Goal: Task Accomplishment & Management: Complete application form

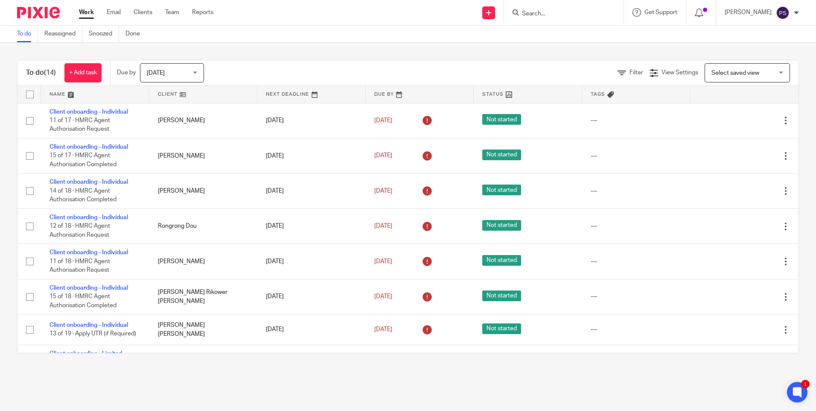
click at [553, 9] on form at bounding box center [566, 12] width 91 height 11
click at [553, 12] on input "Search" at bounding box center [559, 14] width 77 height 8
type input "verbal"
click at [548, 31] on link at bounding box center [573, 33] width 106 height 13
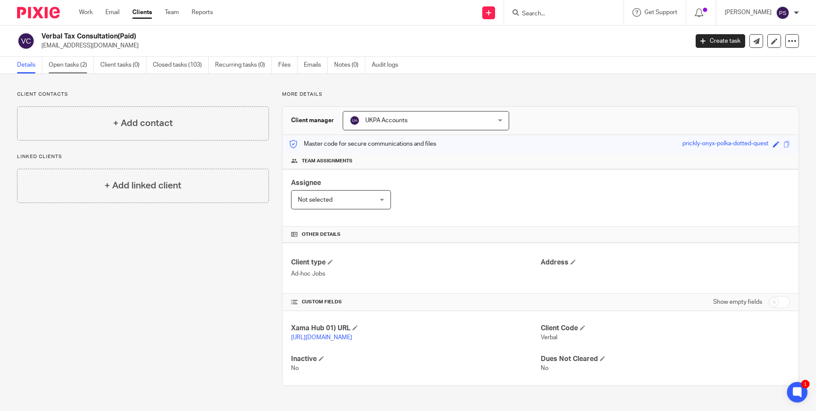
click at [80, 62] on link "Open tasks (2)" at bounding box center [71, 65] width 45 height 17
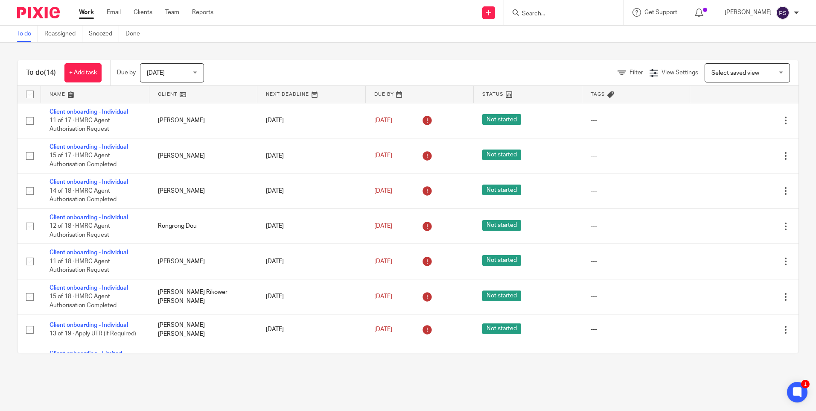
click at [316, 52] on div "To do (14) + Add task Due by Today Today Today Tomorrow This week Next week Thi…" at bounding box center [408, 207] width 816 height 328
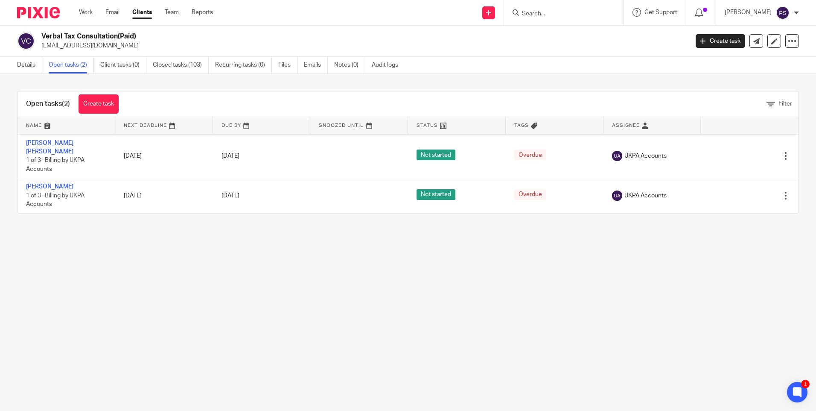
click at [397, 300] on main "Verbal Tax Consultation(Paid) contact@ukpa.co.uk Create task Update from Compan…" at bounding box center [408, 205] width 816 height 411
click at [190, 63] on link "Closed tasks (103)" at bounding box center [181, 65] width 56 height 17
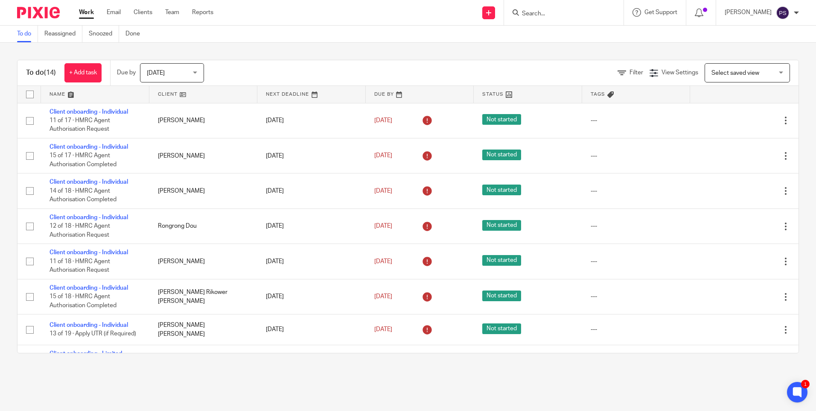
click at [589, 14] on input "Search" at bounding box center [559, 14] width 77 height 8
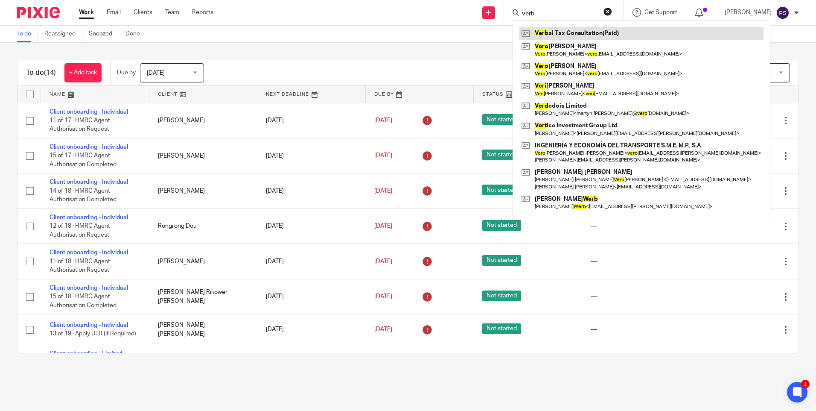
type input "verb"
click at [586, 28] on link at bounding box center [642, 33] width 244 height 13
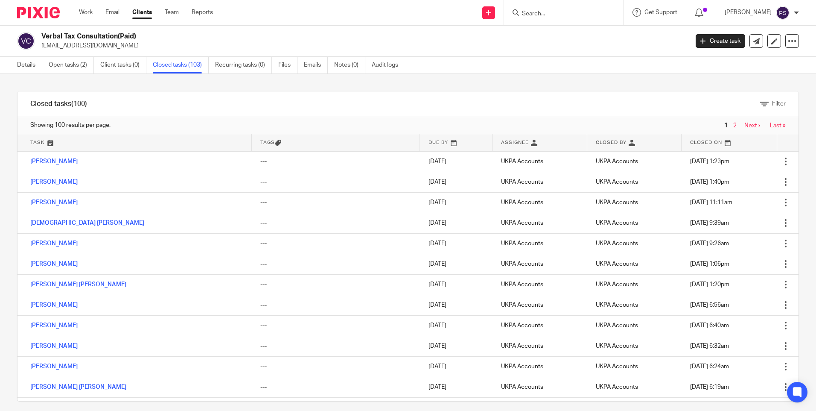
click at [61, 66] on link "Open tasks (2)" at bounding box center [71, 65] width 45 height 17
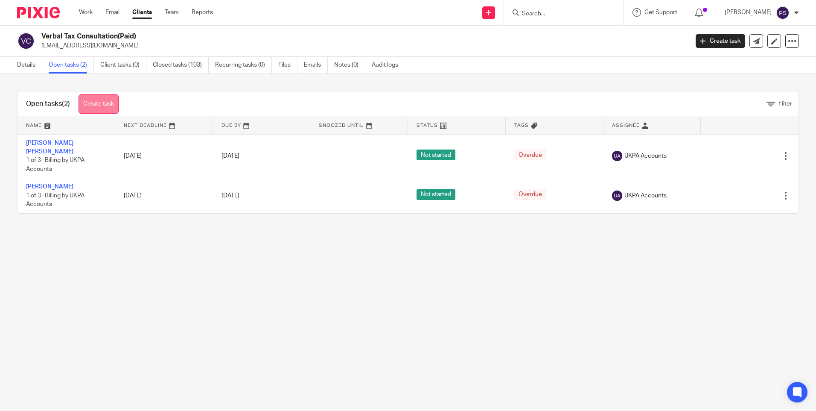
click at [97, 97] on link "Create task" at bounding box center [99, 103] width 40 height 19
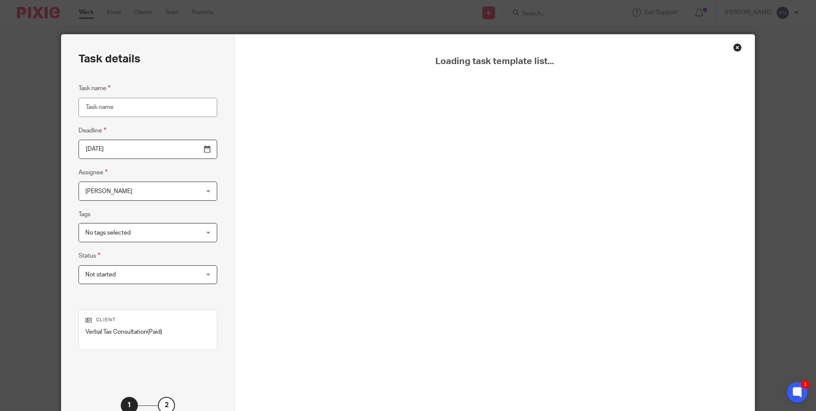
click at [102, 110] on input "Task name" at bounding box center [148, 107] width 139 height 19
click at [734, 47] on div "Close this dialog window" at bounding box center [738, 47] width 9 height 9
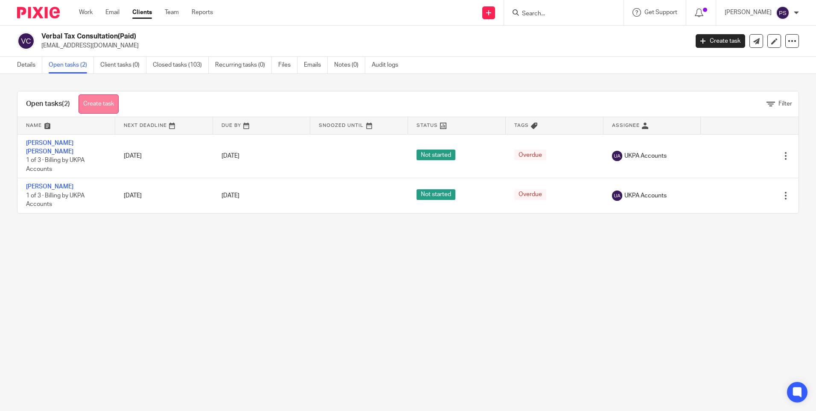
click at [93, 102] on link "Create task" at bounding box center [99, 103] width 40 height 19
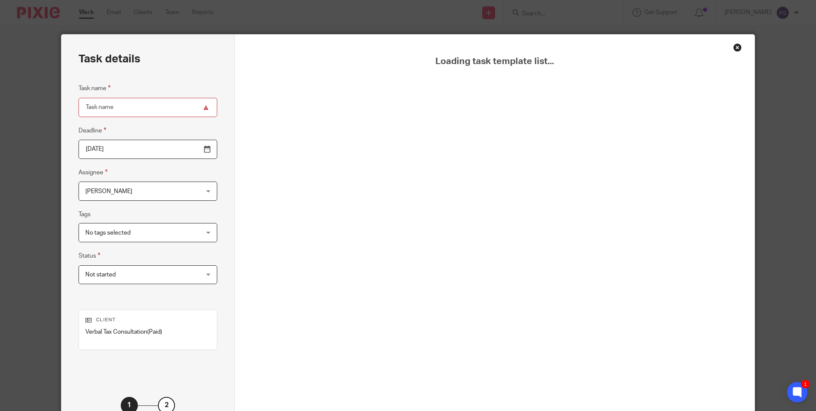
click at [734, 46] on div "Close this dialog window" at bounding box center [738, 47] width 9 height 9
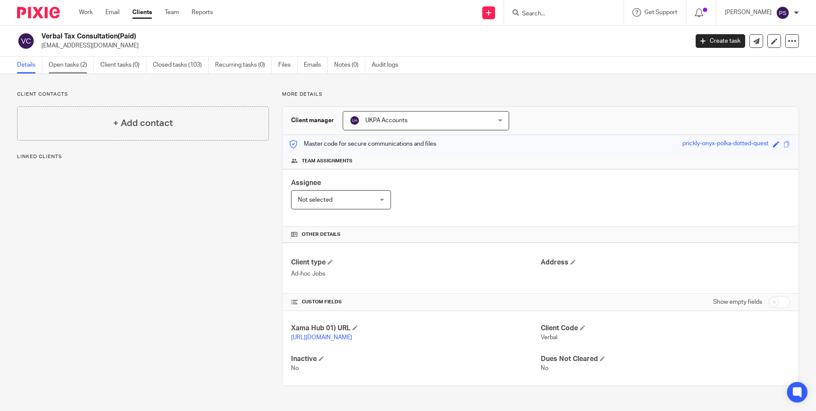
click at [78, 65] on link "Open tasks (2)" at bounding box center [71, 65] width 45 height 17
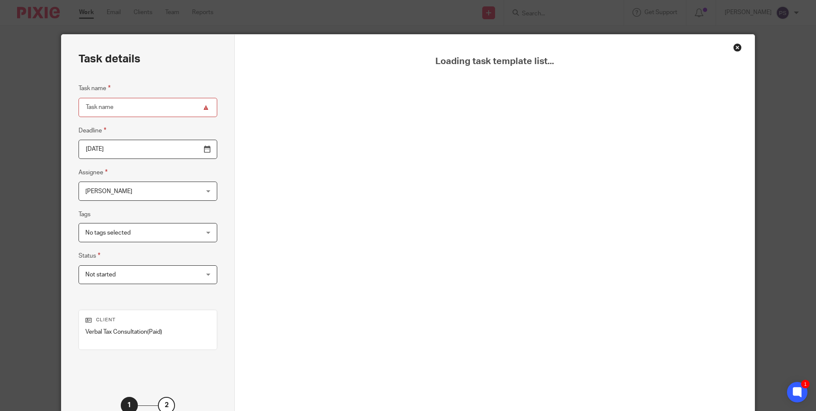
click at [735, 48] on div "Close this dialog window" at bounding box center [738, 47] width 9 height 9
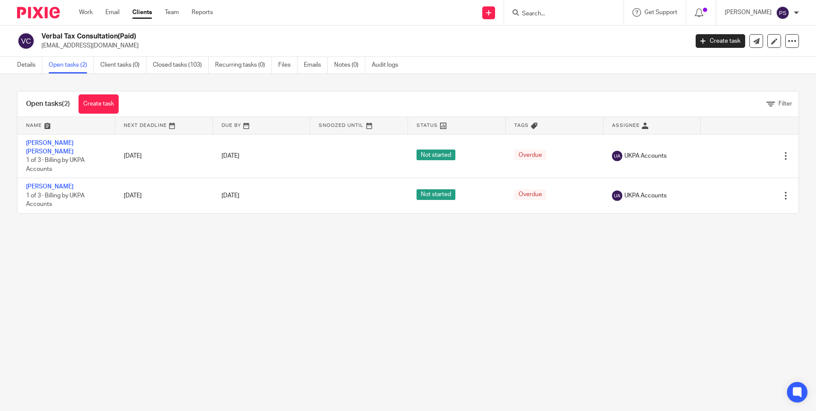
click at [95, 259] on main "Verbal Tax Consultation(Paid) [EMAIL_ADDRESS][DOMAIN_NAME] Create task Update f…" at bounding box center [408, 205] width 816 height 411
click at [91, 107] on link "Create task" at bounding box center [99, 103] width 40 height 19
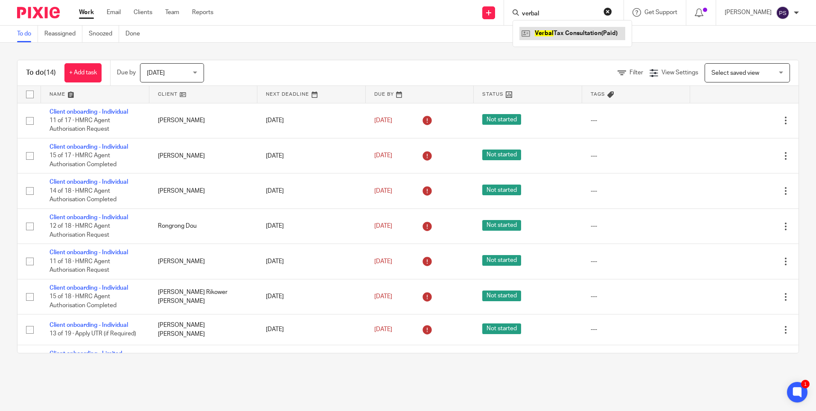
type input "verbal"
click at [558, 27] on link at bounding box center [573, 33] width 106 height 13
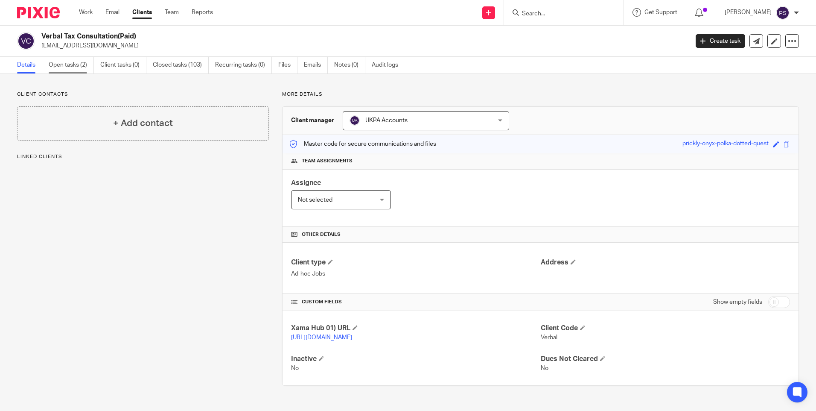
drag, startPoint x: 0, startPoint y: 0, endPoint x: 81, endPoint y: 67, distance: 104.9
click at [81, 67] on link "Open tasks (2)" at bounding box center [71, 65] width 45 height 17
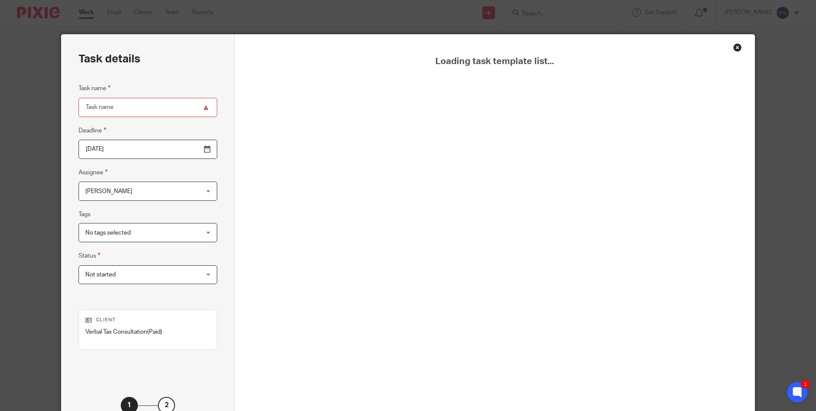
drag, startPoint x: 371, startPoint y: 201, endPoint x: 380, endPoint y: 193, distance: 12.1
click at [371, 201] on div "Loading task template list..." at bounding box center [494, 249] width 477 height 386
click at [736, 48] on div "Close this dialog window" at bounding box center [738, 47] width 9 height 9
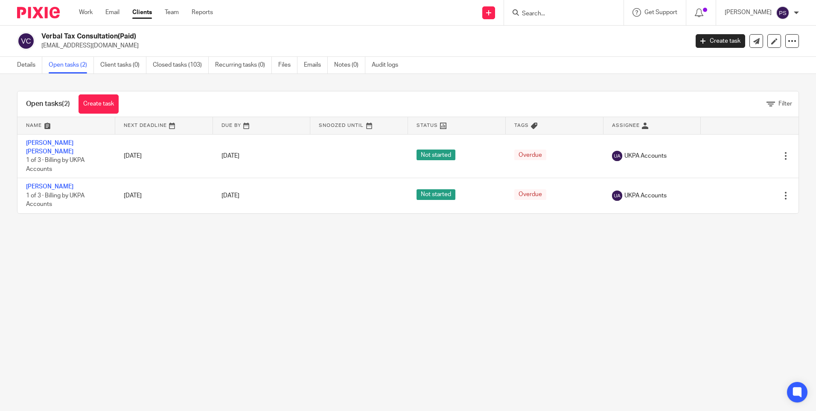
click at [541, 15] on input "Search" at bounding box center [559, 14] width 77 height 8
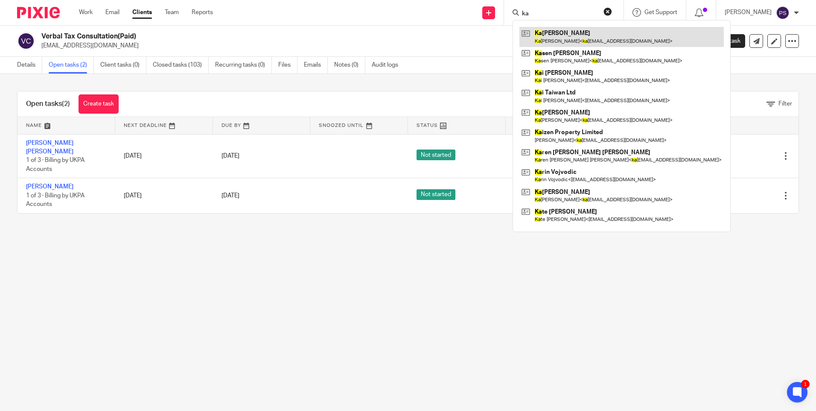
type input "ka"
click at [547, 28] on link at bounding box center [622, 37] width 205 height 20
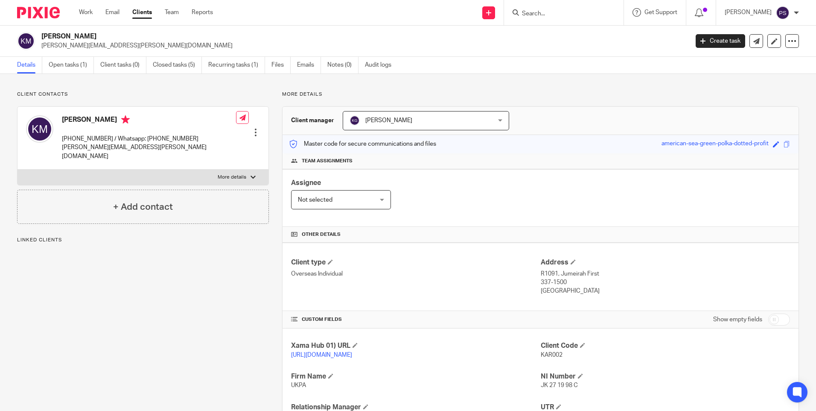
click at [78, 63] on link "Open tasks (1)" at bounding box center [71, 65] width 45 height 17
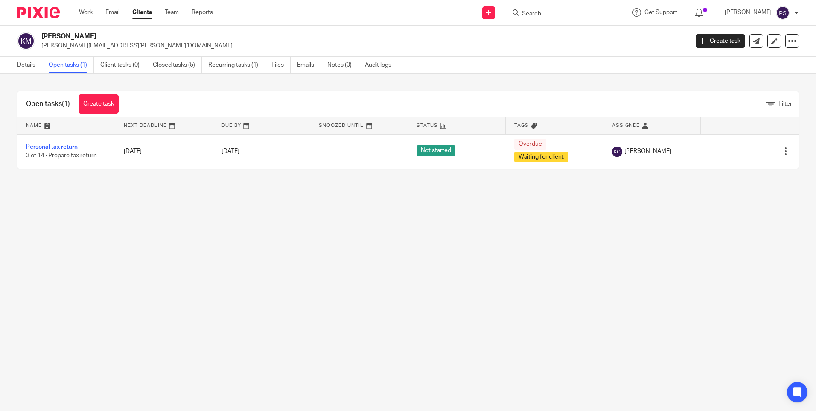
click at [85, 108] on link "Create task" at bounding box center [99, 103] width 40 height 19
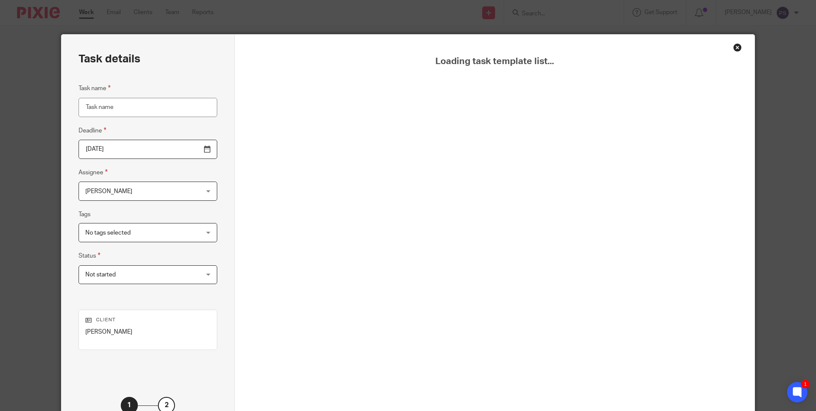
click at [735, 46] on div "Close this dialog window" at bounding box center [738, 47] width 9 height 9
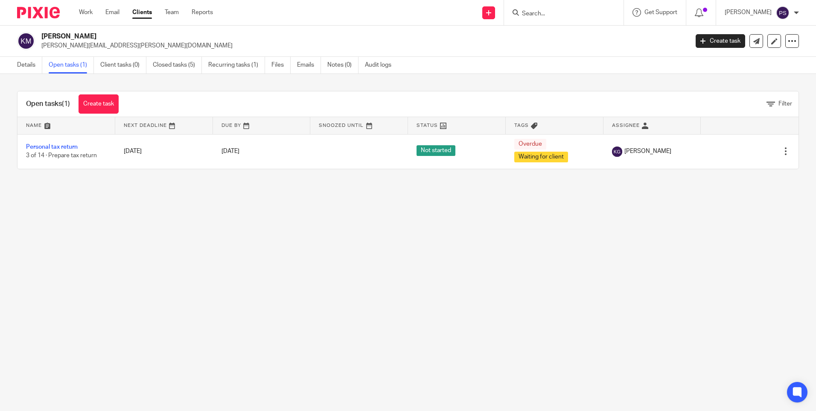
click at [563, 15] on input "Search" at bounding box center [559, 14] width 77 height 8
type input "verbal"
click at [557, 31] on link at bounding box center [573, 33] width 106 height 13
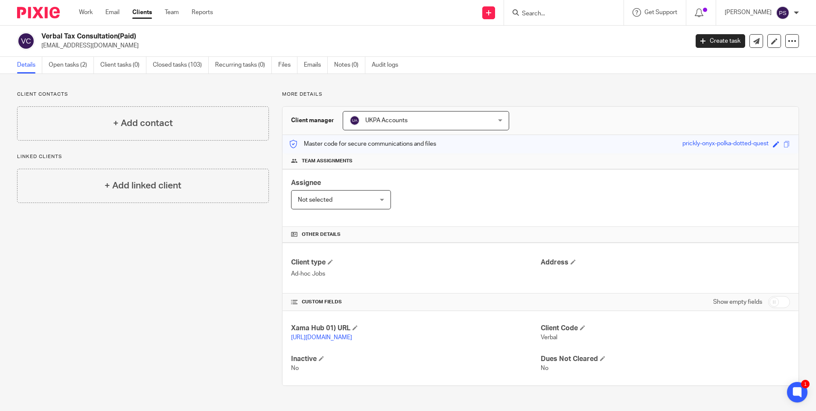
click at [258, 308] on div "Client contacts + Add contact Linked clients + Add linked client" at bounding box center [136, 238] width 265 height 295
click at [79, 69] on link "Open tasks (2)" at bounding box center [71, 65] width 45 height 17
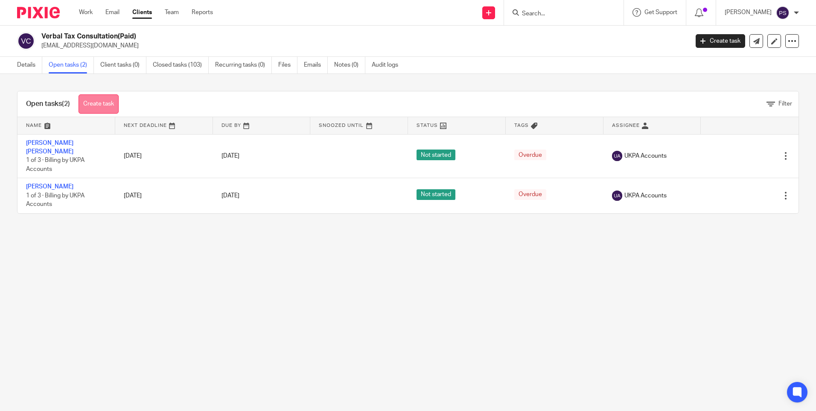
click at [94, 102] on link "Create task" at bounding box center [99, 103] width 40 height 19
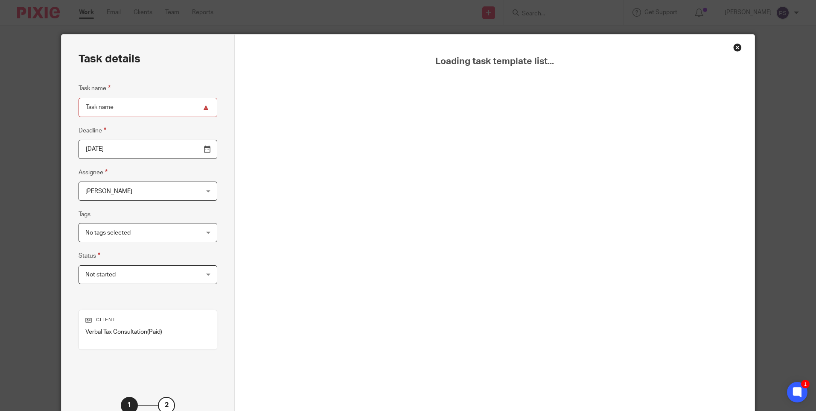
click at [416, 98] on div "Loading task template list..." at bounding box center [494, 249] width 477 height 386
click at [484, 164] on div "Loading task template list..." at bounding box center [494, 249] width 477 height 386
click at [736, 49] on div "Close this dialog window" at bounding box center [738, 47] width 9 height 9
click at [734, 50] on div "Close this dialog window" at bounding box center [738, 47] width 9 height 9
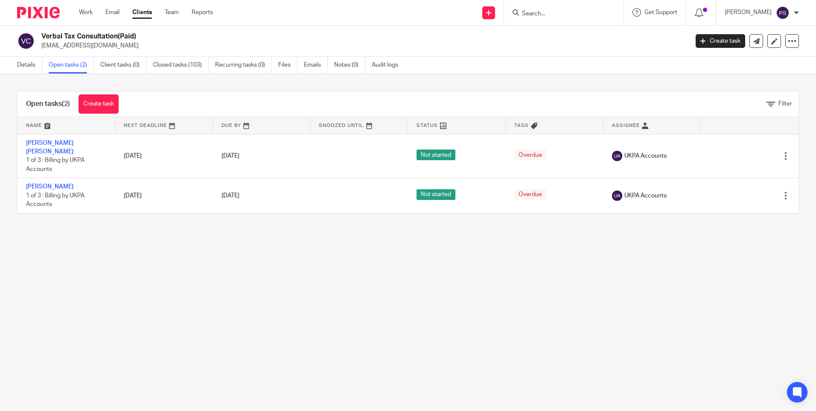
click at [371, 303] on main "Verbal Tax Consultation(Paid) contact@ukpa.co.uk Create task Update from Compan…" at bounding box center [408, 205] width 816 height 411
click at [84, 114] on div "Open tasks (2) Create task" at bounding box center [73, 103] width 110 height 25
click at [90, 107] on link "Create task" at bounding box center [99, 103] width 40 height 19
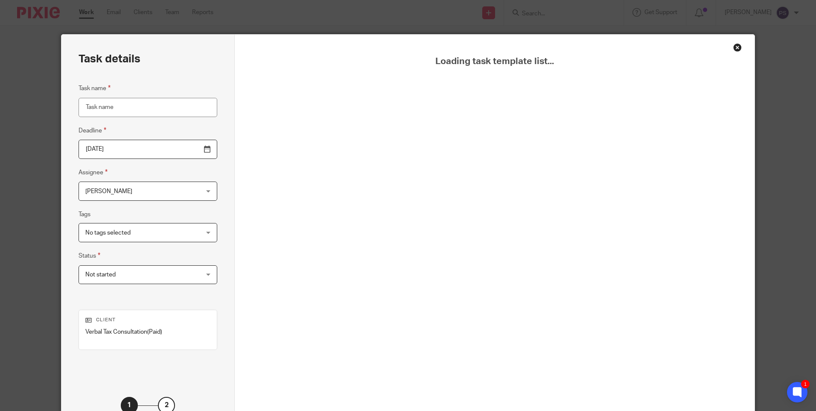
click at [735, 48] on div "Close this dialog window" at bounding box center [738, 47] width 9 height 9
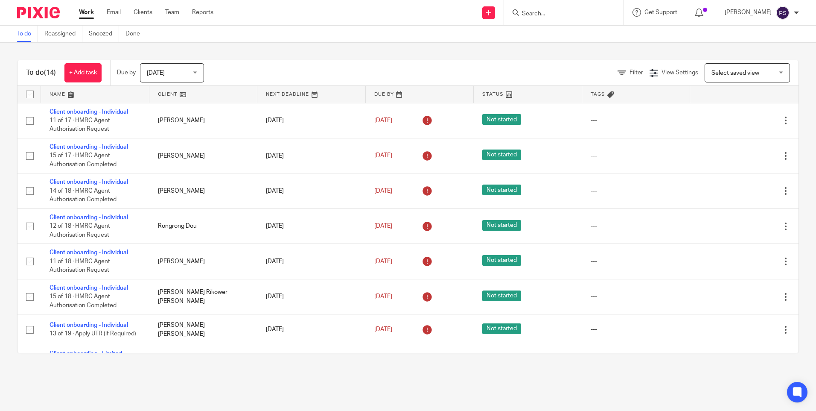
click at [553, 8] on form at bounding box center [566, 12] width 91 height 11
click at [550, 12] on input "Search" at bounding box center [559, 14] width 77 height 8
type input "verbal"
click at [551, 37] on link at bounding box center [573, 33] width 106 height 13
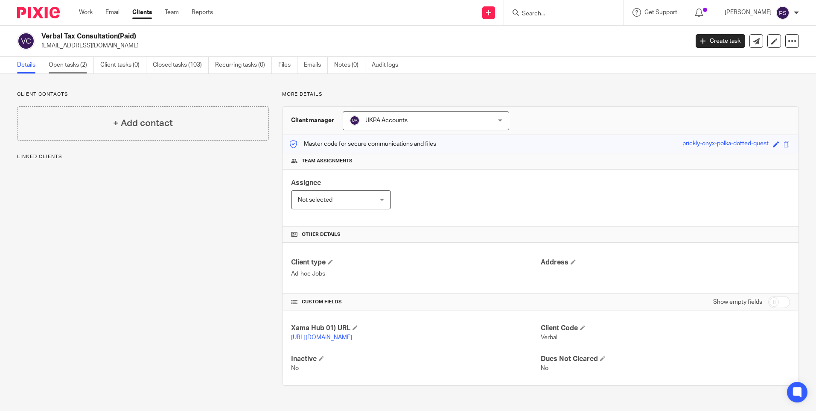
click at [66, 63] on link "Open tasks (2)" at bounding box center [71, 65] width 45 height 17
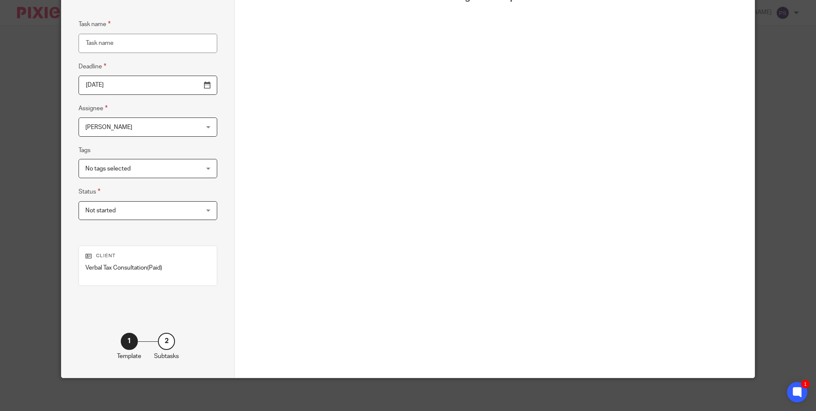
scroll to position [65, 0]
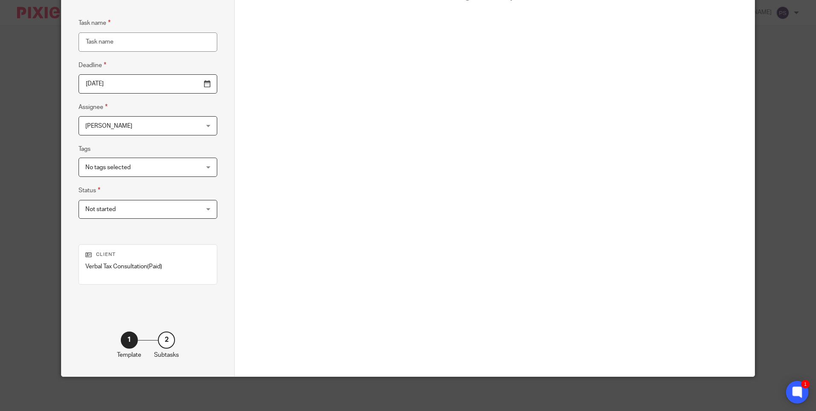
click at [793, 393] on icon at bounding box center [798, 392] width 14 height 14
click at [404, 167] on div "Loading task template list..." at bounding box center [494, 184] width 477 height 386
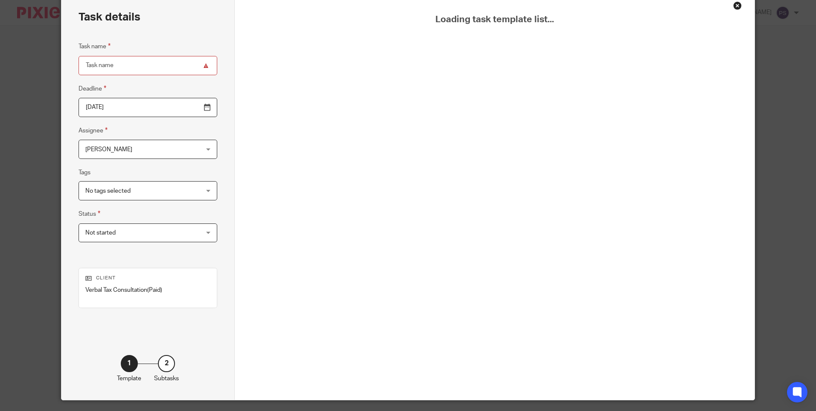
scroll to position [0, 0]
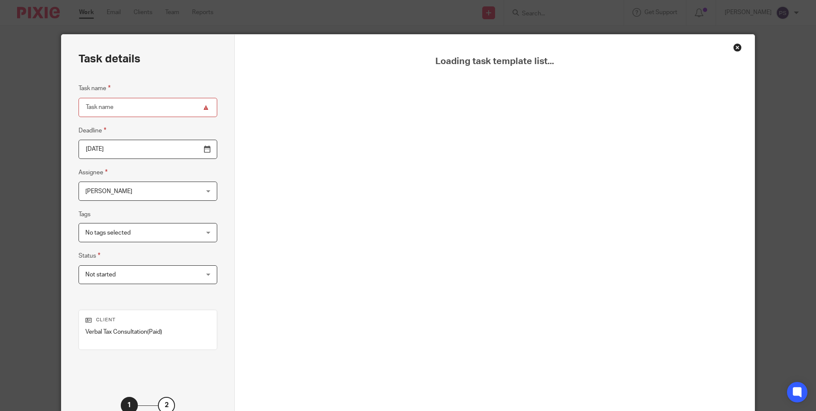
click at [738, 47] on div "Close this dialog window" at bounding box center [738, 47] width 9 height 9
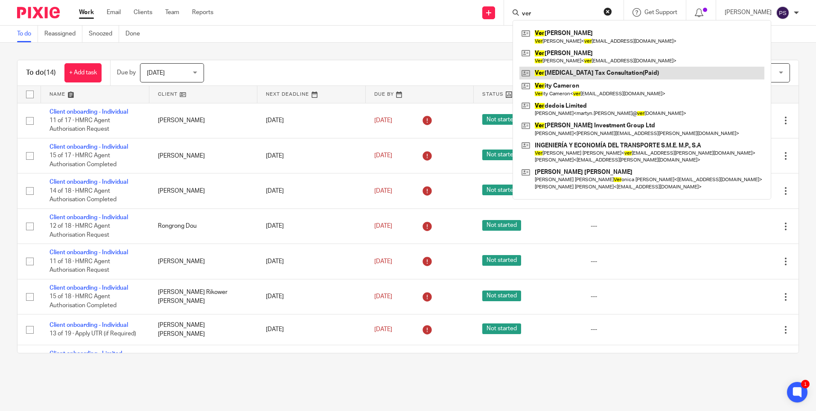
type input "ver"
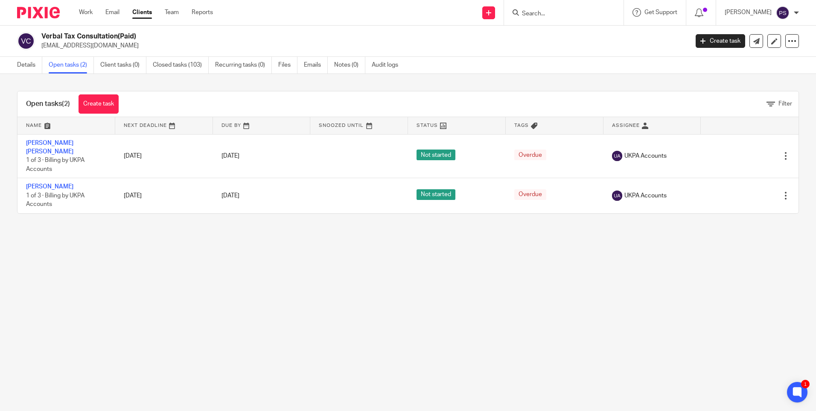
click at [105, 94] on div "Open tasks (2) Create task" at bounding box center [73, 103] width 110 height 25
click at [103, 102] on link "Create task" at bounding box center [99, 103] width 40 height 19
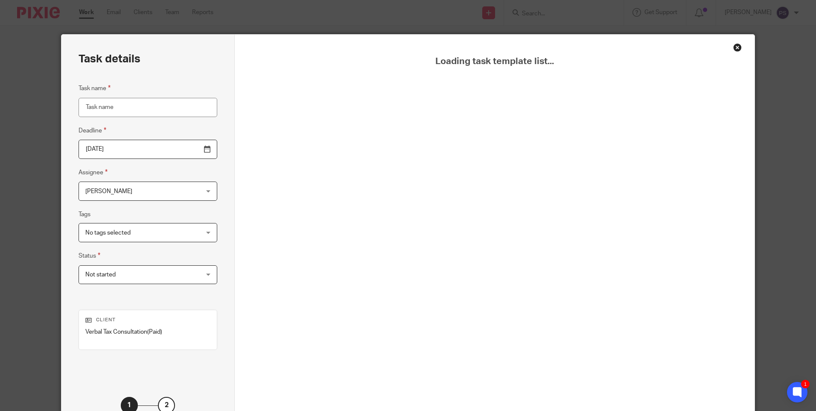
click at [145, 73] on div "Task details Task name Deadline 2025-10-14 Assignee Priya Shakya Priya Shakya C…" at bounding box center [147, 238] width 173 height 407
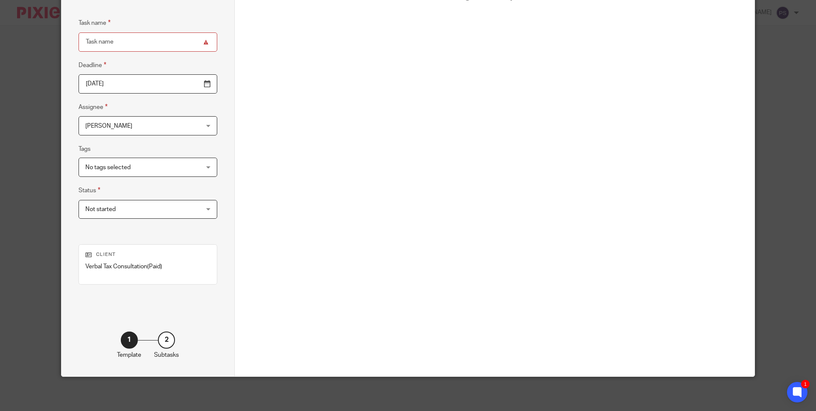
click at [165, 339] on div "2" at bounding box center [166, 339] width 17 height 17
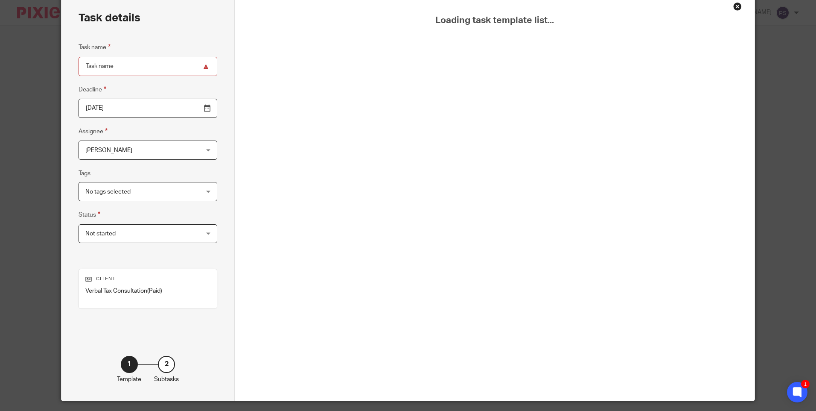
scroll to position [0, 0]
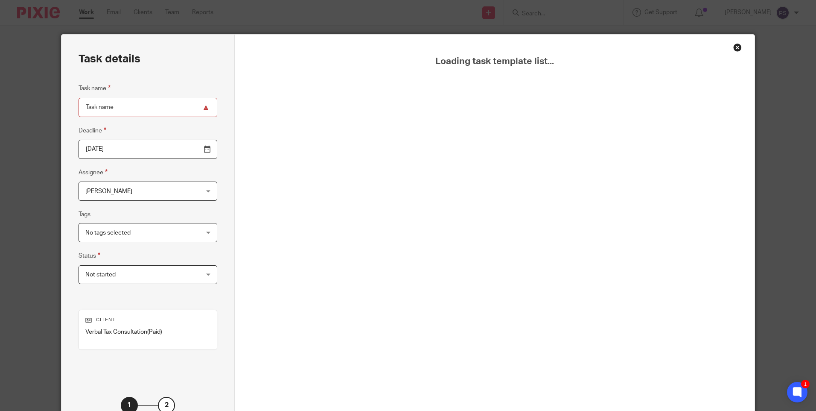
click at [408, 365] on div "Loading task template list..." at bounding box center [494, 249] width 477 height 386
click at [408, 366] on div "Loading task template list..." at bounding box center [494, 249] width 477 height 386
click at [406, 367] on div "Loading task template list..." at bounding box center [494, 249] width 477 height 386
click at [401, 369] on div "Loading task template list..." at bounding box center [494, 249] width 477 height 386
click at [399, 369] on div "Loading task template list..." at bounding box center [494, 249] width 477 height 386
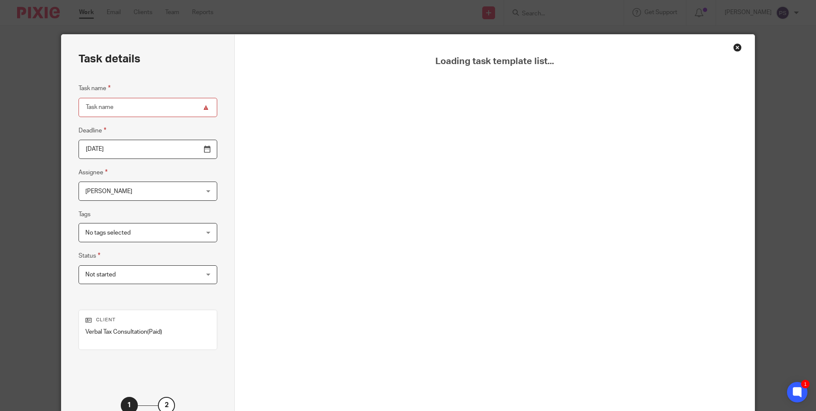
click at [391, 372] on div "Loading task template list..." at bounding box center [494, 249] width 477 height 386
click at [518, 198] on div "Loading task template list..." at bounding box center [494, 249] width 477 height 386
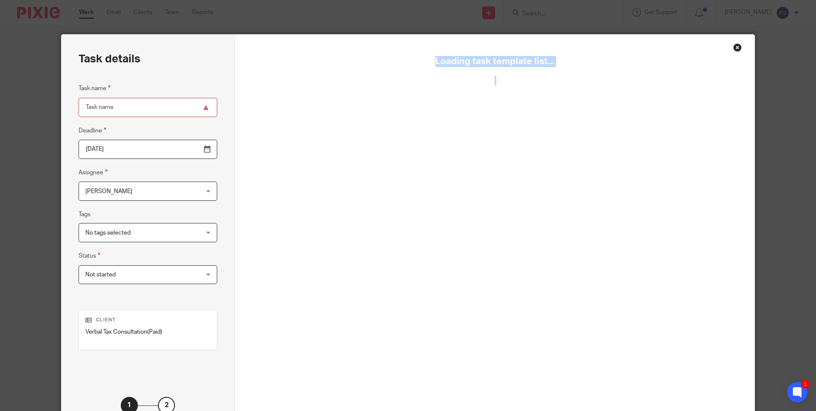
click at [508, 123] on div "Loading task template list..." at bounding box center [494, 249] width 477 height 386
click at [507, 118] on div "Loading task template list..." at bounding box center [494, 249] width 477 height 386
click at [736, 45] on div "Close this dialog window" at bounding box center [738, 47] width 9 height 9
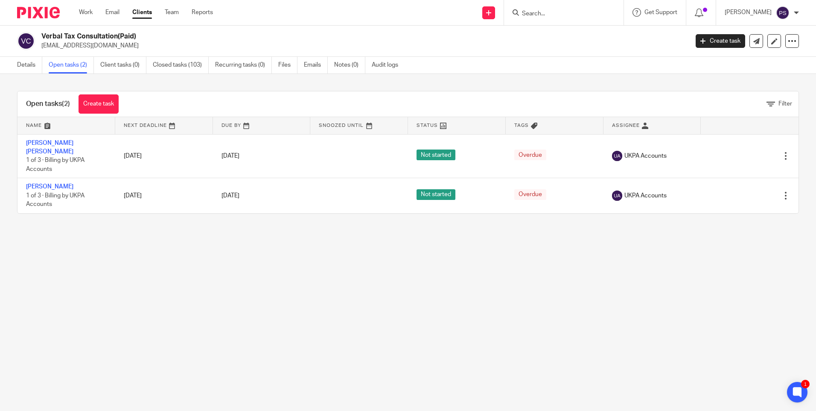
click at [179, 56] on div "Verbal Tax Consultation(Paid) [EMAIL_ADDRESS][DOMAIN_NAME] Create task Update f…" at bounding box center [408, 41] width 816 height 31
click at [176, 64] on link "Closed tasks (103)" at bounding box center [181, 65] width 56 height 17
click at [489, 65] on link "Add client" at bounding box center [501, 65] width 53 height 12
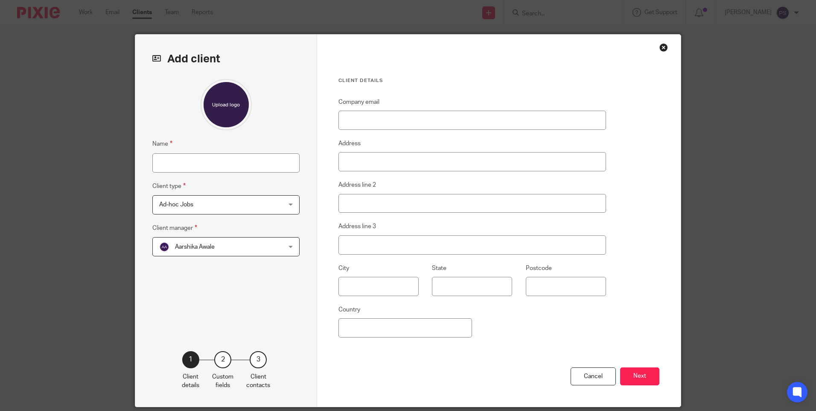
click at [662, 48] on div "Close this dialog window" at bounding box center [664, 47] width 9 height 9
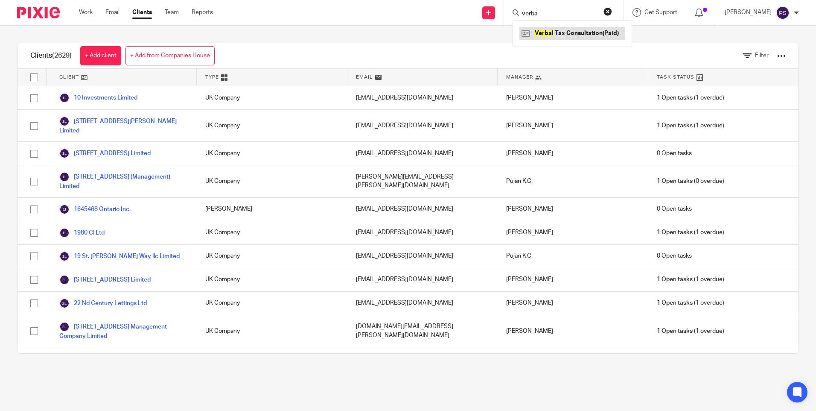
type input "verba"
click at [569, 29] on link at bounding box center [573, 33] width 106 height 13
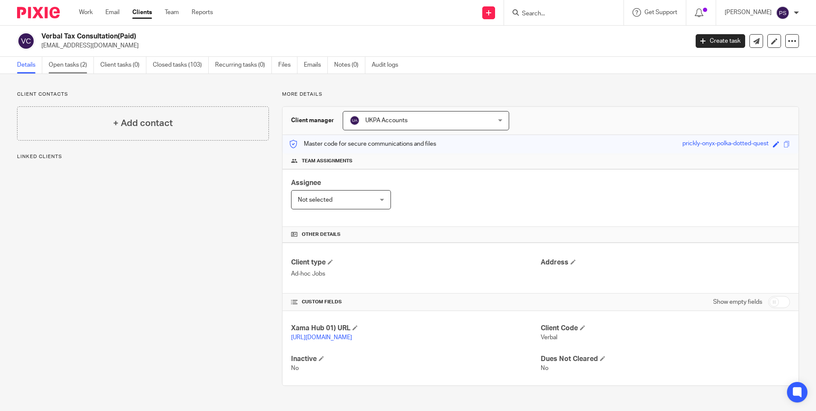
drag, startPoint x: 72, startPoint y: 61, endPoint x: 80, endPoint y: 61, distance: 8.1
click at [73, 61] on link "Open tasks (2)" at bounding box center [71, 65] width 45 height 17
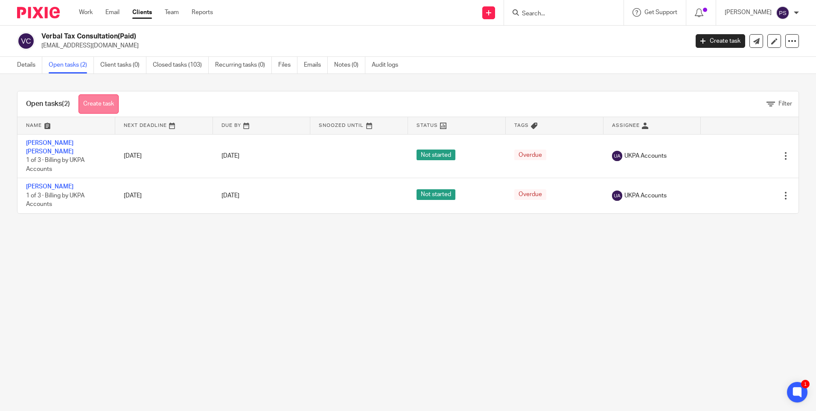
click at [110, 102] on link "Create task" at bounding box center [99, 103] width 40 height 19
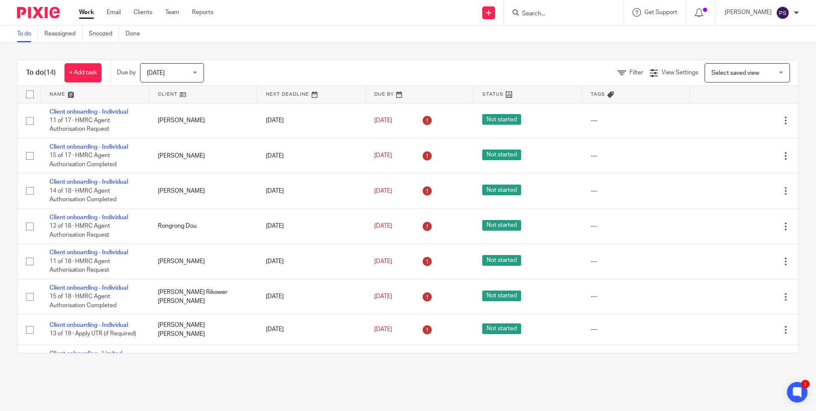
click at [557, 11] on input "Search" at bounding box center [559, 14] width 77 height 8
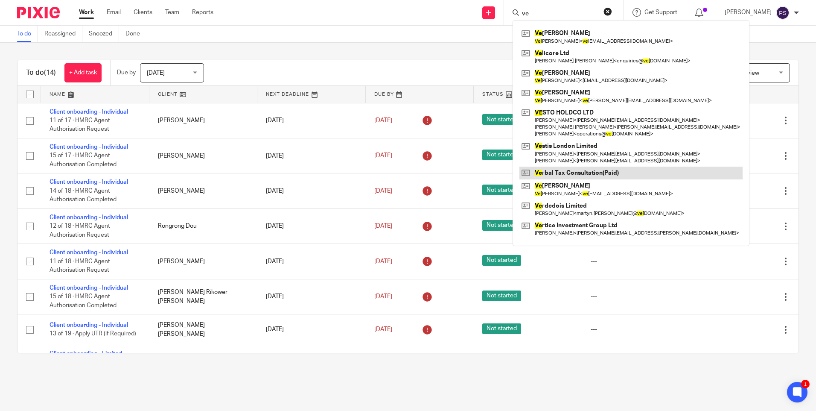
type input "ve"
click at [556, 176] on link at bounding box center [631, 173] width 223 height 13
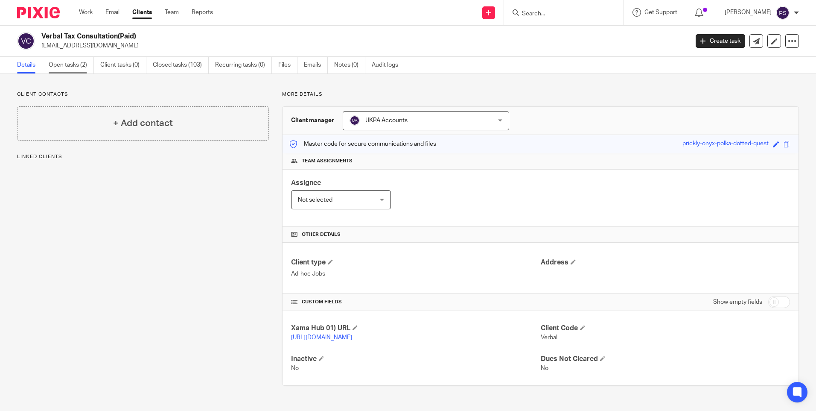
click at [76, 65] on link "Open tasks (2)" at bounding box center [71, 65] width 45 height 17
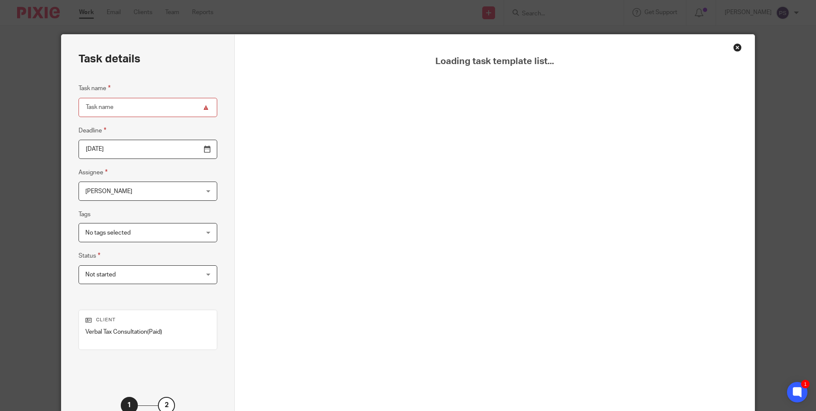
click at [453, 84] on div "Loading task template list..." at bounding box center [494, 249] width 477 height 386
click at [730, 44] on div "Loading task template list..." at bounding box center [495, 238] width 520 height 407
click at [734, 44] on div "Close this dialog window" at bounding box center [738, 47] width 9 height 9
click at [734, 48] on div "Close this dialog window" at bounding box center [738, 47] width 9 height 9
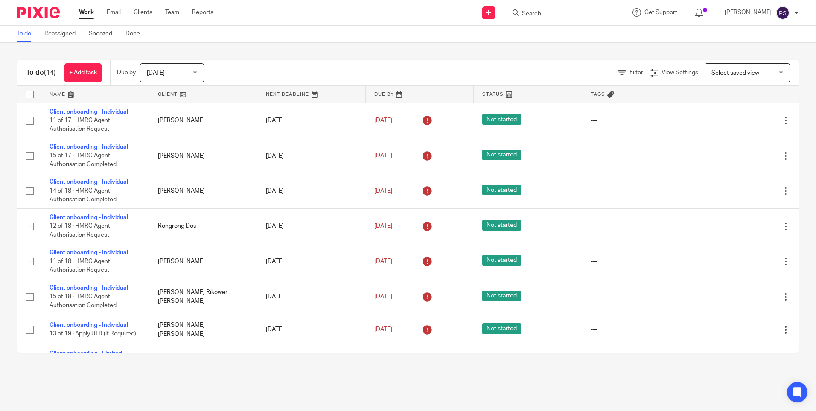
click at [554, 13] on input "Search" at bounding box center [559, 14] width 77 height 8
paste input "[EMAIL_ADDRESS][DOMAIN_NAME]"
click at [561, 14] on input "hijna@aol.com" at bounding box center [559, 14] width 77 height 8
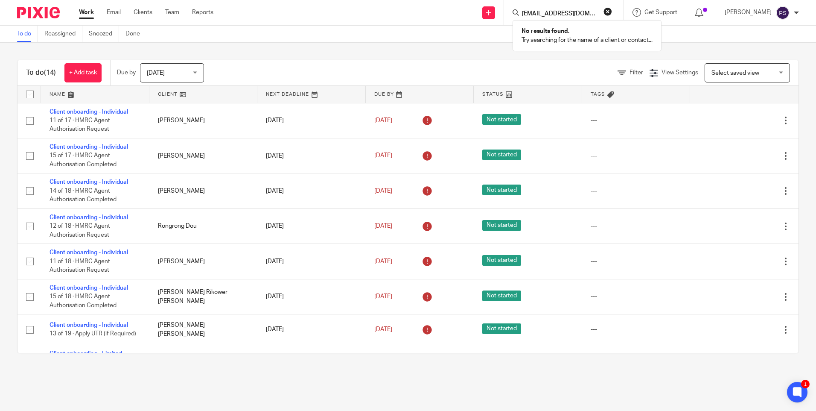
paste input "akbarzeer@yahoo"
type input "akbarzeer@yahoo.com"
click at [612, 11] on button "reset" at bounding box center [608, 11] width 9 height 9
click at [564, 10] on input "Search" at bounding box center [559, 14] width 77 height 8
paste input "akbarzeer@yahoo.com"
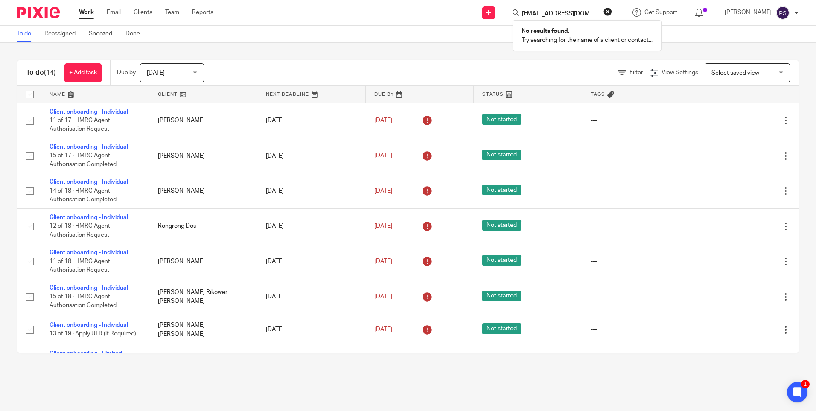
type input "akbarzeer@yahoo.com"
click at [612, 10] on button "reset" at bounding box center [608, 11] width 9 height 9
click at [554, 12] on input "Search" at bounding box center [559, 14] width 77 height 8
paste input "akbarzeer@yahoo.com"
type input "akbarzeer@yahoo.com"
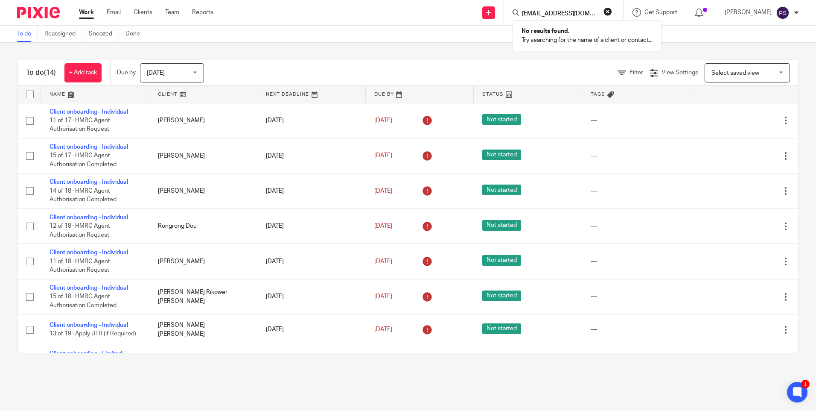
drag, startPoint x: 619, startPoint y: 13, endPoint x: 528, endPoint y: 41, distance: 95.0
click at [612, 13] on button "reset" at bounding box center [608, 11] width 9 height 9
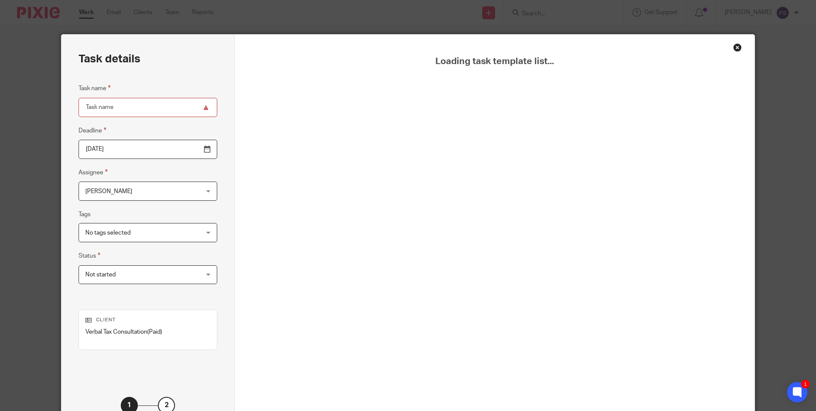
click at [319, 31] on div "Task details Task name Deadline 2025-10-14 Assignee Priya Shakya Priya Shakya C…" at bounding box center [408, 205] width 816 height 411
click at [735, 47] on div "Close this dialog window" at bounding box center [738, 47] width 9 height 9
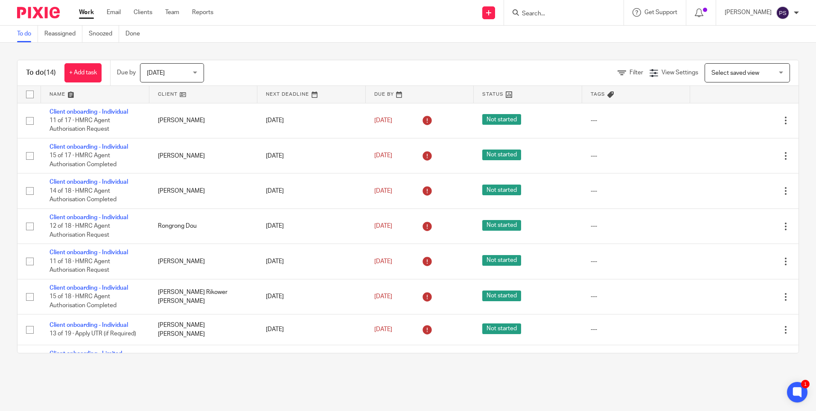
click at [547, 16] on input "Search" at bounding box center [559, 14] width 77 height 8
type input "verba"
click at [560, 30] on link at bounding box center [573, 33] width 106 height 13
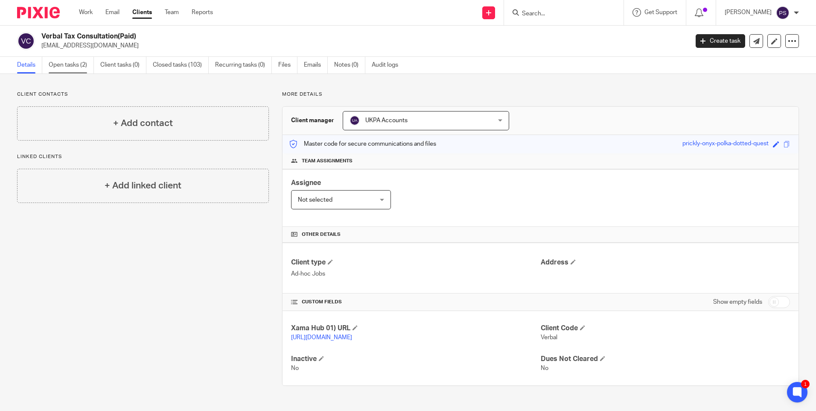
click at [76, 67] on link "Open tasks (2)" at bounding box center [71, 65] width 45 height 17
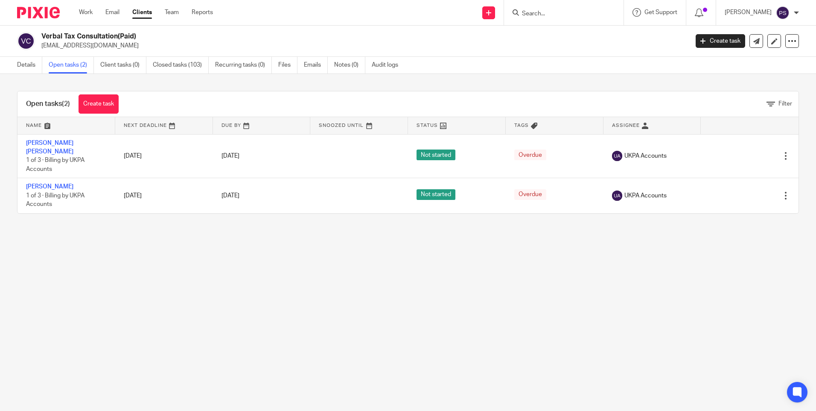
click at [92, 116] on div "Open tasks (2) Create task" at bounding box center [73, 103] width 110 height 25
click at [94, 112] on link "Create task" at bounding box center [99, 103] width 40 height 19
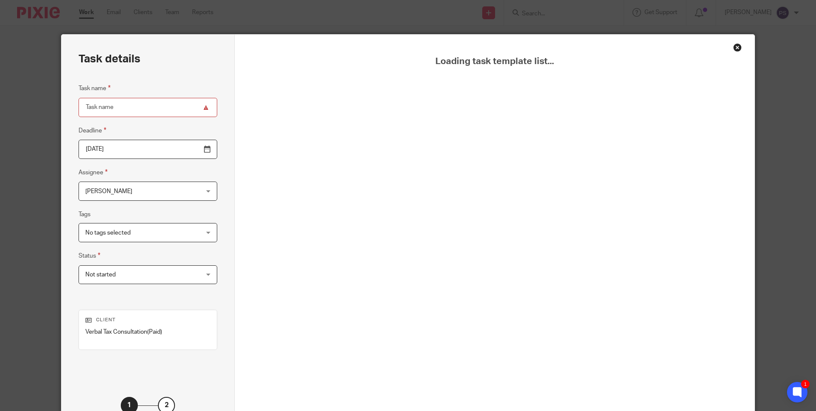
click at [736, 50] on div "Close this dialog window" at bounding box center [738, 47] width 9 height 9
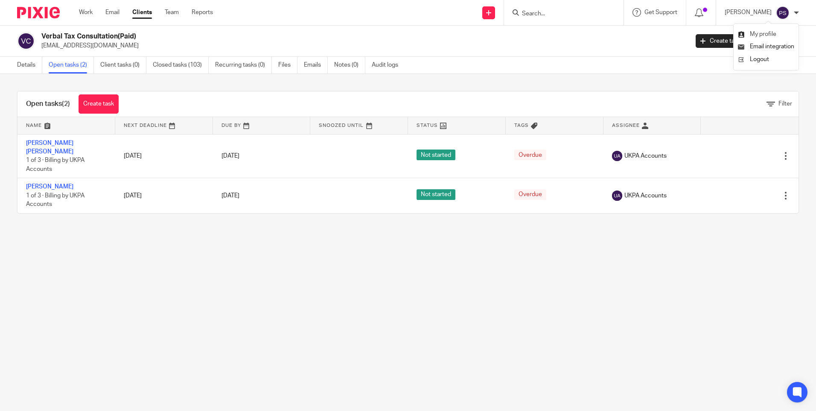
click at [766, 33] on span "My profile" at bounding box center [763, 34] width 26 height 6
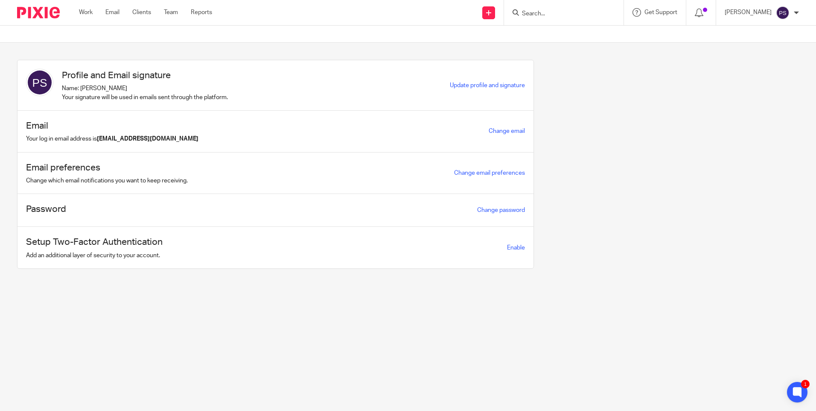
drag, startPoint x: 556, startPoint y: 8, endPoint x: 547, endPoint y: 16, distance: 11.5
click at [556, 9] on form at bounding box center [566, 12] width 91 height 11
click at [79, 12] on link "Work" at bounding box center [86, 12] width 14 height 9
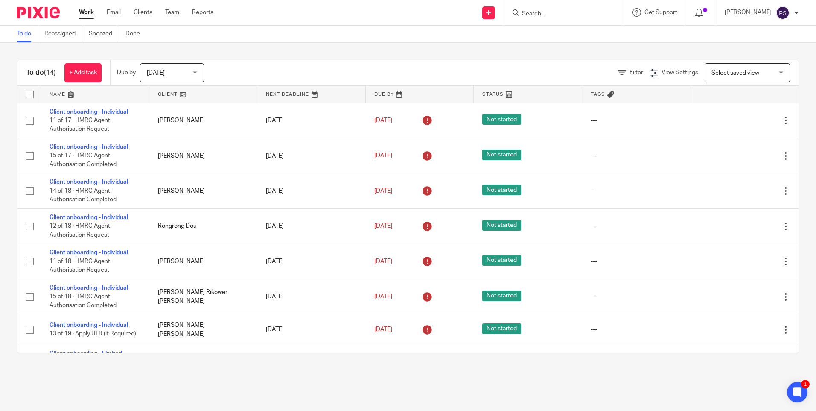
click at [554, 17] on input "Search" at bounding box center [559, 14] width 77 height 8
click at [770, 11] on p "Priya Shakya" at bounding box center [748, 12] width 47 height 9
click at [648, 50] on div "To do (14) + Add task Due by Today Today Today Tomorrow This week Next week Thi…" at bounding box center [408, 207] width 816 height 328
click at [762, 11] on p "Priya Shakya" at bounding box center [748, 12] width 47 height 9
click at [749, 57] on li "Logout" at bounding box center [766, 59] width 56 height 12
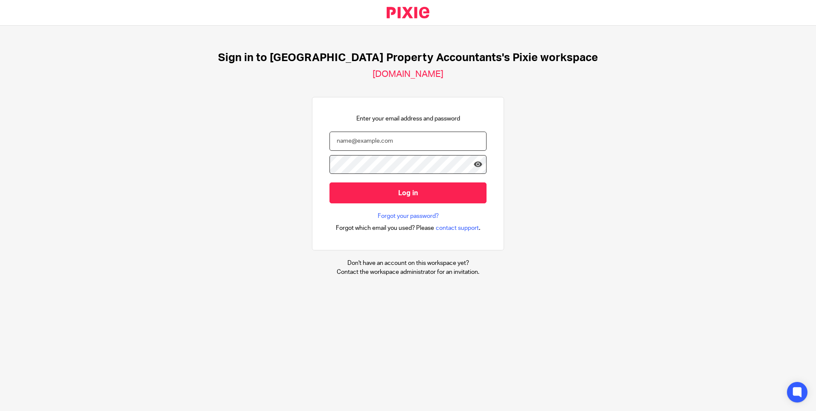
click at [413, 145] on input "email" at bounding box center [408, 141] width 157 height 19
click at [360, 137] on input "email" at bounding box center [408, 141] width 157 height 19
paste input "Priya"
click at [360, 184] on input "Log in" at bounding box center [408, 192] width 157 height 21
click at [541, 163] on div "Sign in to UK Property Accountants's Pixie workspace ukpa.usepixie.net Enter yo…" at bounding box center [408, 164] width 816 height 276
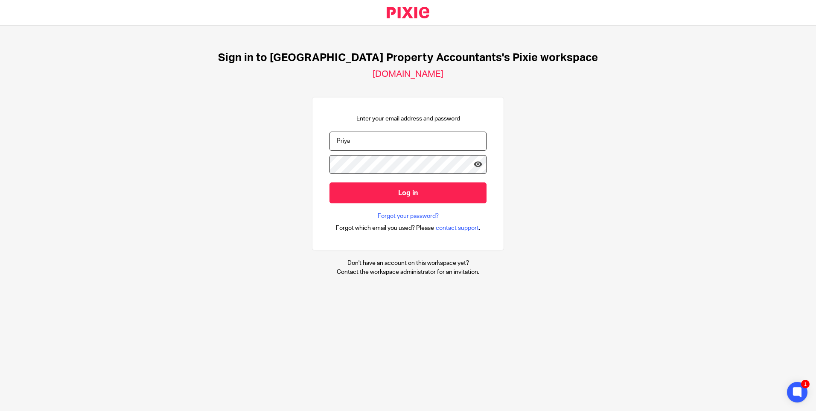
click at [373, 142] on input "Priya" at bounding box center [408, 141] width 157 height 19
type input "P"
click at [371, 142] on input "email" at bounding box center [408, 141] width 157 height 19
click at [474, 164] on icon at bounding box center [478, 164] width 9 height 9
drag, startPoint x: 420, startPoint y: 148, endPoint x: 409, endPoint y: 146, distance: 10.8
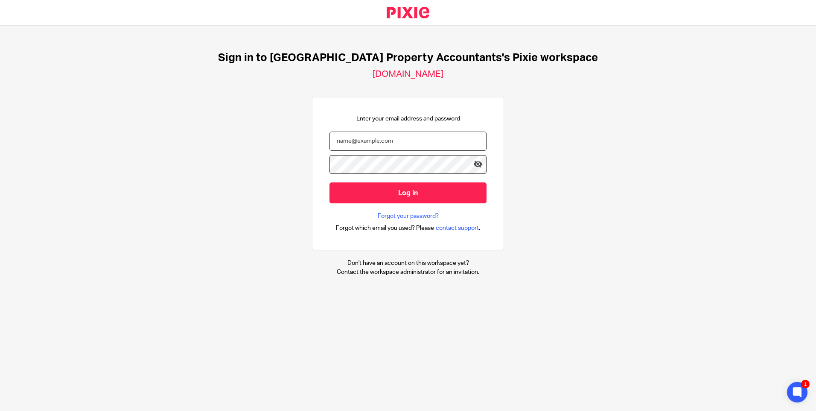
click at [420, 148] on input "email" at bounding box center [408, 141] width 157 height 19
drag, startPoint x: 404, startPoint y: 146, endPoint x: 357, endPoint y: 146, distance: 47.0
click at [357, 146] on input "email" at bounding box center [408, 141] width 157 height 19
type input "priya@ukpa.co.uk"
click at [386, 194] on input "Log in" at bounding box center [408, 192] width 157 height 21
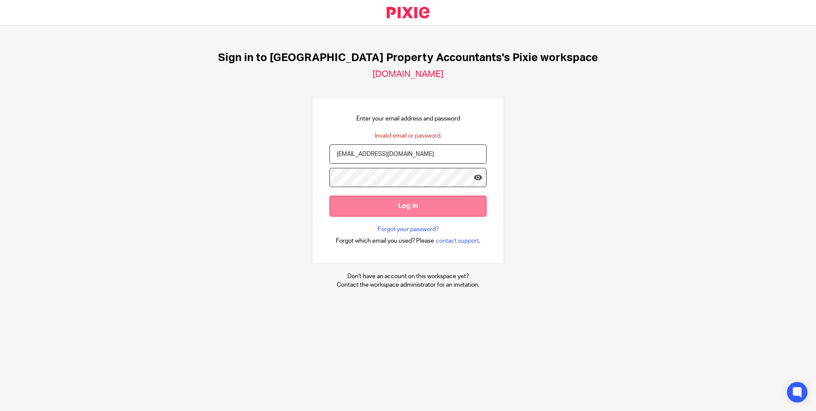
click at [421, 208] on input "Log in" at bounding box center [408, 206] width 157 height 21
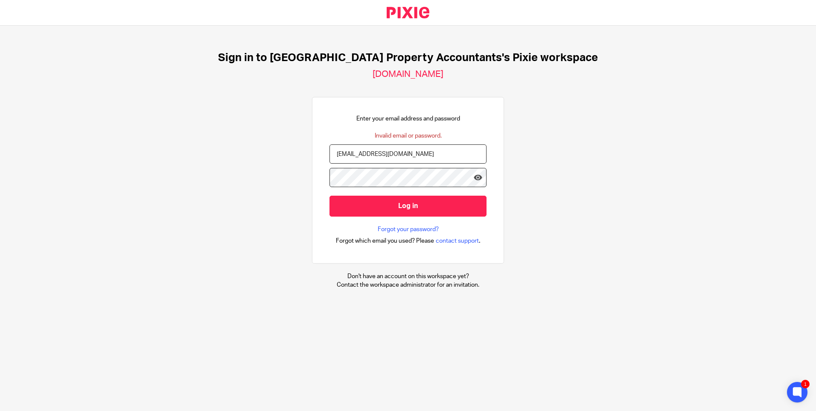
drag, startPoint x: 658, startPoint y: 139, endPoint x: 635, endPoint y: 149, distance: 24.5
click at [655, 141] on div "Sign in to [GEOGRAPHIC_DATA] Property Accountants's Pixie workspace [DOMAIN_NAM…" at bounding box center [408, 170] width 816 height 289
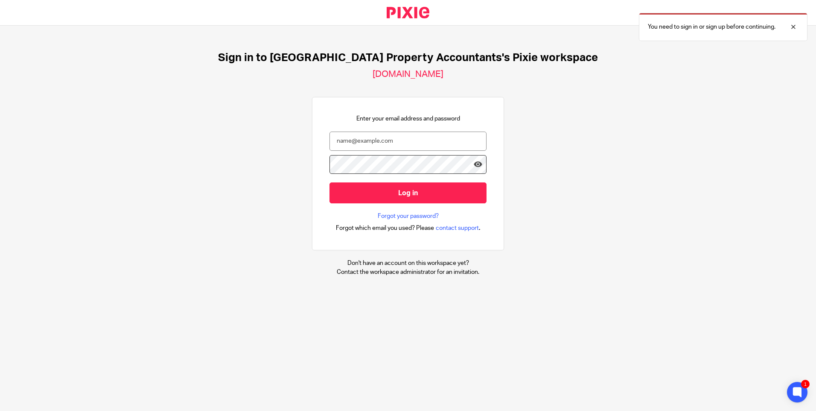
click at [564, 249] on div "Sign in to [GEOGRAPHIC_DATA] Property Accountants's Pixie workspace [DOMAIN_NAM…" at bounding box center [408, 164] width 816 height 276
click at [0, 410] on div at bounding box center [0, 411] width 0 height 0
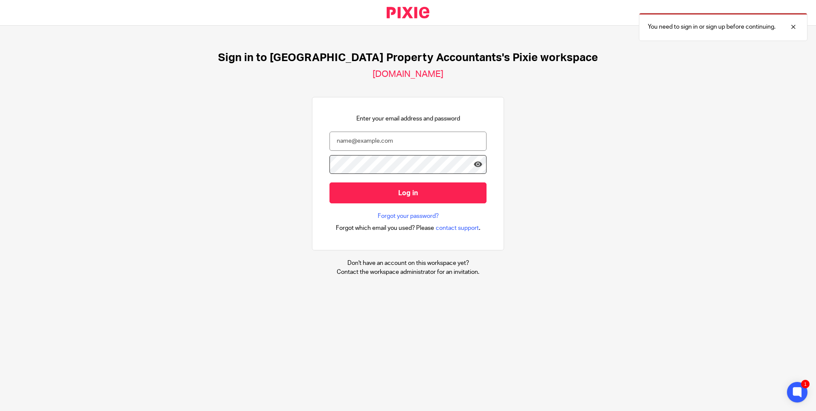
click at [635, 62] on div "Sign in to [GEOGRAPHIC_DATA] Property Accountants's Pixie workspace [DOMAIN_NAM…" at bounding box center [408, 164] width 816 height 276
click at [447, 146] on input "email" at bounding box center [408, 141] width 157 height 19
click at [0, 410] on div at bounding box center [0, 411] width 0 height 0
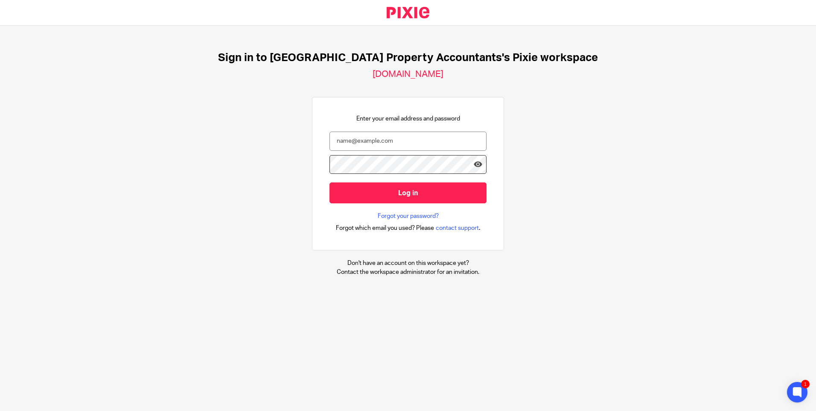
click at [0, 410] on div at bounding box center [0, 411] width 0 height 0
drag, startPoint x: 473, startPoint y: 142, endPoint x: 430, endPoint y: 136, distance: 43.6
click at [430, 136] on input "email" at bounding box center [408, 141] width 157 height 19
click at [398, 143] on input "email" at bounding box center [408, 141] width 157 height 19
click at [370, 145] on input "email" at bounding box center [408, 141] width 157 height 19
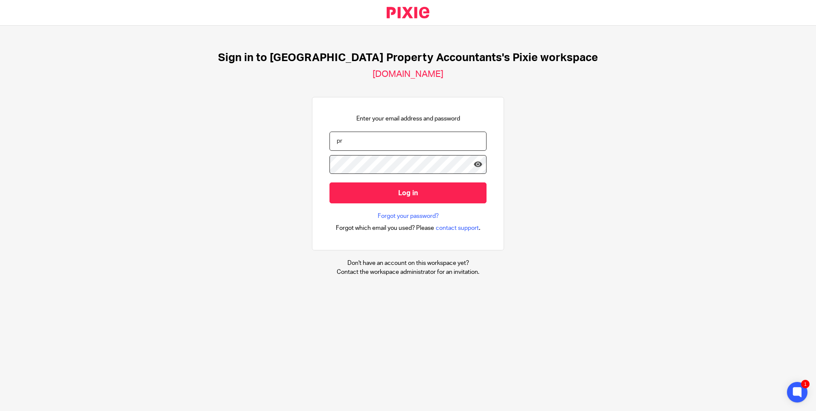
type input "p"
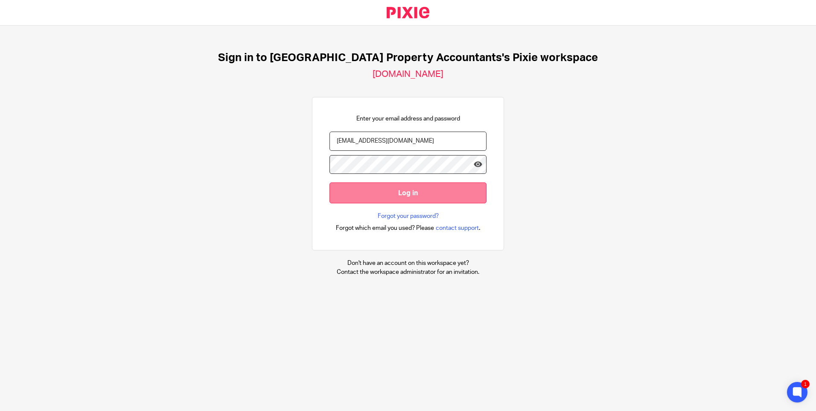
type input "[EMAIL_ADDRESS][DOMAIN_NAME]"
click at [371, 190] on input "Log in" at bounding box center [408, 192] width 157 height 21
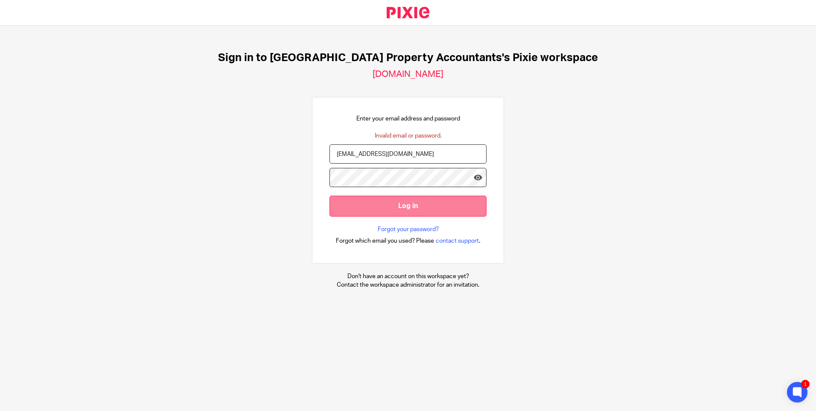
click at [373, 205] on input "Log in" at bounding box center [408, 206] width 157 height 21
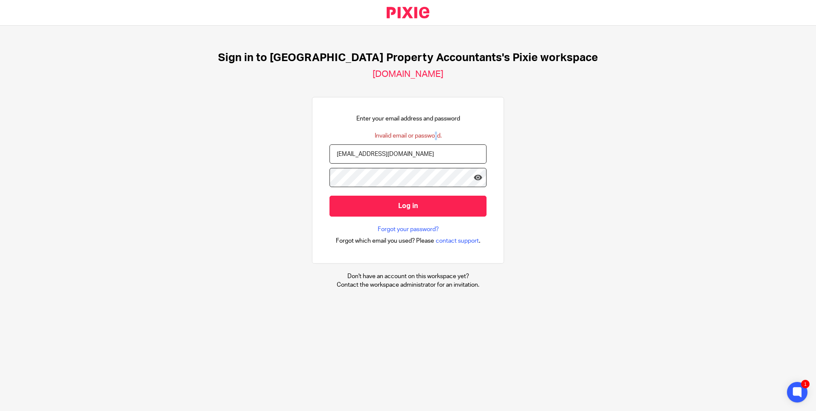
click at [408, 132] on div "Invalid email or password." at bounding box center [408, 136] width 67 height 9
click at [591, 131] on div "Sign in to UK Property Accountants's Pixie workspace ukpa.usepixie.net Enter yo…" at bounding box center [408, 170] width 816 height 289
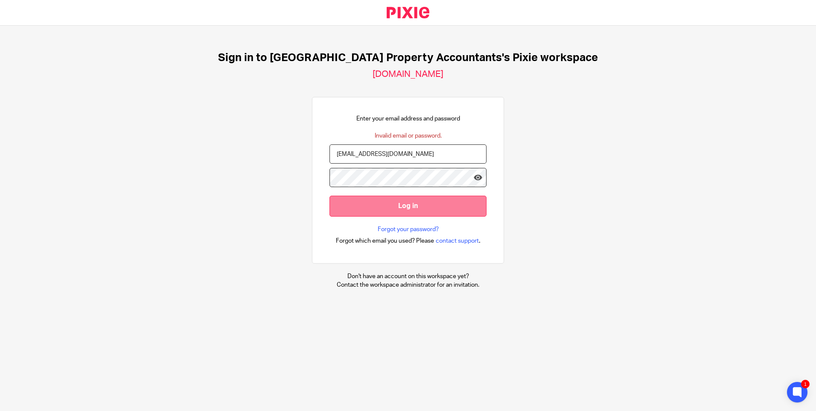
click at [357, 204] on input "Log in" at bounding box center [408, 206] width 157 height 21
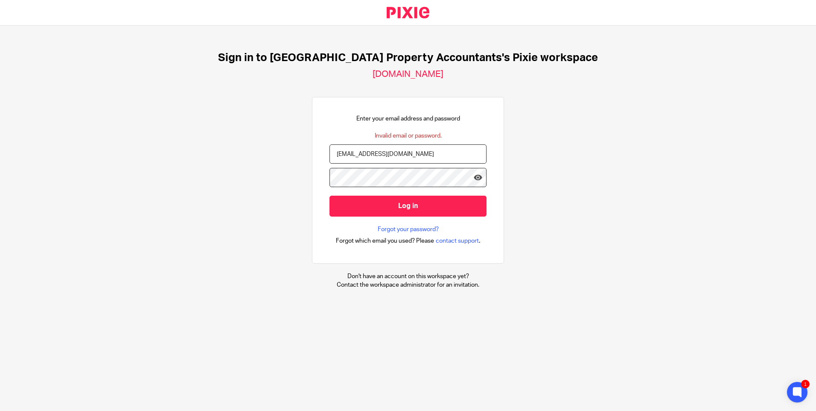
click at [440, 102] on div "Enter your email address and password Invalid email or password. [EMAIL_ADDRESS…" at bounding box center [408, 180] width 192 height 167
click at [650, 211] on div "Sign in to [GEOGRAPHIC_DATA] Property Accountants's Pixie workspace [DOMAIN_NAM…" at bounding box center [408, 170] width 816 height 289
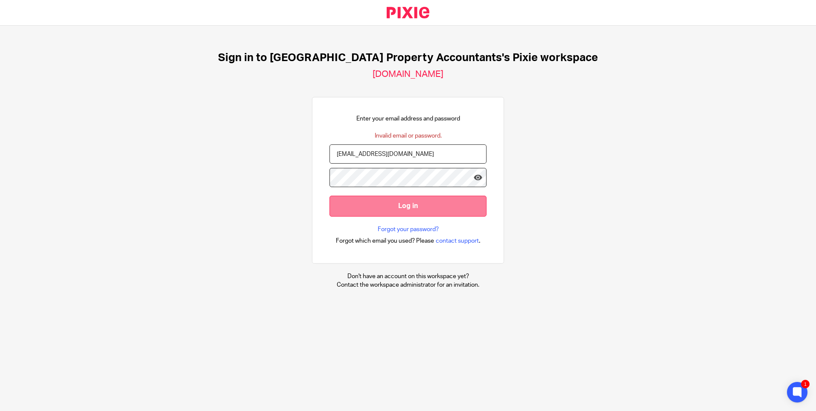
click at [400, 211] on input "Log in" at bounding box center [408, 206] width 157 height 21
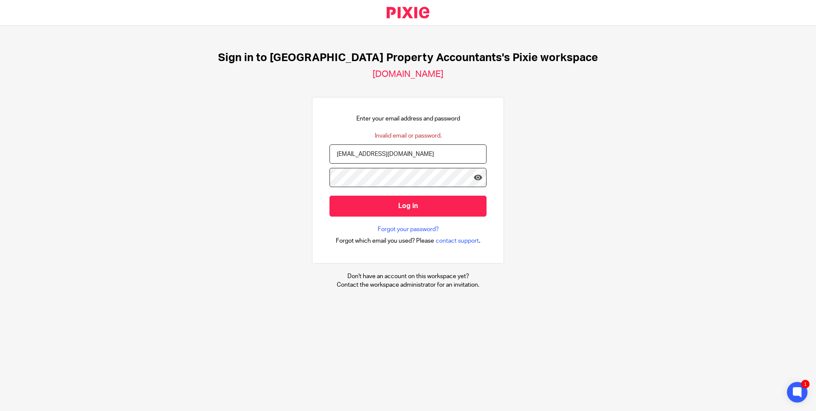
drag, startPoint x: 646, startPoint y: 123, endPoint x: 518, endPoint y: 240, distance: 173.5
click at [643, 126] on div "Sign in to UK Property Accountants's Pixie workspace ukpa.usepixie.net Enter yo…" at bounding box center [408, 170] width 816 height 289
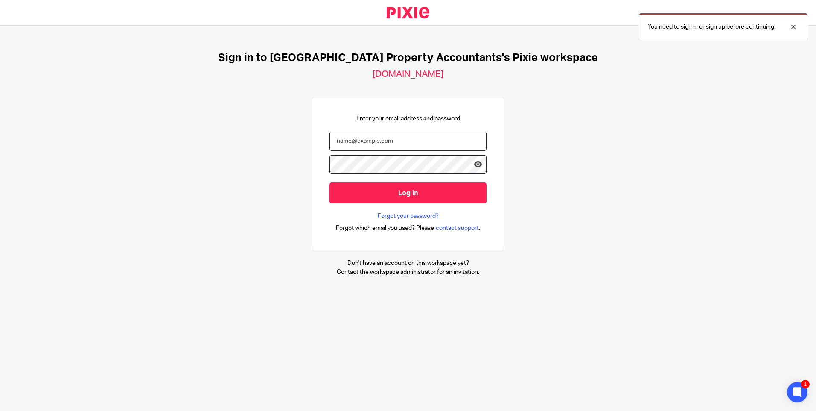
click at [374, 143] on input "email" at bounding box center [408, 141] width 157 height 19
click at [388, 138] on input "Onboarding" at bounding box center [408, 141] width 157 height 19
click at [0, 410] on div at bounding box center [0, 411] width 0 height 0
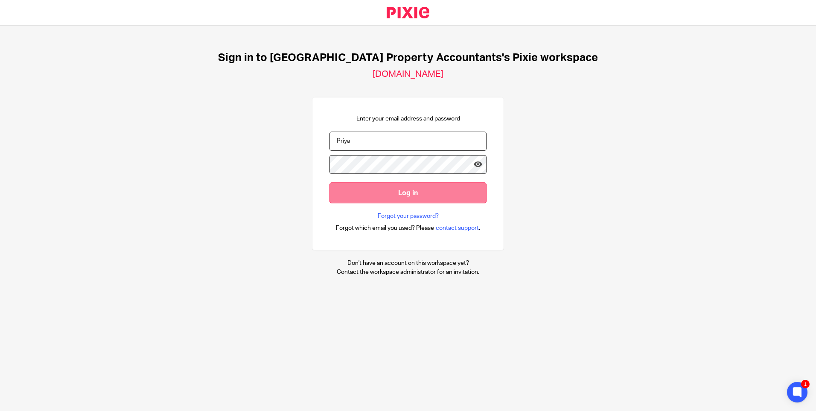
click at [433, 199] on input "Log in" at bounding box center [408, 192] width 157 height 21
click at [331, 153] on form "Priya Log in" at bounding box center [408, 172] width 157 height 81
click at [399, 198] on input "Log in" at bounding box center [408, 192] width 157 height 21
type input "[EMAIL_ADDRESS][DOMAIN_NAME]"
click at [376, 195] on input "Log in" at bounding box center [408, 192] width 157 height 21
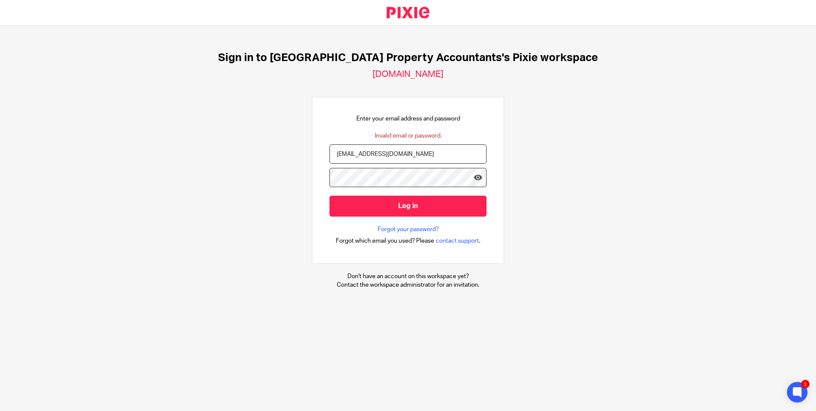
click at [0, 410] on div at bounding box center [0, 411] width 0 height 0
click at [695, 93] on div "Sign in to UK Property Accountants's Pixie workspace ukpa.usepixie.net Enter yo…" at bounding box center [408, 170] width 816 height 289
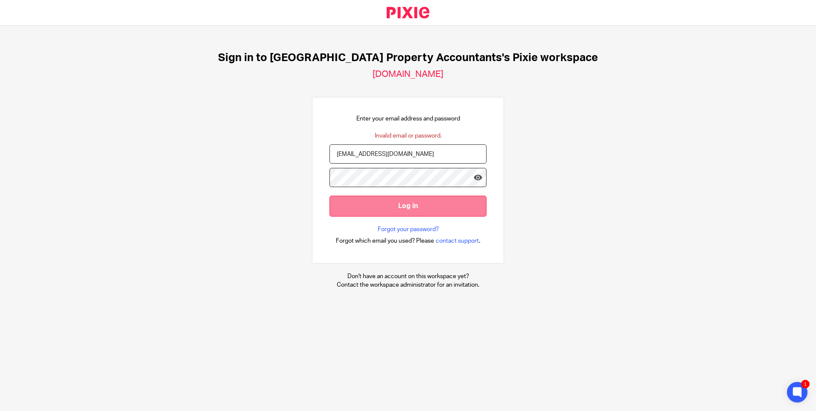
click at [440, 197] on input "Log in" at bounding box center [408, 206] width 157 height 21
click at [356, 205] on input "Log in" at bounding box center [408, 206] width 157 height 21
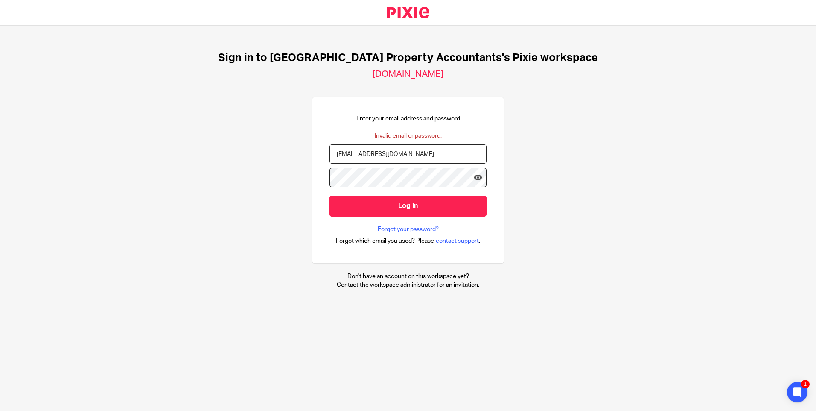
click at [330, 196] on input "Log in" at bounding box center [408, 206] width 157 height 21
click at [411, 157] on input "Priya@ukpa.co.uk" at bounding box center [408, 153] width 157 height 19
paste input "email"
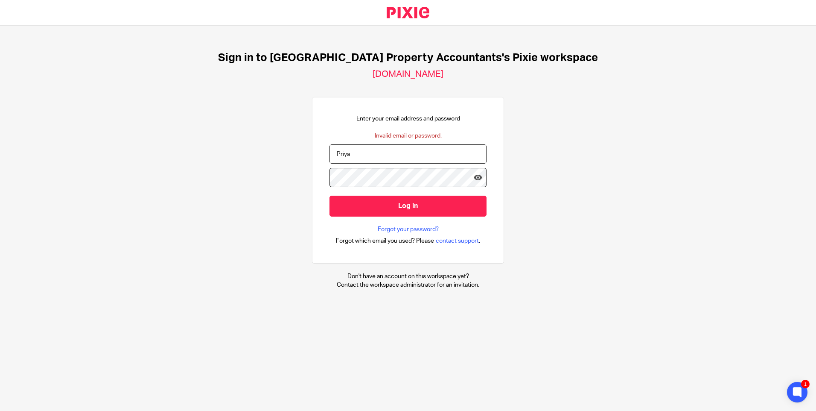
click at [0, 410] on div at bounding box center [0, 411] width 0 height 0
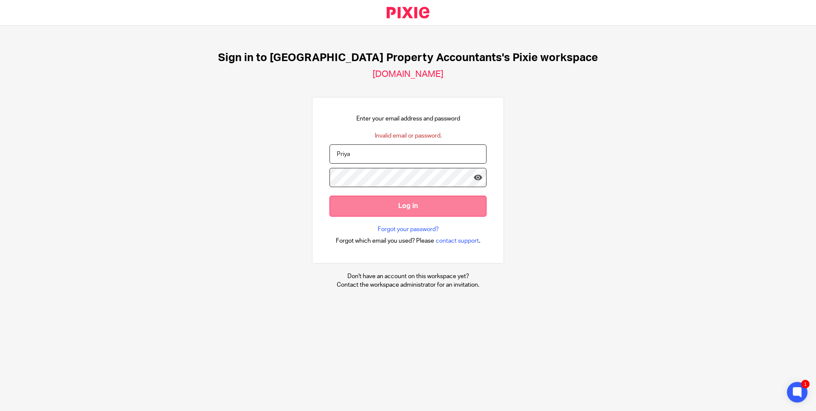
click at [378, 205] on input "Log in" at bounding box center [408, 206] width 157 height 21
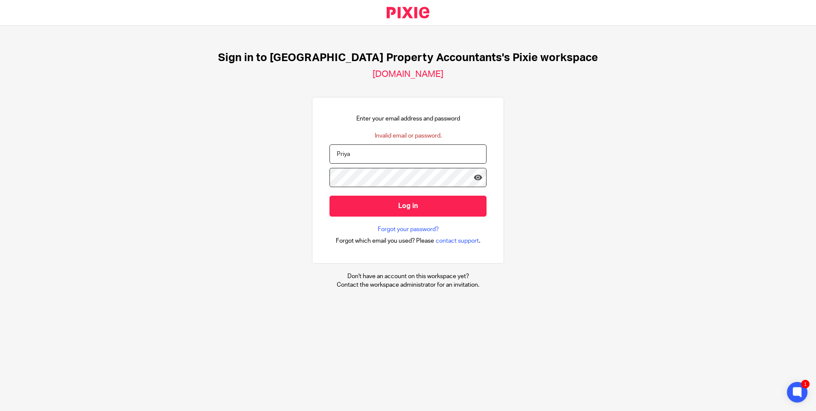
click at [367, 151] on input "Priya" at bounding box center [408, 153] width 157 height 19
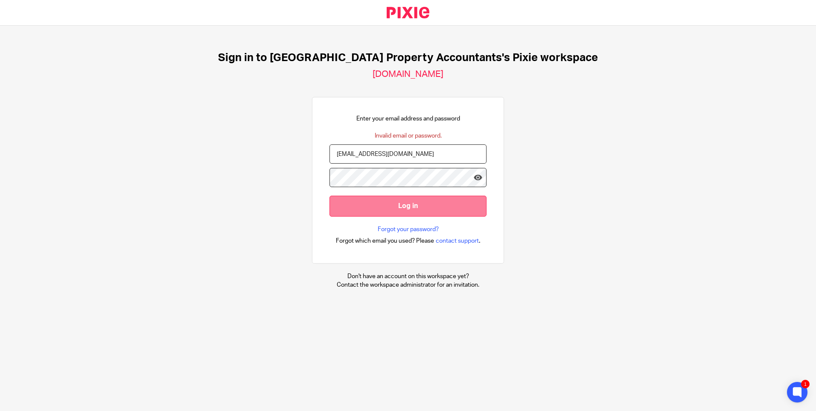
type input "Priya@ukpa.co.uk"
click at [407, 215] on input "Log in" at bounding box center [408, 206] width 157 height 21
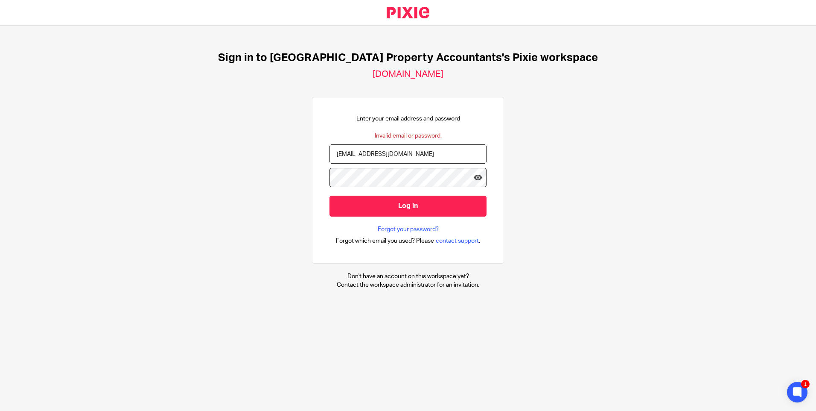
drag, startPoint x: 487, startPoint y: 63, endPoint x: 470, endPoint y: 63, distance: 16.7
click at [486, 63] on h1 "Sign in to [GEOGRAPHIC_DATA] Property Accountants's Pixie workspace" at bounding box center [408, 57] width 380 height 13
click at [373, 73] on h2 "[DOMAIN_NAME]" at bounding box center [408, 74] width 71 height 11
click at [527, 61] on h1 "Sign in to [GEOGRAPHIC_DATA] Property Accountants's Pixie workspace" at bounding box center [408, 57] width 380 height 13
click at [0, 410] on div at bounding box center [0, 411] width 0 height 0
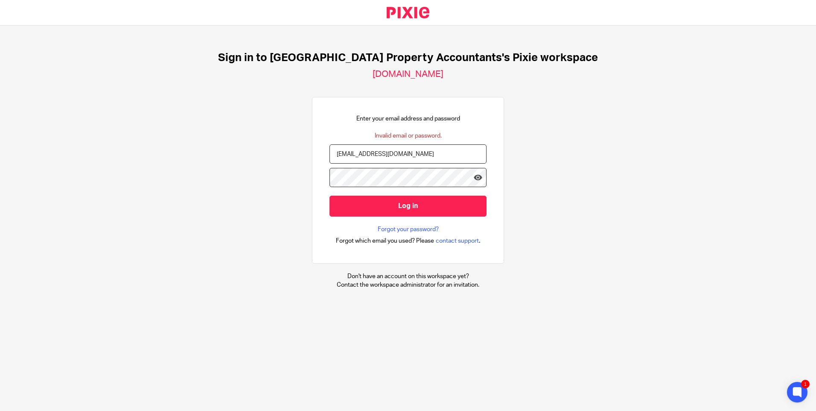
drag, startPoint x: 601, startPoint y: 105, endPoint x: 532, endPoint y: 135, distance: 75.4
click at [594, 110] on div "Sign in to [GEOGRAPHIC_DATA] Property Accountants's Pixie workspace [DOMAIN_NAM…" at bounding box center [408, 170] width 816 height 289
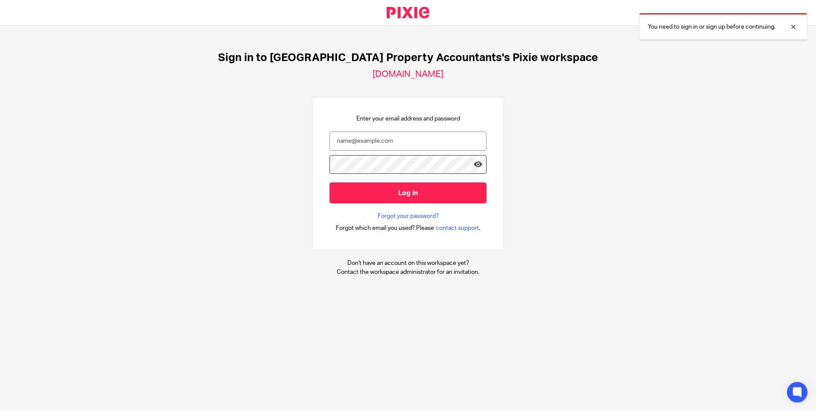
click at [366, 145] on input "email" at bounding box center [408, 141] width 157 height 19
type input "[EMAIL_ADDRESS][DOMAIN_NAME]"
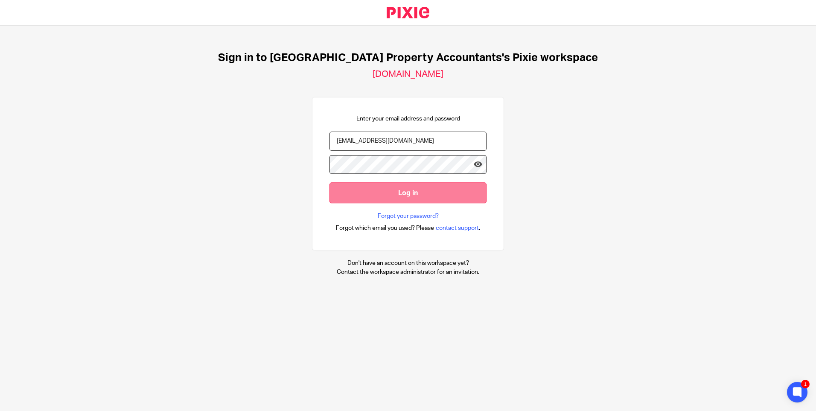
click at [357, 195] on input "Log in" at bounding box center [408, 192] width 157 height 21
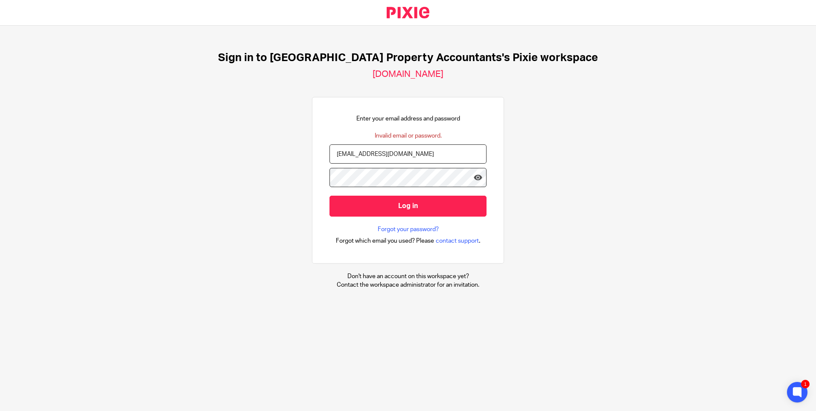
click at [245, 202] on div "Sign in to [GEOGRAPHIC_DATA] Property Accountants's Pixie workspace [DOMAIN_NAM…" at bounding box center [408, 170] width 816 height 289
click at [386, 158] on input "[EMAIL_ADDRESS][DOMAIN_NAME]" at bounding box center [408, 153] width 157 height 19
drag, startPoint x: 399, startPoint y: 154, endPoint x: 302, endPoint y: 159, distance: 96.6
click at [302, 159] on div "Sign in to UK Property Accountants's Pixie workspace ukpa.usepixie.net Enter yo…" at bounding box center [408, 170] width 816 height 289
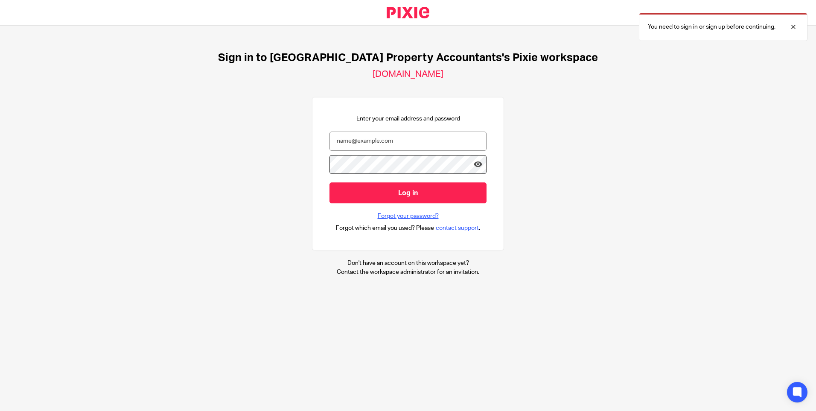
click at [409, 217] on link "Forgot your password?" at bounding box center [408, 216] width 61 height 9
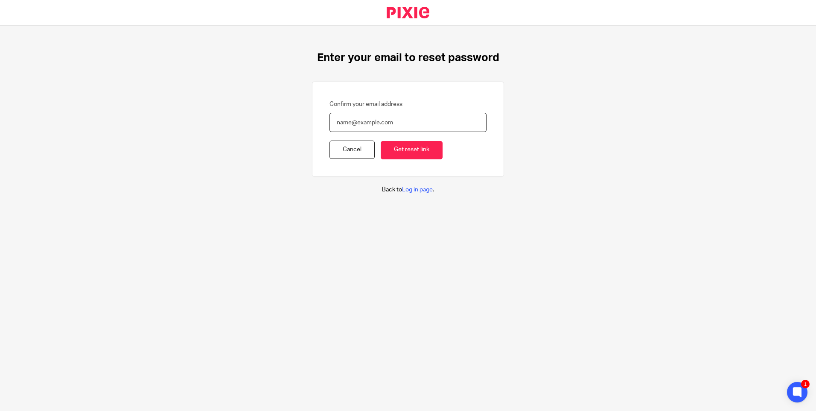
click at [339, 125] on input "Confirm your email address" at bounding box center [408, 122] width 157 height 19
type input "[EMAIL_ADDRESS][DOMAIN_NAME]"
click at [419, 150] on input "Get reset link" at bounding box center [412, 150] width 62 height 18
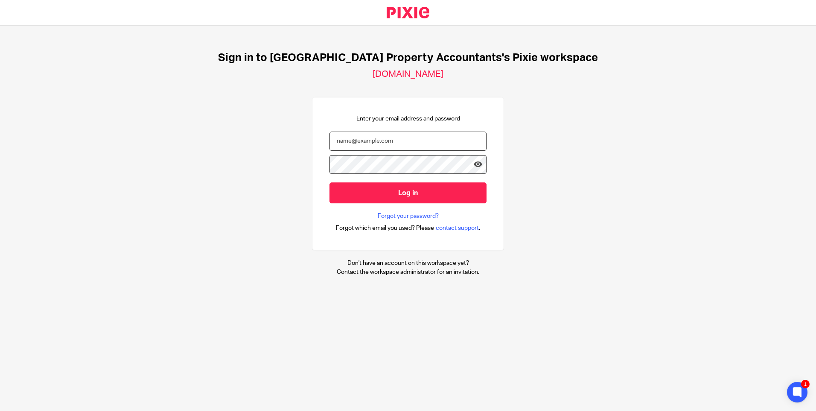
click at [388, 145] on input "email" at bounding box center [408, 141] width 157 height 19
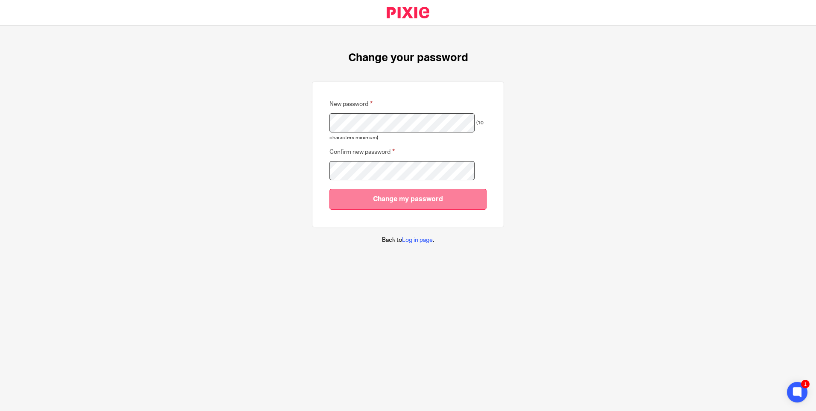
click at [386, 204] on input "Change my password" at bounding box center [408, 199] width 157 height 21
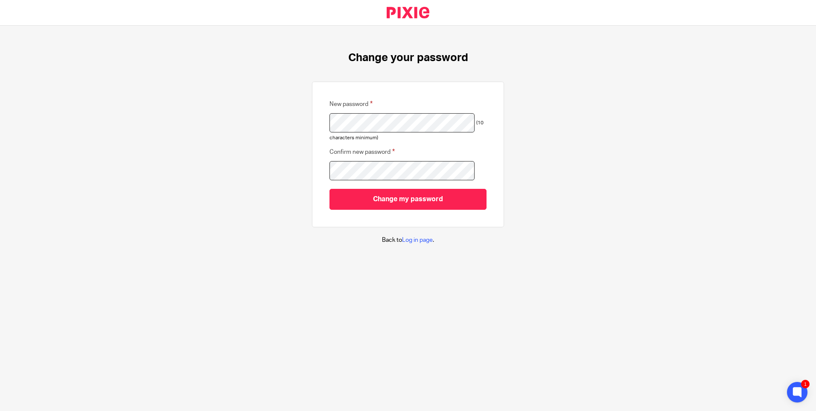
click at [378, 210] on div "New password (10 characters minimum) Confirm new password Change my password" at bounding box center [408, 155] width 192 height 146
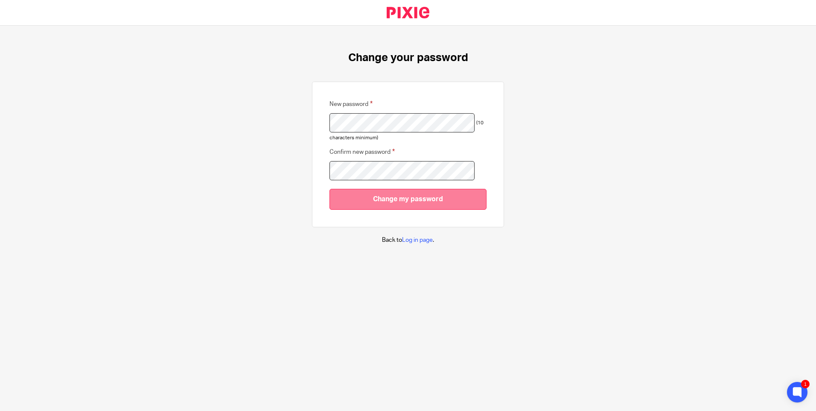
click at [383, 205] on input "Change my password" at bounding box center [408, 199] width 157 height 21
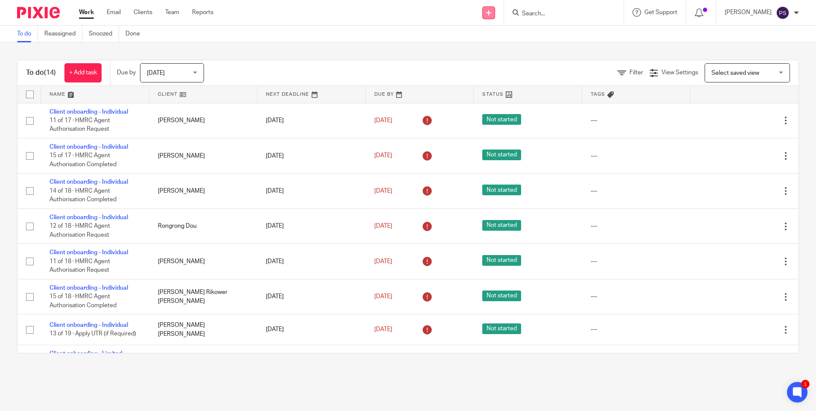
drag, startPoint x: 496, startPoint y: 10, endPoint x: 495, endPoint y: 16, distance: 5.6
click at [495, 10] on link at bounding box center [489, 12] width 13 height 13
click at [548, 12] on input "Search" at bounding box center [559, 14] width 77 height 8
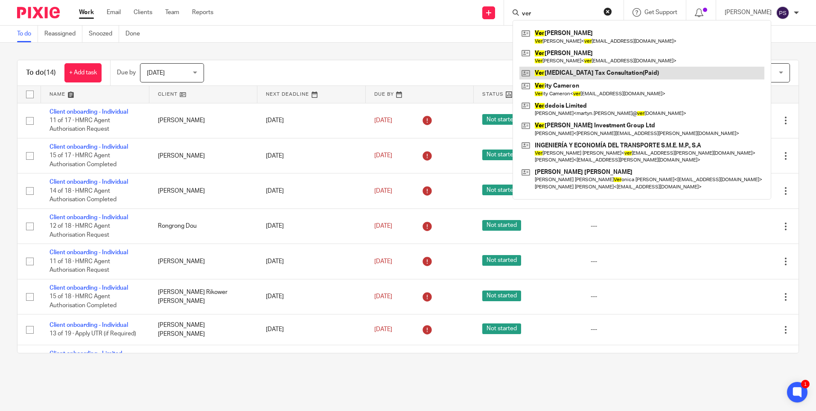
type input "ver"
click at [576, 75] on link at bounding box center [642, 73] width 245 height 13
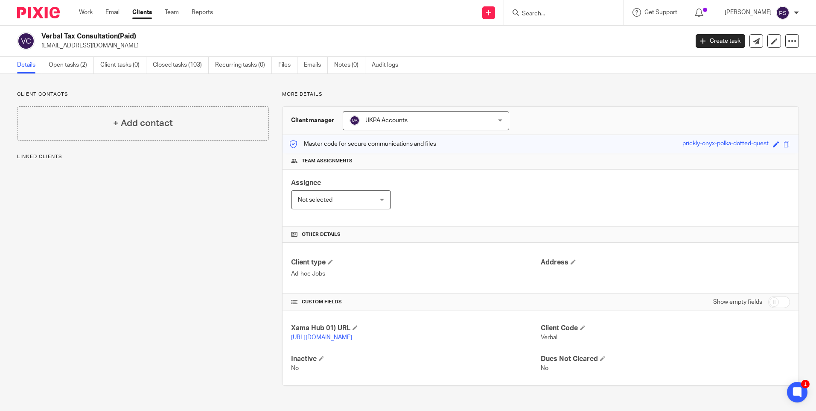
click at [571, 11] on input "Search" at bounding box center [559, 14] width 77 height 8
click at [80, 65] on link "Open tasks (2)" at bounding box center [71, 65] width 45 height 17
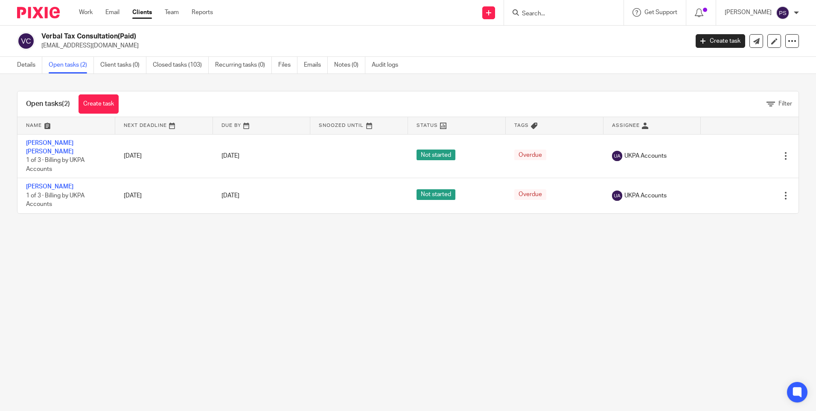
click at [92, 100] on link "Create task" at bounding box center [99, 103] width 40 height 19
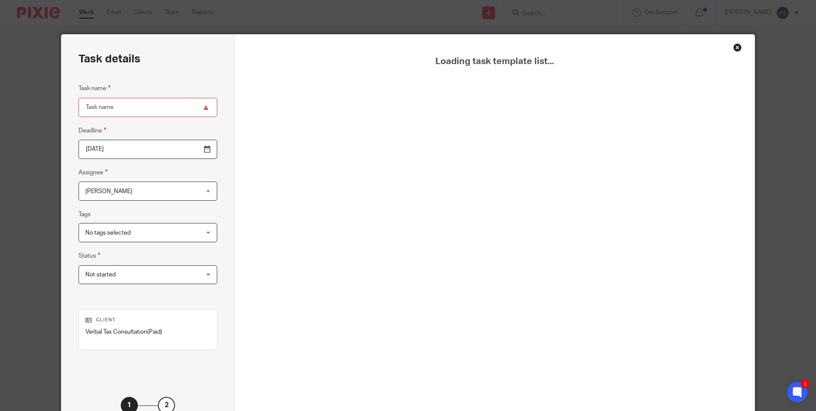
drag, startPoint x: 734, startPoint y: 47, endPoint x: 688, endPoint y: 78, distance: 55.3
click at [734, 48] on div "Close this dialog window" at bounding box center [738, 47] width 9 height 9
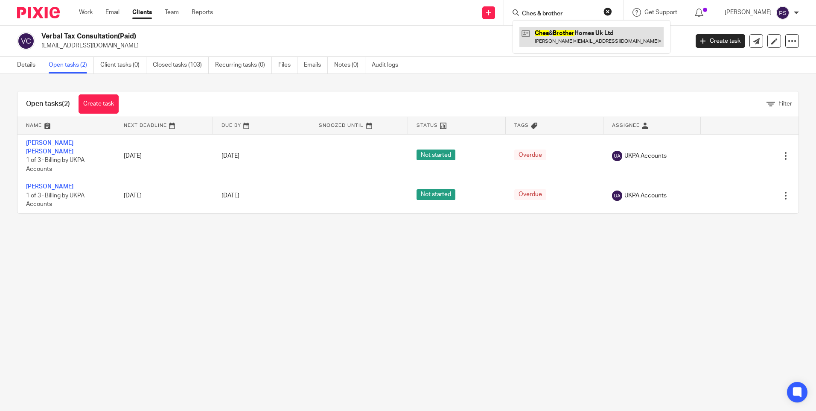
type input "Ches & brother"
click at [574, 42] on link at bounding box center [592, 37] width 144 height 20
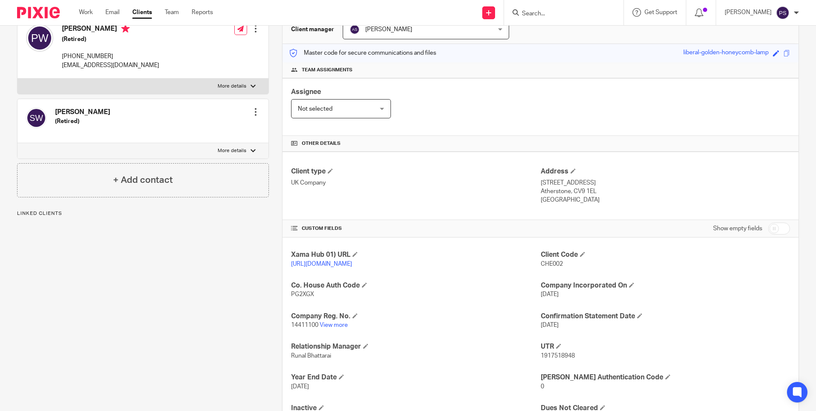
scroll to position [128, 0]
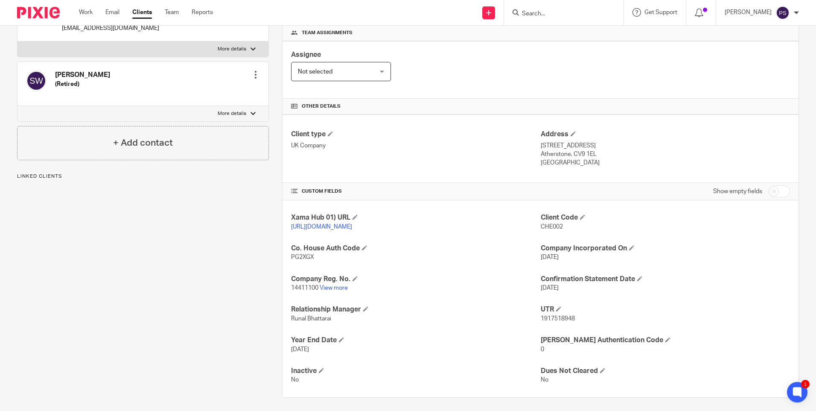
click at [551, 228] on span "CHE002" at bounding box center [552, 227] width 22 height 6
copy span "CHE002"
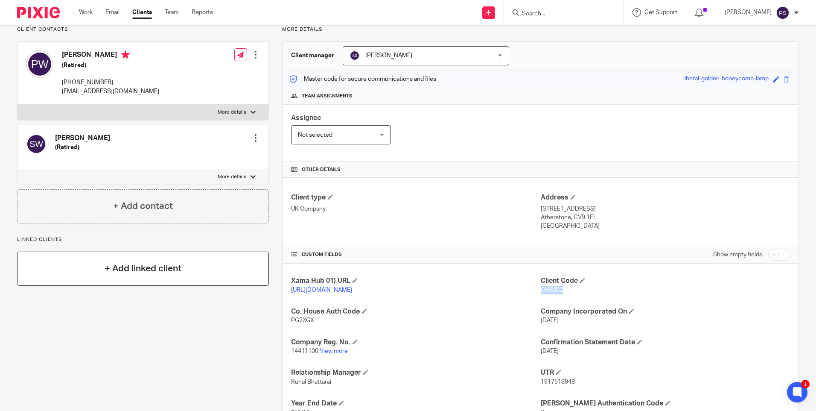
scroll to position [0, 0]
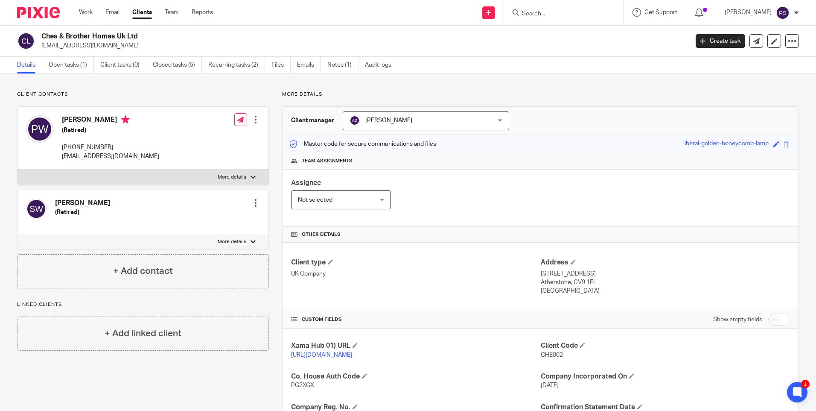
click at [167, 89] on div "Client contacts Peter Frederick Wright (Retired) 001 309-669-8108 wrightp7@comc…" at bounding box center [408, 308] width 816 height 469
click at [553, 15] on input "Search" at bounding box center [559, 14] width 77 height 8
type input "verbal"
click at [556, 31] on link at bounding box center [573, 33] width 106 height 13
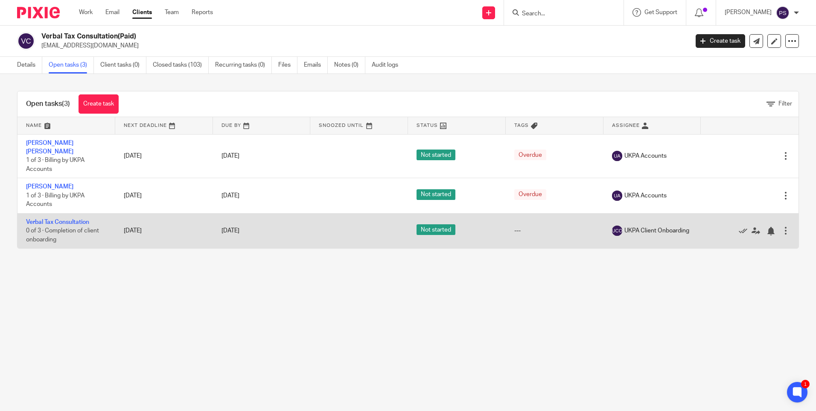
click at [782, 226] on div at bounding box center [786, 230] width 9 height 9
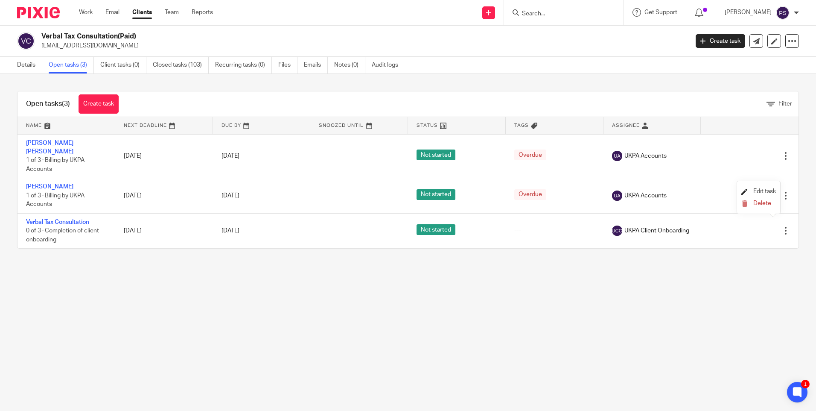
click at [763, 190] on span "Edit task" at bounding box center [765, 191] width 23 height 6
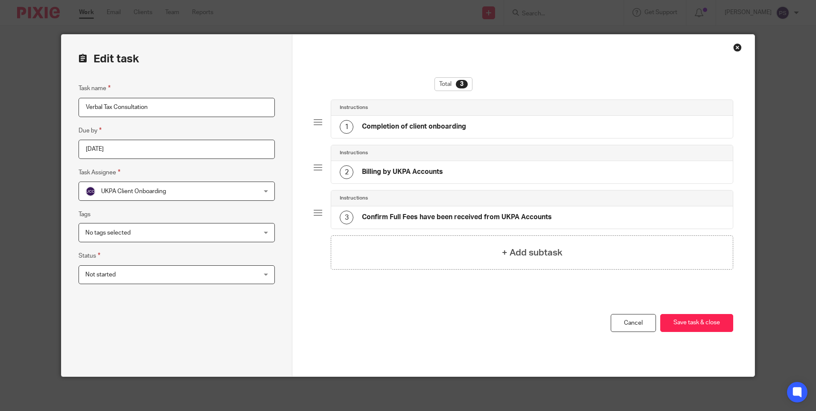
drag, startPoint x: 163, startPoint y: 109, endPoint x: 64, endPoint y: 111, distance: 99.5
click at [64, 111] on div "Edit task Task name Verbal Tax Consultation Due by 2025-10-19 Task Assignee UKP…" at bounding box center [176, 206] width 231 height 342
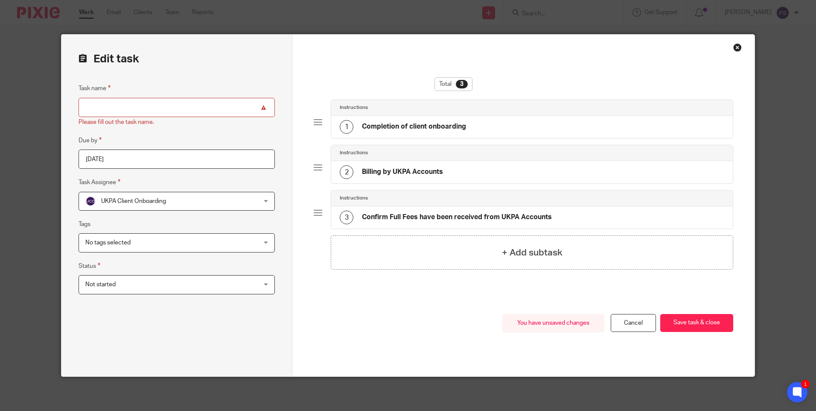
click at [119, 106] on input "Task name" at bounding box center [177, 107] width 196 height 19
click at [101, 106] on input "Task name" at bounding box center [177, 107] width 196 height 19
click at [101, 105] on input "Task name" at bounding box center [177, 107] width 196 height 19
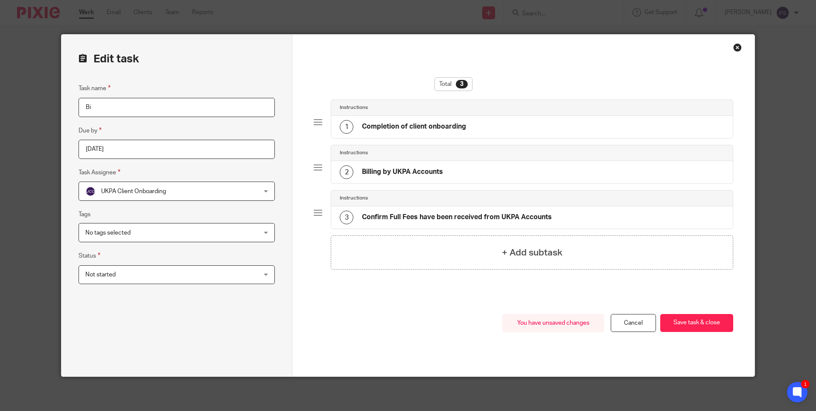
type input "B"
type input "Ugur Can [PERSON_NAME]"
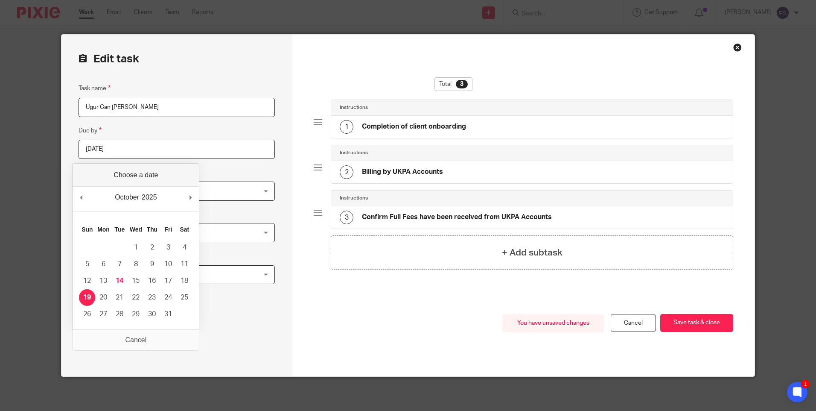
click at [123, 148] on input "2025-10-19" at bounding box center [177, 149] width 196 height 19
click at [235, 327] on div "Task name Ugur Can Bilek Due by 2025-10-19 Task Assignee UKPA Client Onboarding…" at bounding box center [177, 221] width 196 height 276
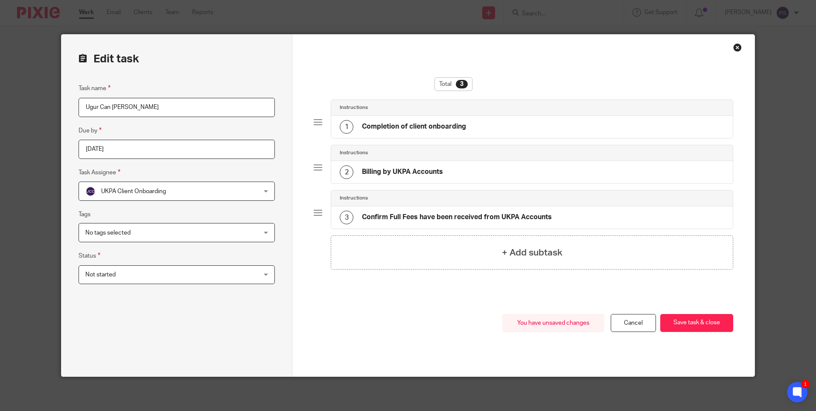
click at [132, 191] on span "UKPA Client Onboarding" at bounding box center [133, 191] width 65 height 6
click at [164, 172] on fieldset "Task Assignee UKPA Client Onboarding UKPA Client Onboarding Aarshika Awale Aayu…" at bounding box center [177, 183] width 196 height 33
click at [458, 304] on div "Total 3 Instructions 1 Completion of client onboarding Instructions 2 Billing b…" at bounding box center [523, 195] width 419 height 237
click at [720, 320] on button "Save task & close" at bounding box center [697, 323] width 73 height 18
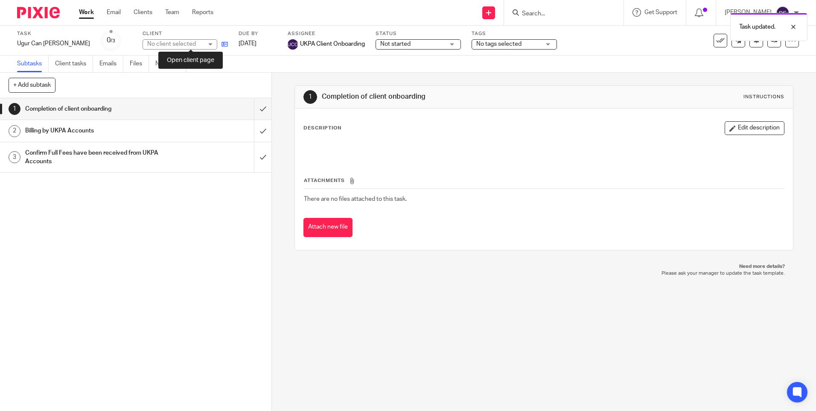
click at [222, 46] on icon at bounding box center [225, 44] width 6 height 6
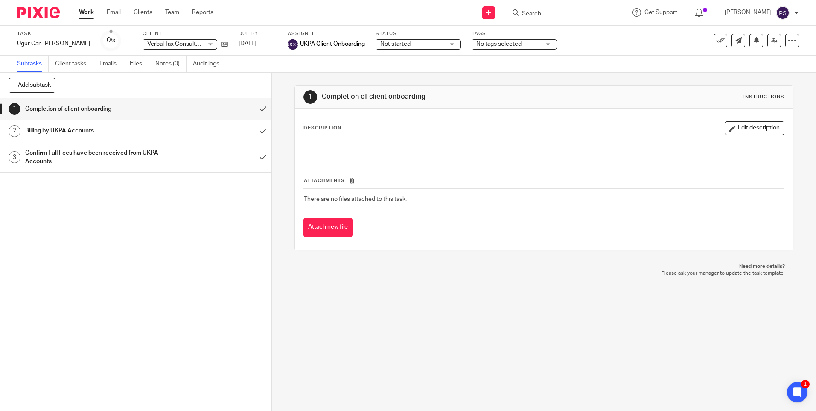
click at [787, 10] on img at bounding box center [783, 13] width 14 height 14
click at [760, 57] on span "Logout" at bounding box center [759, 59] width 19 height 6
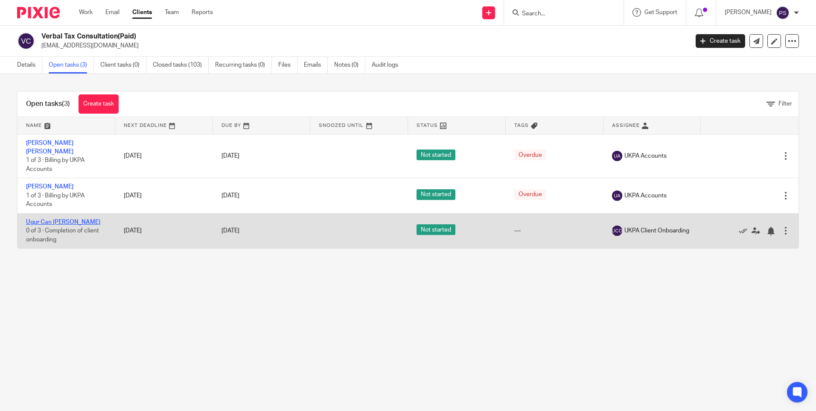
click at [46, 219] on link "Ugur Can [PERSON_NAME]" at bounding box center [63, 222] width 74 height 6
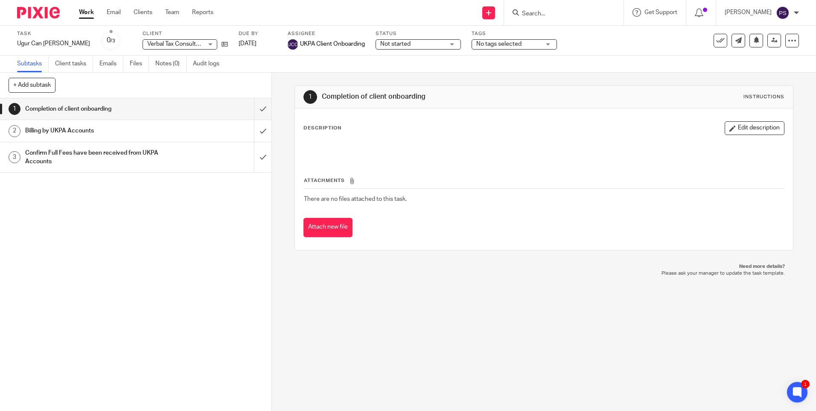
click at [288, 104] on div "1 Completion of client onboarding Instructions Description Edit description Att…" at bounding box center [544, 242] width 544 height 338
click at [217, 42] on link at bounding box center [222, 44] width 11 height 9
click at [280, 89] on div "1 Completion of client onboarding Instructions Description Edit description Att…" at bounding box center [544, 242] width 544 height 338
click at [165, 66] on link "Notes (0)" at bounding box center [170, 64] width 31 height 17
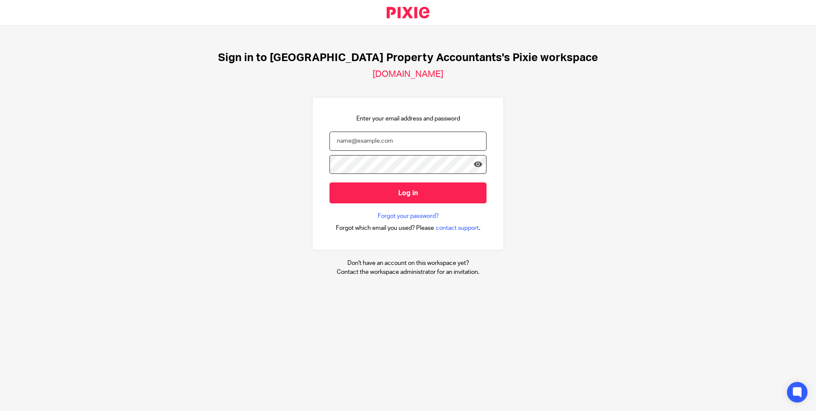
click at [359, 142] on input "email" at bounding box center [408, 141] width 157 height 19
type input "[EMAIL_ADDRESS][DOMAIN_NAME]"
click at [474, 165] on icon at bounding box center [478, 164] width 9 height 9
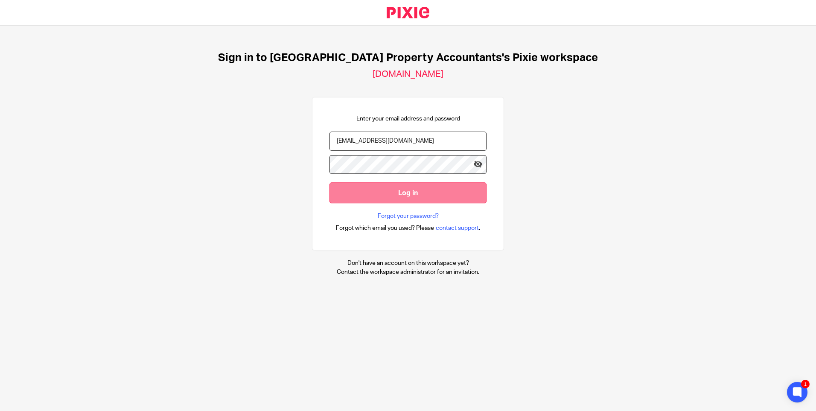
click at [383, 191] on input "Log in" at bounding box center [408, 192] width 157 height 21
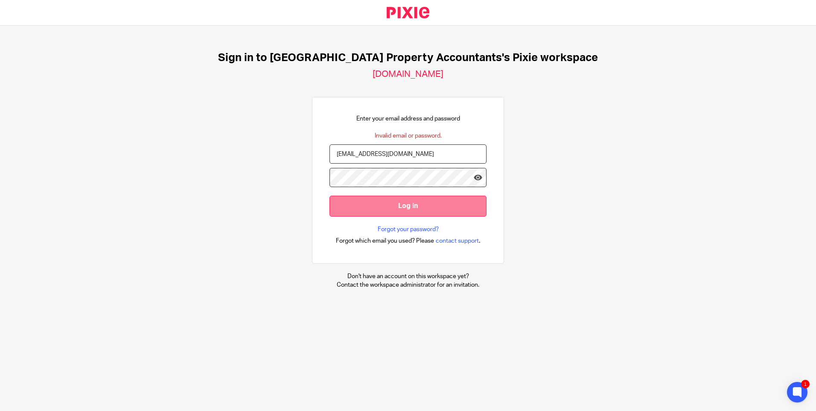
click at [374, 205] on input "Log in" at bounding box center [408, 206] width 157 height 21
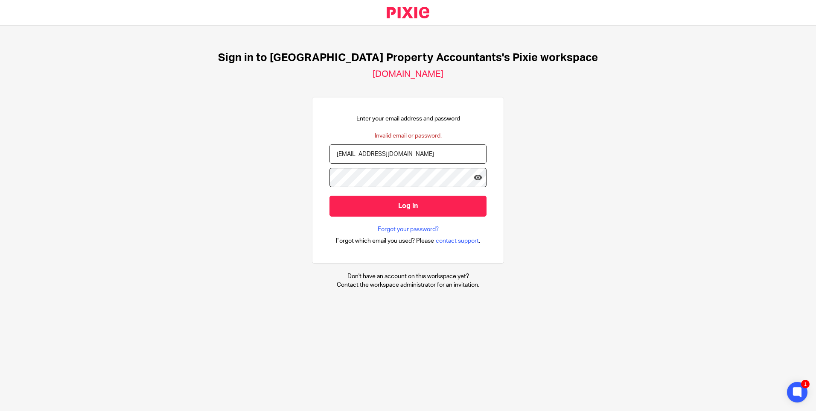
click at [330, 196] on input "Log in" at bounding box center [408, 206] width 157 height 21
click at [474, 179] on icon at bounding box center [478, 177] width 9 height 9
drag, startPoint x: 401, startPoint y: 152, endPoint x: 319, endPoint y: 157, distance: 82.1
click at [319, 157] on div "Enter your email address and password Invalid email or password. Onboarding@ukp…" at bounding box center [408, 180] width 192 height 167
click at [376, 153] on input "email" at bounding box center [408, 153] width 157 height 19
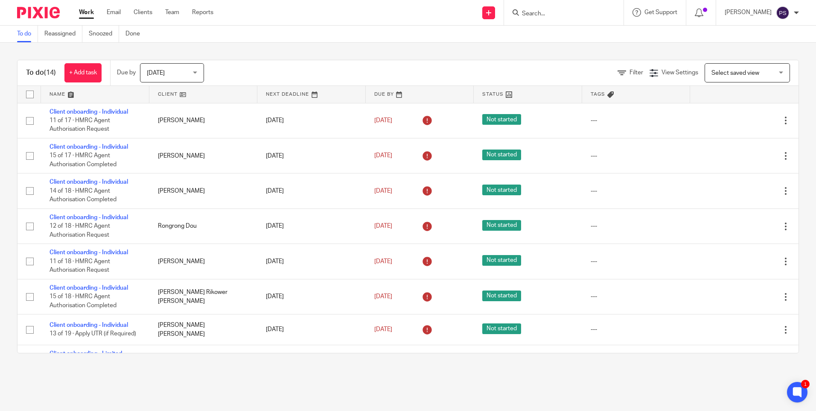
drag, startPoint x: 802, startPoint y: 13, endPoint x: 696, endPoint y: 39, distance: 109.9
click at [0, 410] on div at bounding box center [0, 411] width 0 height 0
click at [567, 8] on form at bounding box center [566, 12] width 91 height 11
click at [560, 14] on input "Search" at bounding box center [559, 14] width 77 height 8
paste input "Emily"
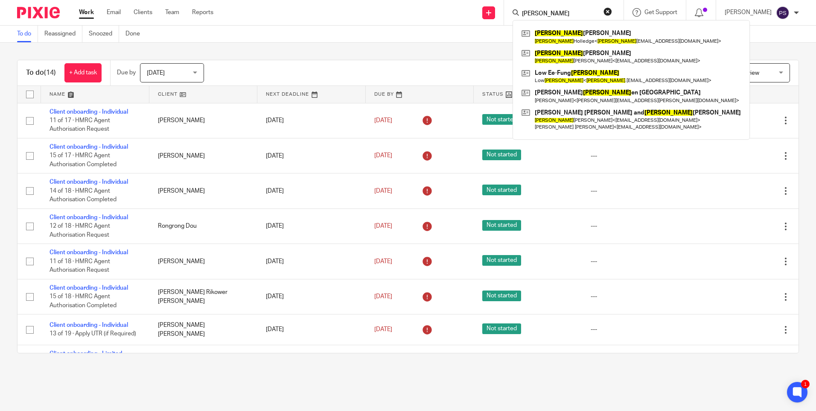
type input "Emily"
click at [733, 55] on div "To do (14) + Add task Due by Today Today Today Tomorrow This week Next week Thi…" at bounding box center [408, 207] width 816 height 328
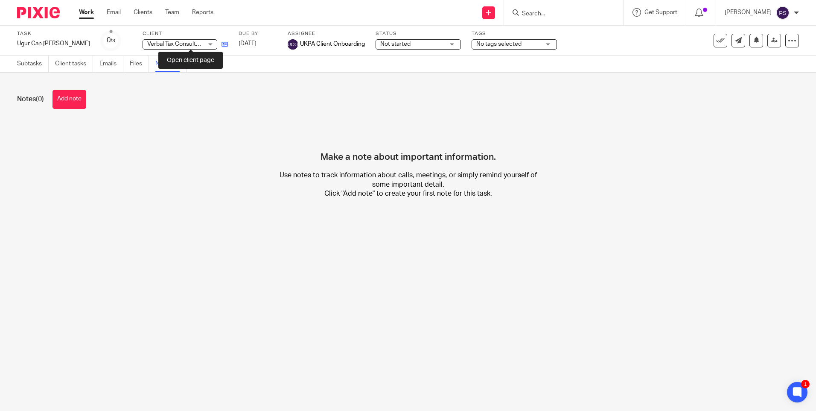
click at [222, 45] on icon at bounding box center [225, 44] width 6 height 6
click at [81, 97] on button "Add note" at bounding box center [70, 99] width 34 height 19
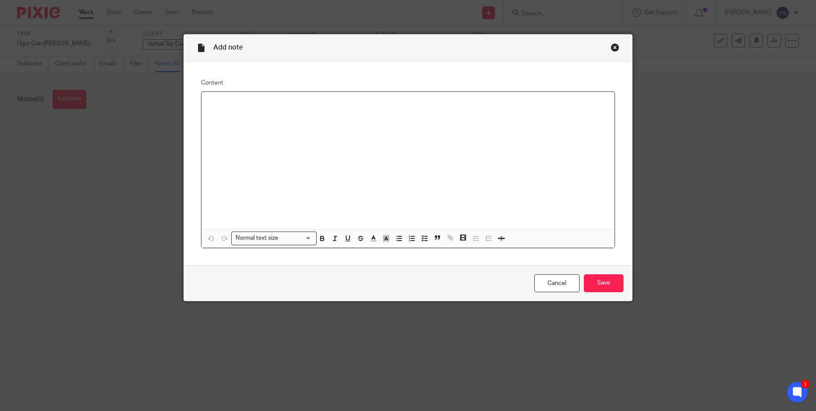
click at [221, 117] on div at bounding box center [408, 160] width 413 height 137
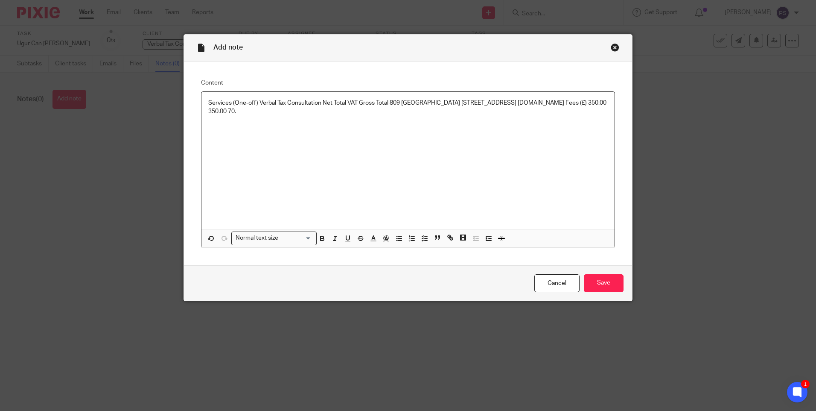
drag, startPoint x: 374, startPoint y: 113, endPoint x: 202, endPoint y: 96, distance: 173.7
click at [202, 96] on div "Services (One-off) Verbal Tax Consultation Net Total VAT Gross Total 809 Salisb…" at bounding box center [408, 160] width 413 height 137
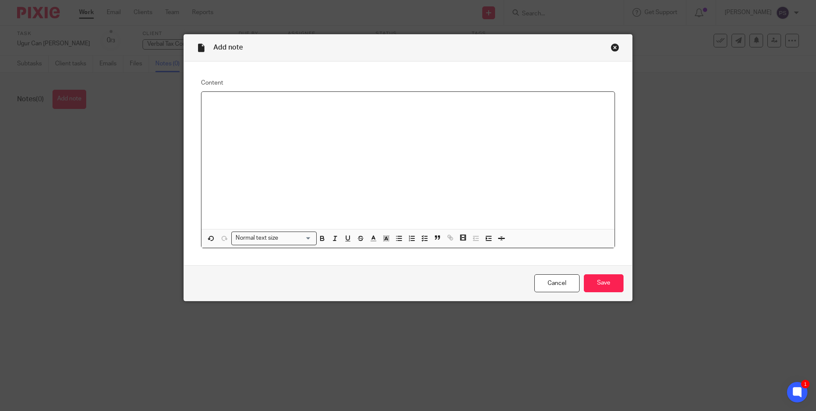
click at [227, 102] on p at bounding box center [408, 103] width 400 height 9
paste div
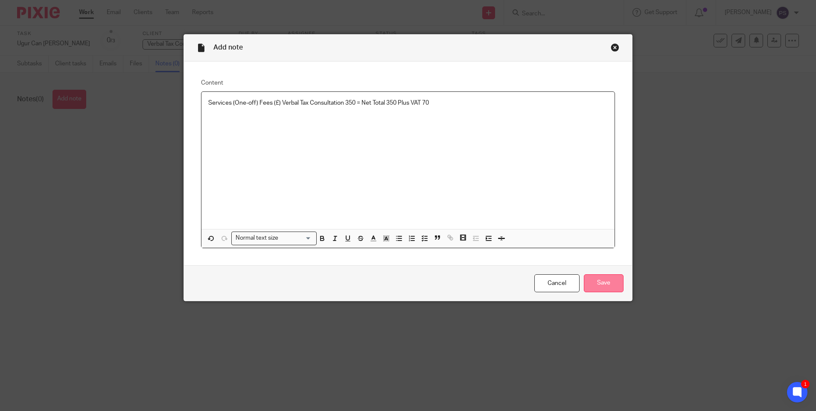
click at [603, 279] on input "Save" at bounding box center [604, 283] width 40 height 18
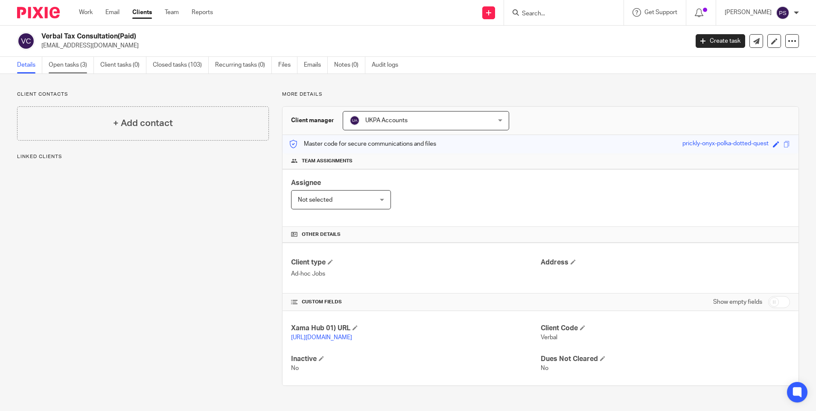
drag, startPoint x: 0, startPoint y: 0, endPoint x: 67, endPoint y: 64, distance: 93.3
click at [67, 64] on link "Open tasks (3)" at bounding box center [71, 65] width 45 height 17
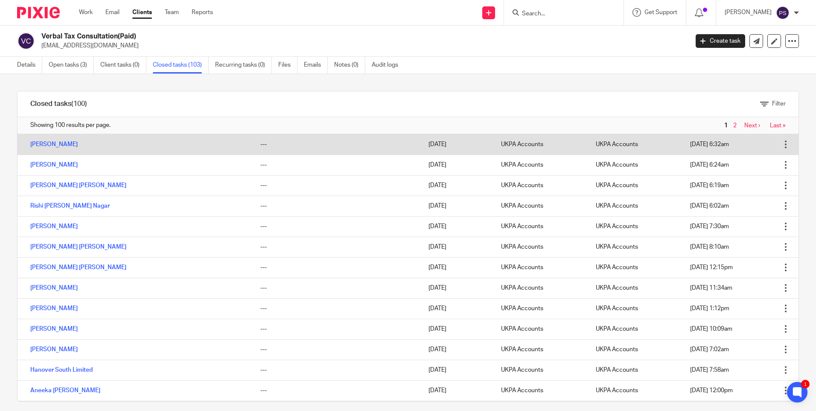
scroll to position [128, 0]
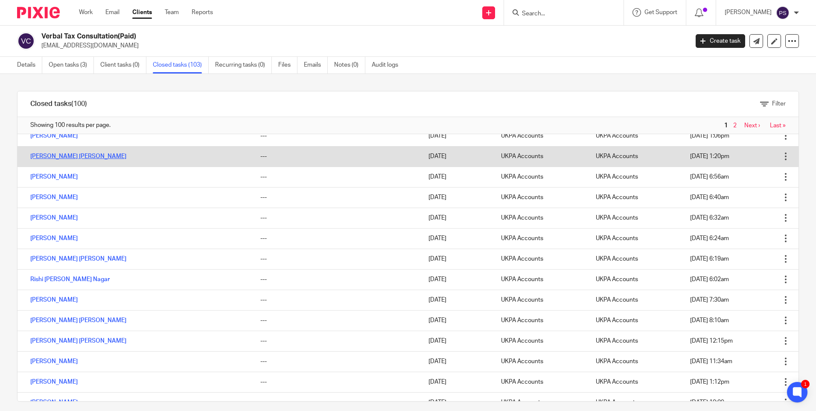
click at [41, 156] on link "[PERSON_NAME] [PERSON_NAME]" at bounding box center [78, 156] width 96 height 6
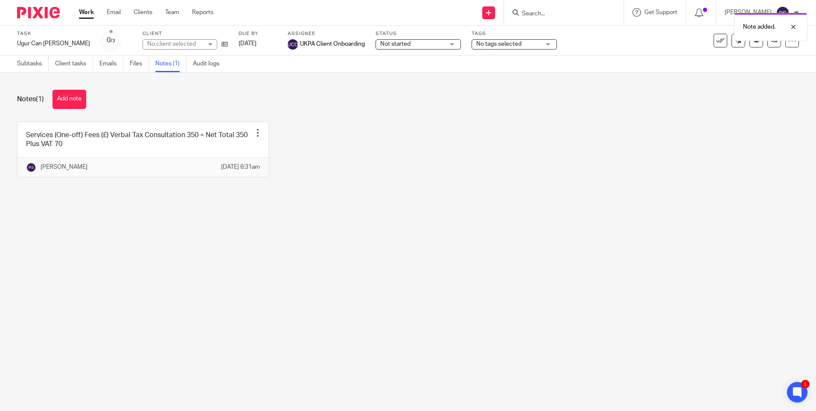
click at [67, 90] on button "Add note" at bounding box center [70, 99] width 34 height 19
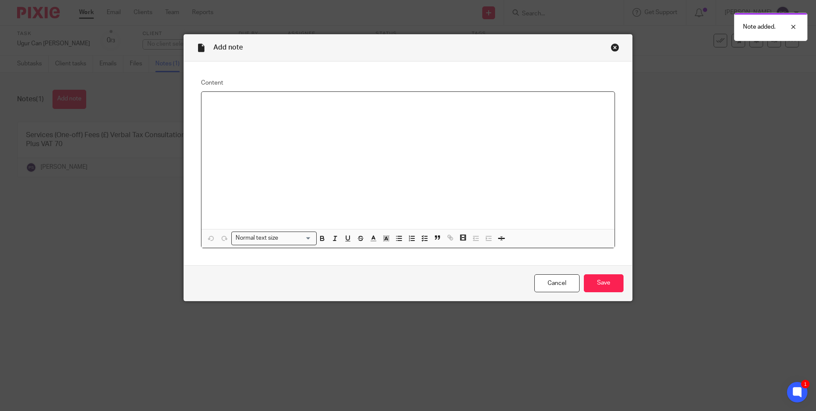
click at [234, 102] on p at bounding box center [408, 103] width 400 height 9
click at [625, 279] on div "Cancel Save" at bounding box center [408, 283] width 448 height 36
click at [605, 281] on input "Save" at bounding box center [604, 283] width 40 height 18
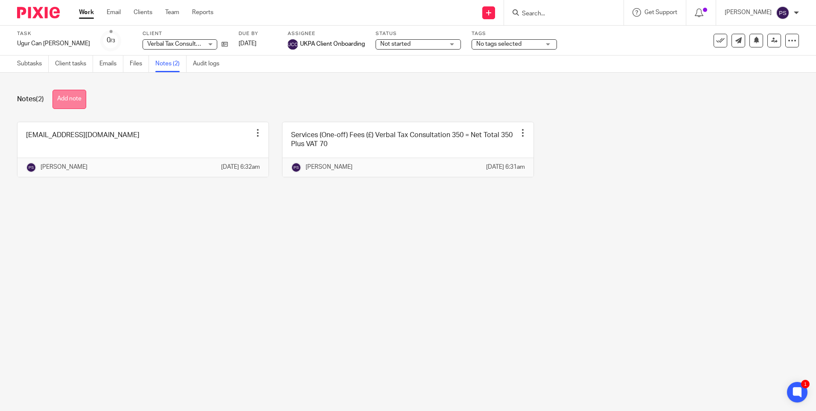
click at [70, 94] on button "Add note" at bounding box center [70, 99] width 34 height 19
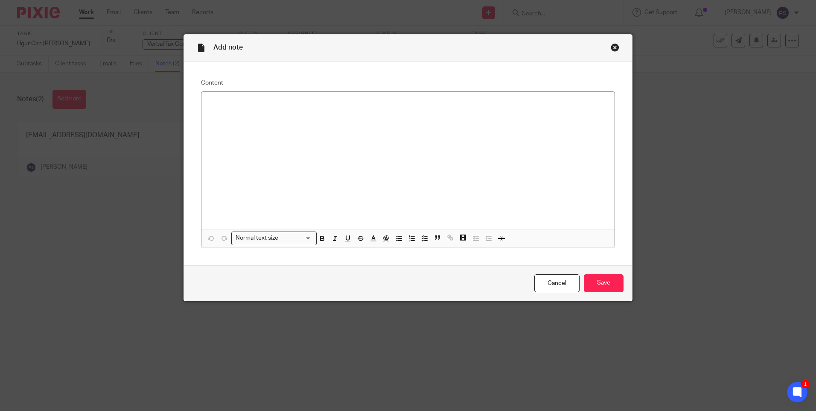
click at [229, 111] on div at bounding box center [408, 160] width 413 height 137
click at [228, 127] on div at bounding box center [408, 160] width 413 height 137
click at [605, 286] on input "Save" at bounding box center [604, 283] width 40 height 18
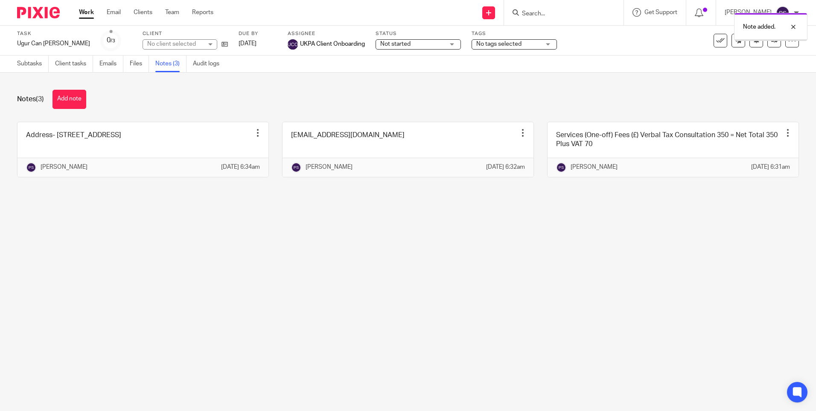
click at [339, 247] on main "Task Ugur Can [PERSON_NAME] Save Ugur Can [PERSON_NAME] 0 /3 Client No client s…" at bounding box center [408, 205] width 816 height 411
type input "Ugur Can [PERSON_NAME]"
click at [43, 44] on div "Ugur Can Bilek Save Ugur Can Bilek" at bounding box center [53, 43] width 73 height 9
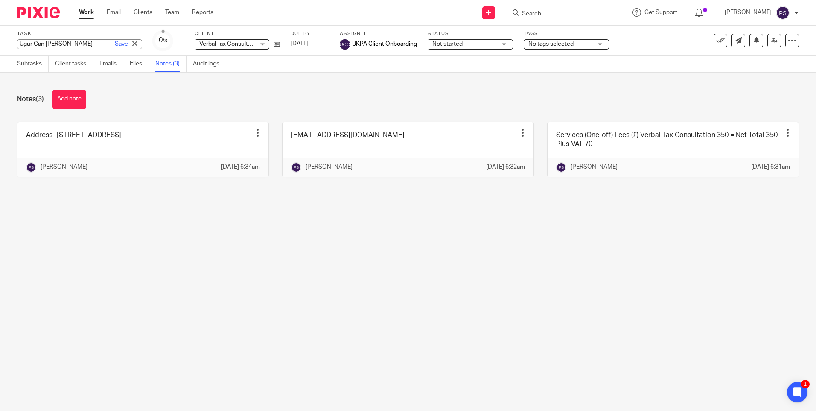
click at [43, 44] on input "Ugur Can Bilek" at bounding box center [79, 44] width 125 height 10
click at [58, 42] on input "Ugur Can [PERSON_NAME]" at bounding box center [79, 44] width 125 height 10
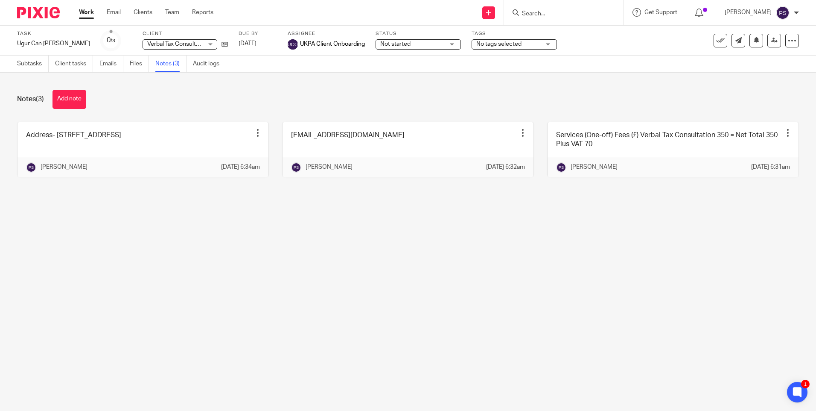
click at [363, 108] on div "Notes (3) Add note" at bounding box center [408, 99] width 782 height 19
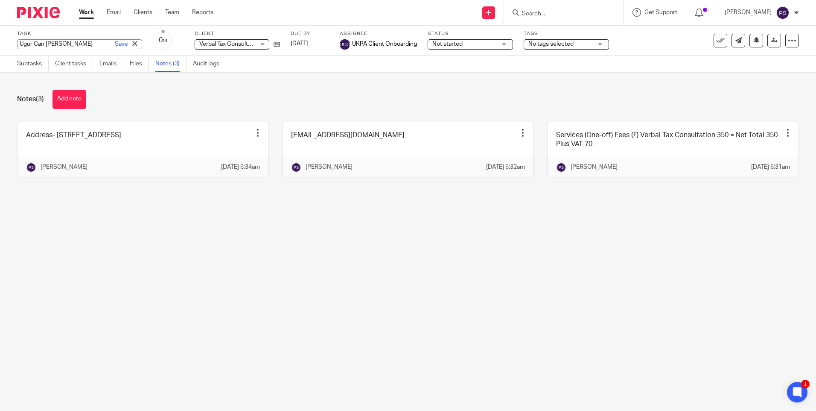
click at [47, 41] on div "Ugur Can Bilek Save Ugur Can Bilek" at bounding box center [79, 44] width 125 height 10
click at [47, 41] on input "Ugur Can [PERSON_NAME]" at bounding box center [79, 44] width 125 height 10
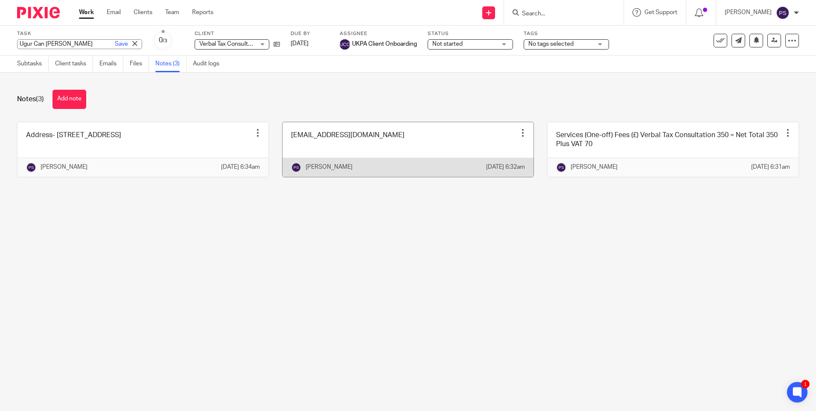
click at [332, 154] on link at bounding box center [408, 149] width 251 height 55
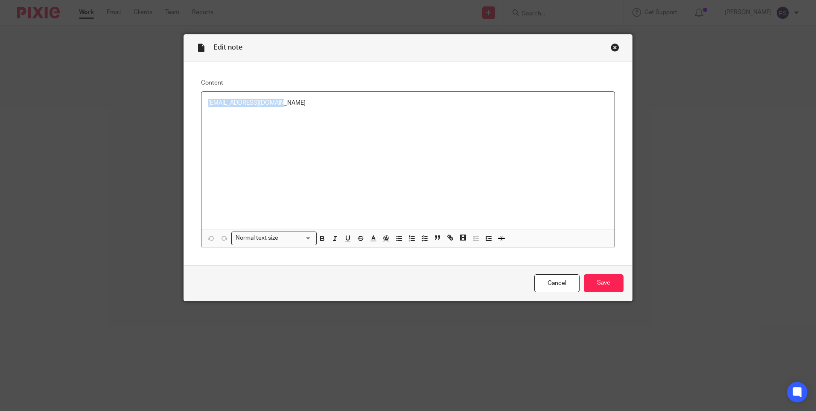
click at [193, 101] on div "Content ugurcanbilek@gmail.com Normal text size Loading... Remove Edit Insert n…" at bounding box center [408, 163] width 448 height 204
click at [240, 123] on div "[EMAIL_ADDRESS][DOMAIN_NAME]" at bounding box center [408, 160] width 413 height 137
click at [604, 280] on input "Save" at bounding box center [604, 283] width 40 height 18
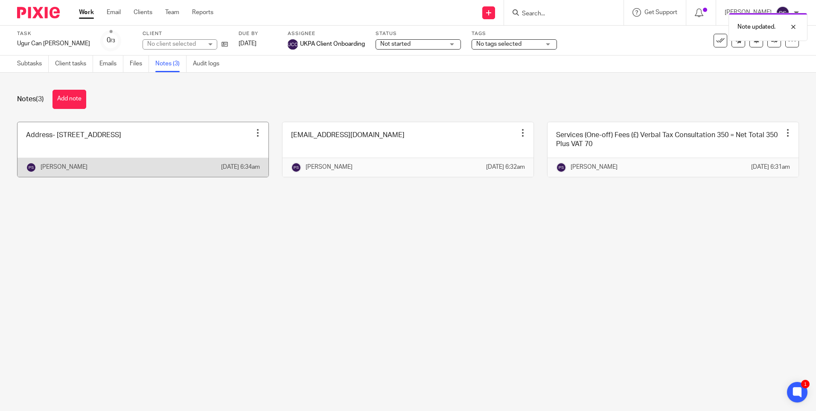
click at [122, 159] on link at bounding box center [143, 149] width 251 height 55
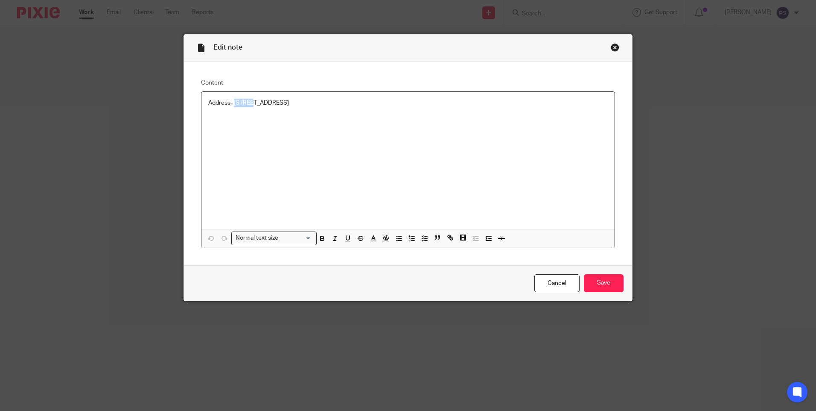
drag, startPoint x: 232, startPoint y: 99, endPoint x: 246, endPoint y: 100, distance: 13.7
click at [246, 100] on p "Address- [STREET_ADDRESS]" at bounding box center [408, 103] width 400 height 9
click at [240, 115] on div "Address- [STREET_ADDRESS]" at bounding box center [408, 160] width 413 height 137
click at [238, 114] on div "Address- [STREET_ADDRESS]" at bounding box center [408, 160] width 413 height 137
drag, startPoint x: 231, startPoint y: 99, endPoint x: 254, endPoint y: 101, distance: 22.7
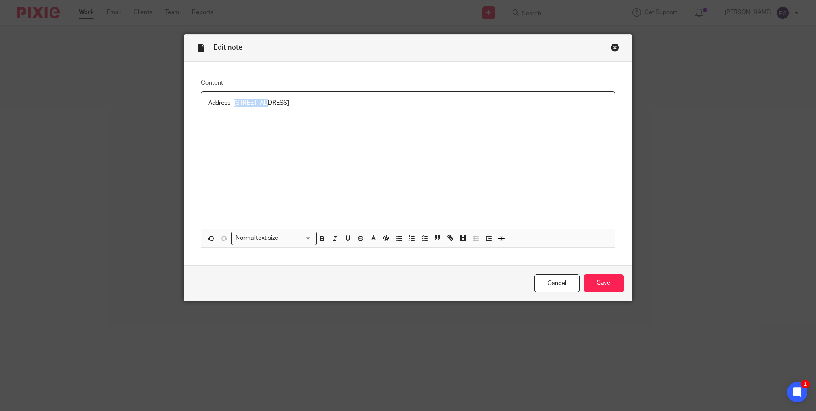
click at [254, 101] on p "Address- [STREET_ADDRESS]" at bounding box center [408, 103] width 400 height 9
copy p "Flat 2, 13"
drag, startPoint x: 259, startPoint y: 101, endPoint x: 317, endPoint y: 99, distance: 57.7
click at [317, 99] on p "Address- [STREET_ADDRESS]" at bounding box center [408, 103] width 400 height 9
copy p "[GEOGRAPHIC_DATA]"
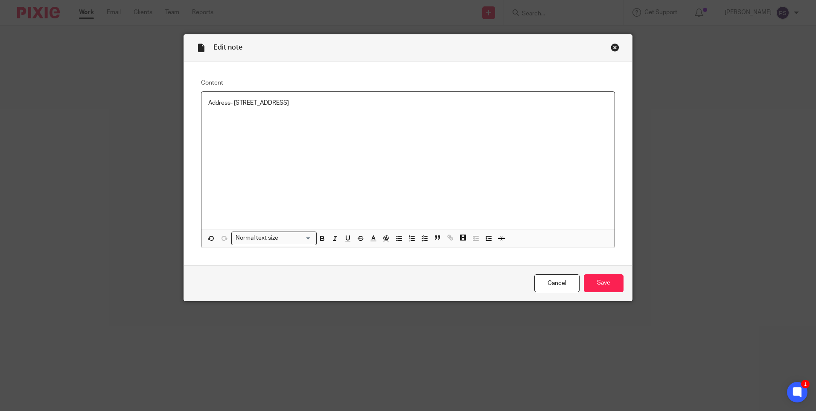
click at [333, 101] on p "Address- [STREET_ADDRESS]" at bounding box center [408, 103] width 400 height 9
copy p "[GEOGRAPHIC_DATA]"
drag, startPoint x: 345, startPoint y: 101, endPoint x: 368, endPoint y: 102, distance: 23.1
click at [368, 102] on p "Address- [STREET_ADDRESS]" at bounding box center [408, 103] width 400 height 9
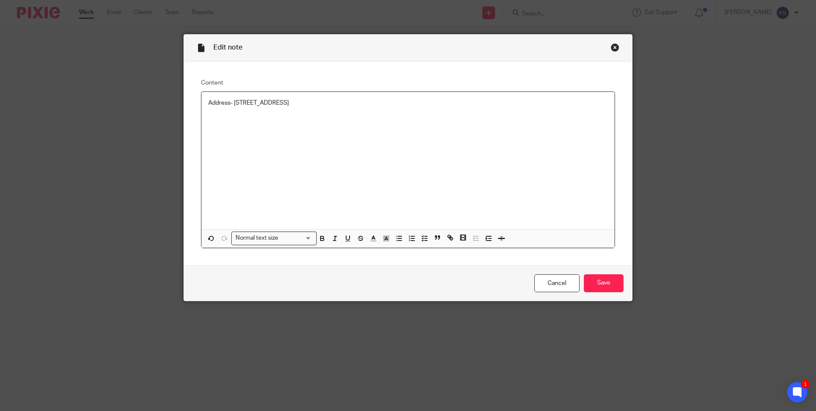
copy p "W8 7AX"
drag, startPoint x: 539, startPoint y: 282, endPoint x: 512, endPoint y: 299, distance: 31.6
click at [539, 283] on link "Cancel" at bounding box center [557, 283] width 45 height 18
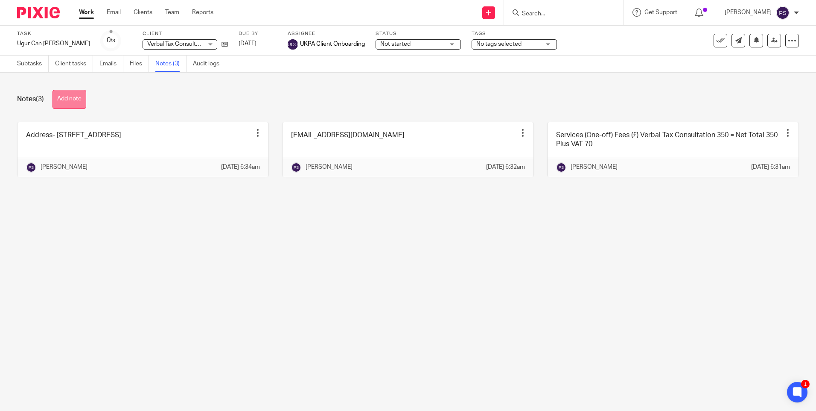
click at [78, 99] on button "Add note" at bounding box center [70, 99] width 34 height 19
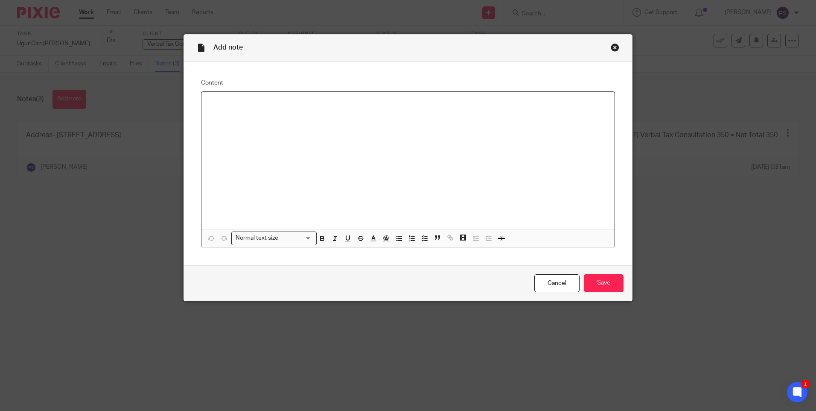
click at [225, 109] on div at bounding box center [408, 160] width 413 height 137
click at [214, 102] on p "Aml Verified" at bounding box center [408, 103] width 400 height 9
click at [216, 101] on p "Aml Verified" at bounding box center [408, 103] width 400 height 9
click at [600, 278] on input "Save" at bounding box center [604, 283] width 40 height 18
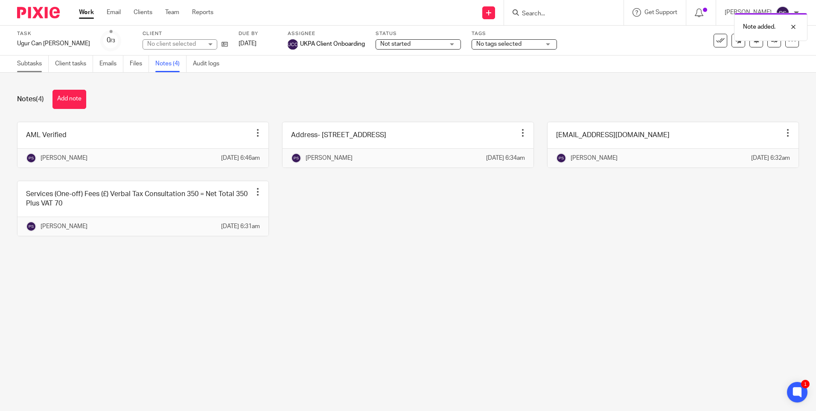
click at [29, 63] on link "Subtasks" at bounding box center [33, 64] width 32 height 17
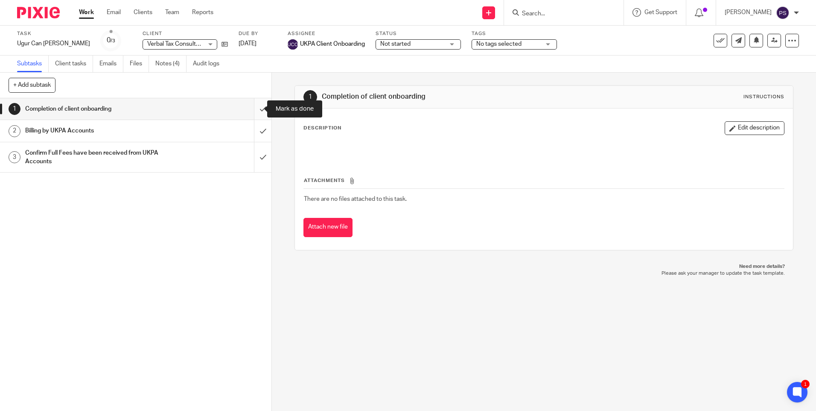
click at [250, 107] on input "submit" at bounding box center [136, 108] width 272 height 21
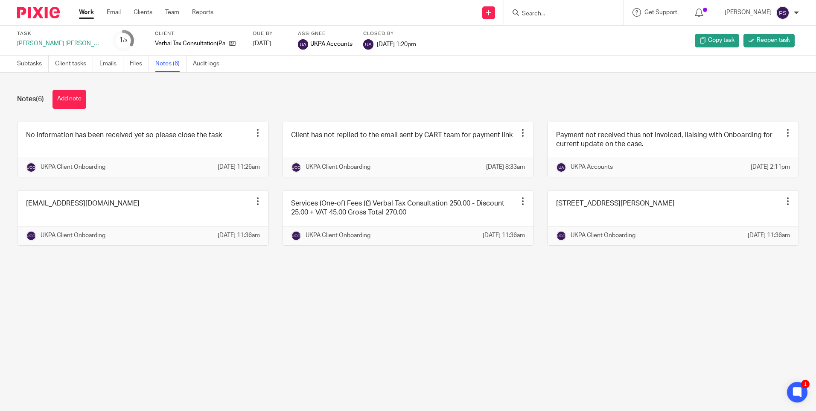
click at [546, 11] on input "Search" at bounding box center [559, 14] width 77 height 8
paste input "Luli Court"
drag, startPoint x: 564, startPoint y: 12, endPoint x: 547, endPoint y: 12, distance: 16.7
click at [547, 12] on input "Luli Court" at bounding box center [559, 14] width 77 height 8
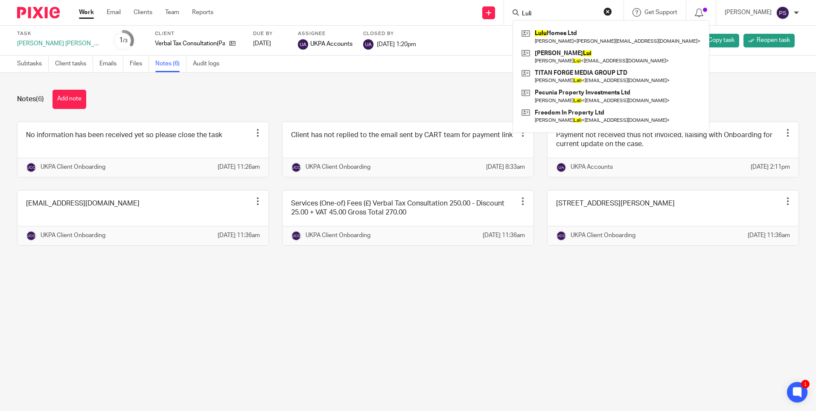
type input "Luli"
click at [612, 9] on button "reset" at bounding box center [608, 11] width 9 height 9
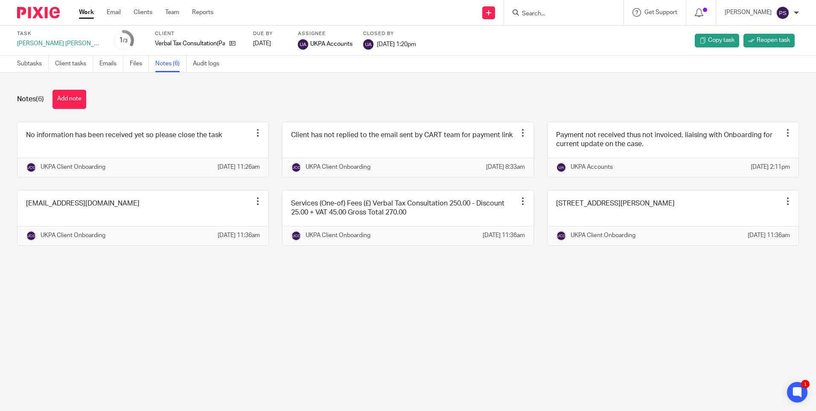
click at [561, 15] on input "Search" at bounding box center [559, 14] width 77 height 8
paste input "[PERSON_NAME] [PERSON_NAME]"
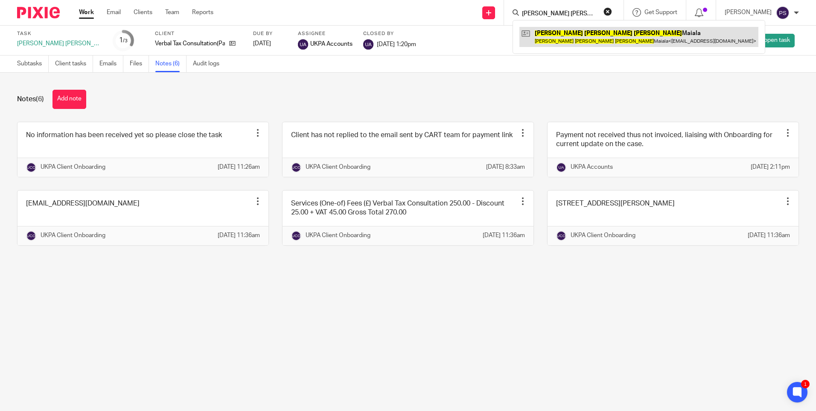
type input "[PERSON_NAME] [PERSON_NAME]"
click at [564, 35] on link at bounding box center [639, 37] width 239 height 20
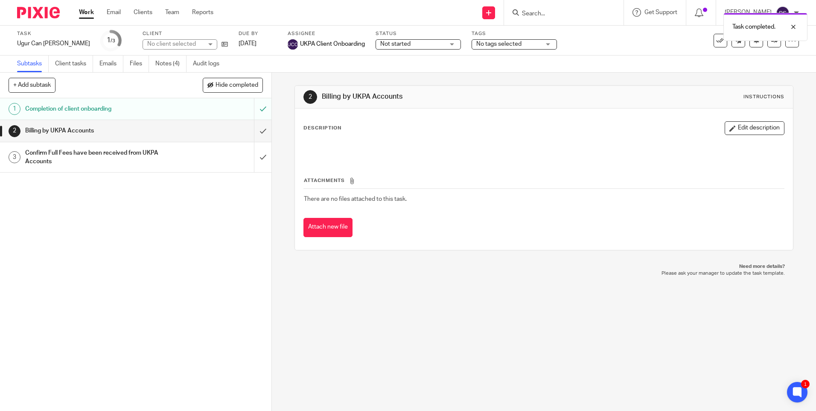
click at [642, 68] on div "Subtasks Client tasks Emails Files Notes (4) Audit logs" at bounding box center [408, 64] width 816 height 17
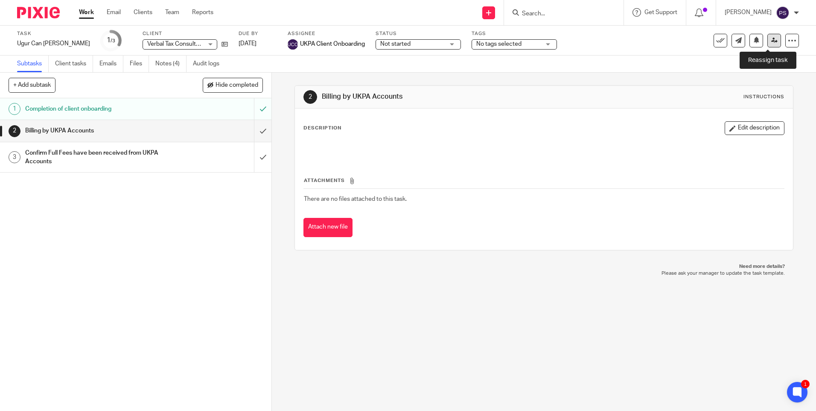
click at [768, 40] on link at bounding box center [775, 41] width 14 height 14
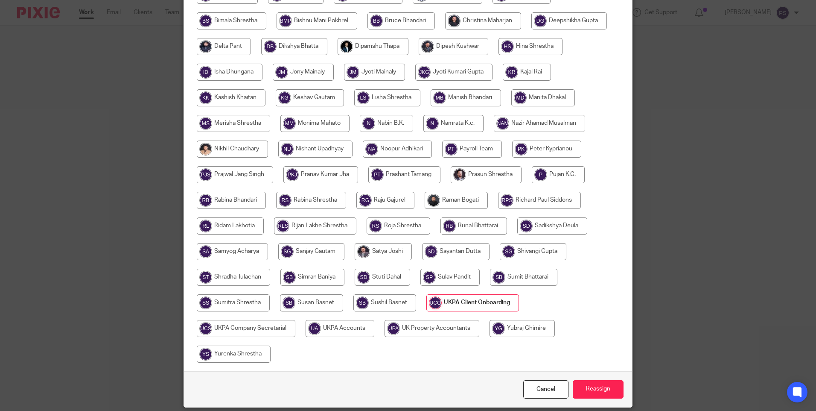
scroll to position [276, 0]
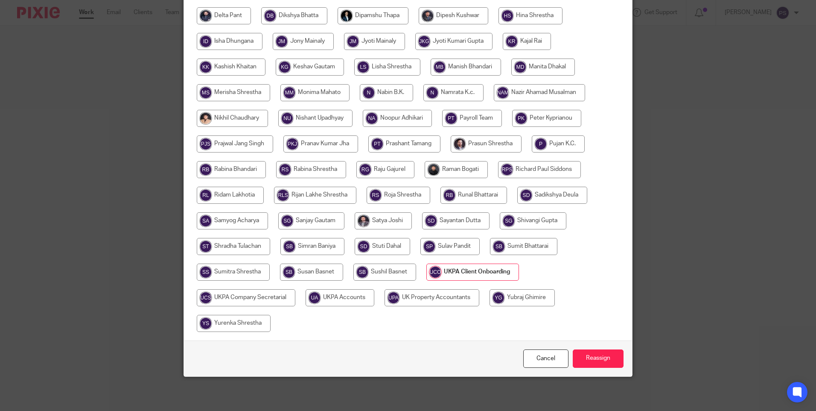
click at [344, 296] on input "radio" at bounding box center [340, 297] width 69 height 17
radio input "true"
click at [586, 356] on input "Reassign" at bounding box center [598, 358] width 51 height 18
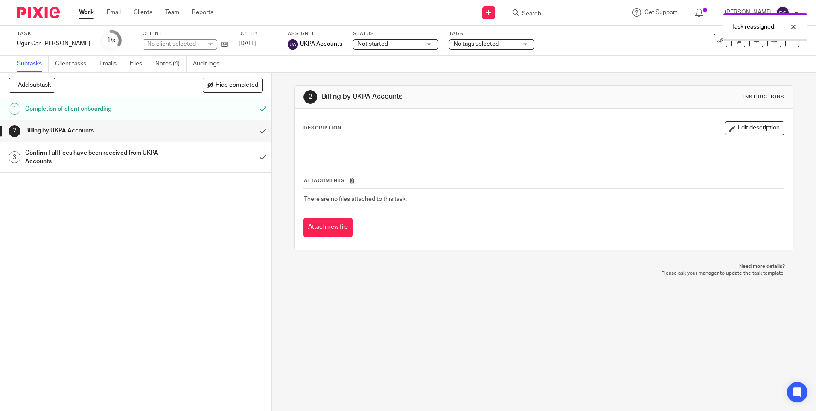
click at [417, 320] on div "2 Billing by UKPA Accounts Instructions Description Edit description Attachment…" at bounding box center [544, 242] width 544 height 338
click at [278, 79] on div "2 Billing by UKPA Accounts Instructions Description Edit description Attachment…" at bounding box center [544, 242] width 544 height 338
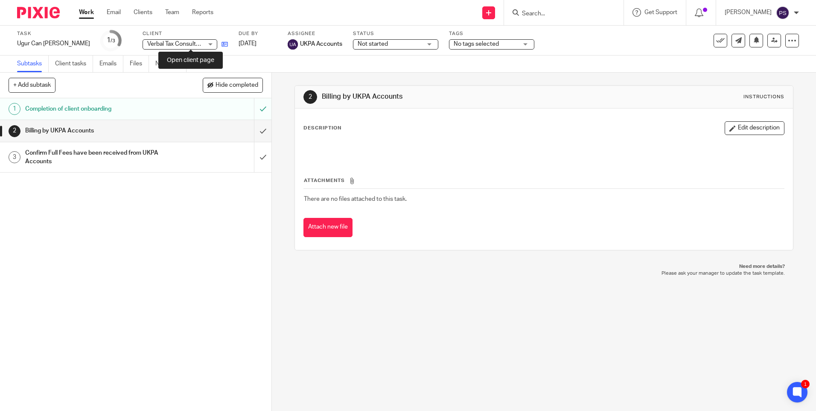
click at [222, 44] on icon at bounding box center [225, 44] width 6 height 6
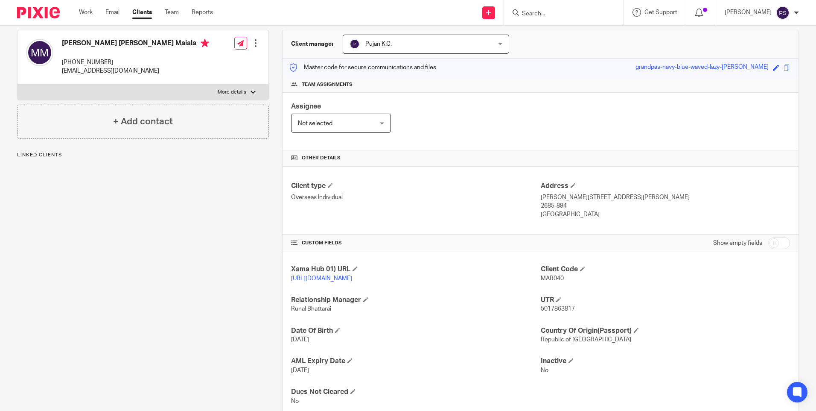
scroll to position [85, 0]
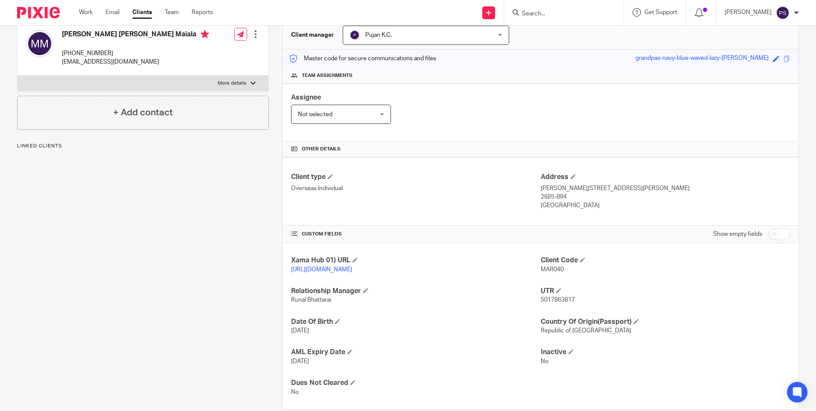
click at [558, 269] on span "MAR040" at bounding box center [552, 269] width 23 height 6
click at [554, 269] on span "MAR040" at bounding box center [552, 269] width 23 height 6
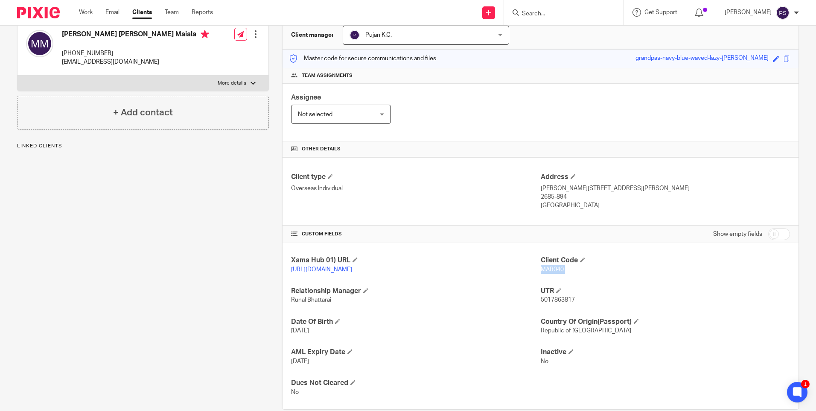
copy p "MAR040"
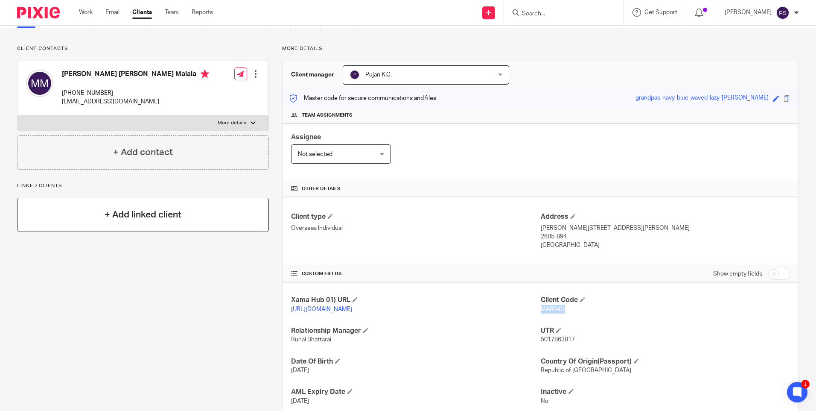
scroll to position [0, 0]
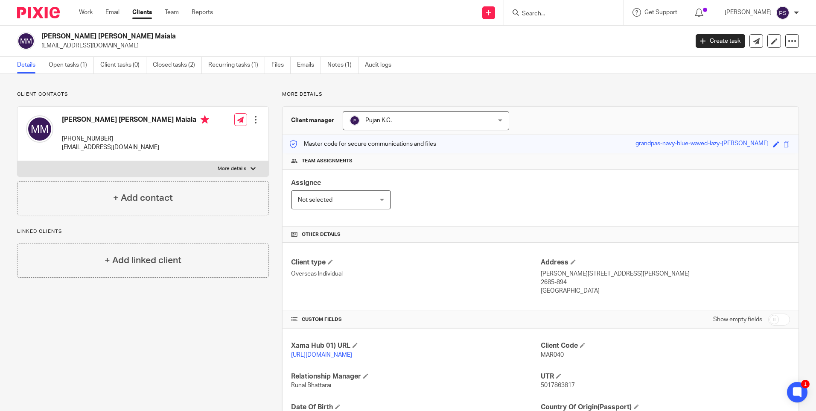
click at [120, 32] on h2 "Maria Fernanda Ricardo Maiala" at bounding box center [297, 36] width 513 height 9
copy div "Maria Fernanda Ricardo Maiala"
click at [576, 16] on input "Search" at bounding box center [559, 14] width 77 height 8
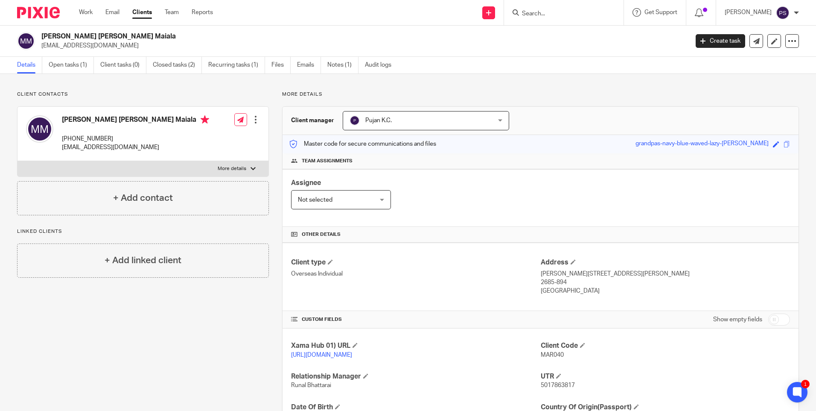
paste input "Arc Harbourside Management Ltd"
type input "Arc Harbourside Management Ltd"
click at [571, 40] on link at bounding box center [592, 37] width 144 height 20
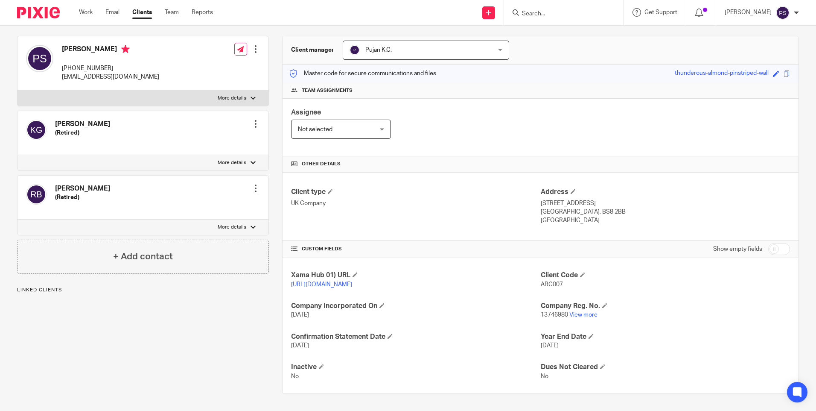
scroll to position [79, 0]
click at [550, 271] on h4 "Client Code" at bounding box center [665, 275] width 249 height 9
click at [549, 281] on span "ARC007" at bounding box center [552, 284] width 22 height 6
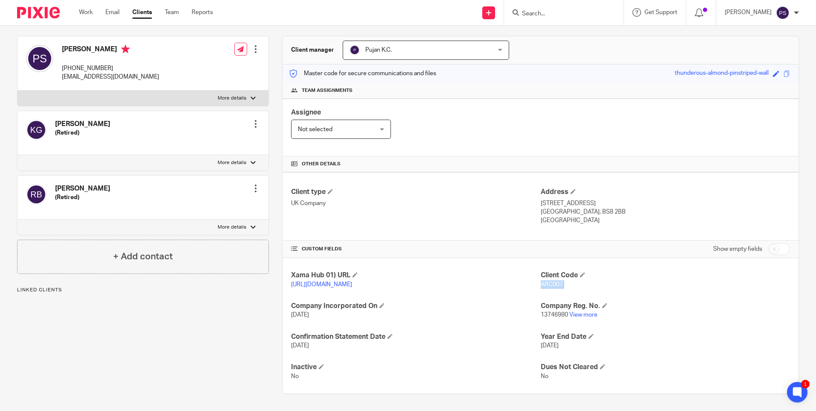
copy p "ARC007"
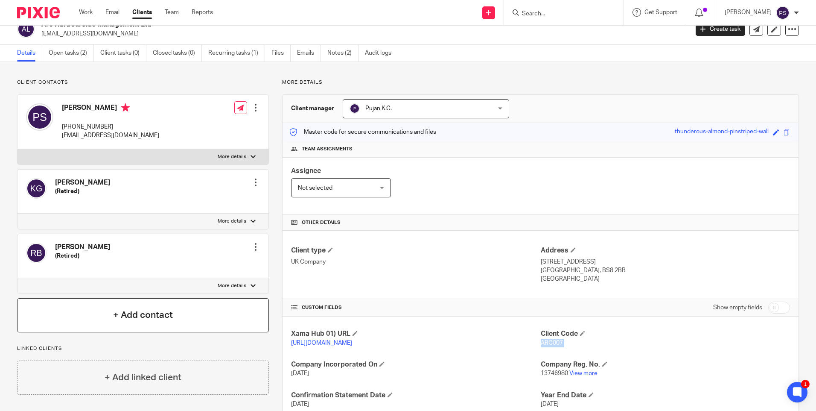
scroll to position [0, 0]
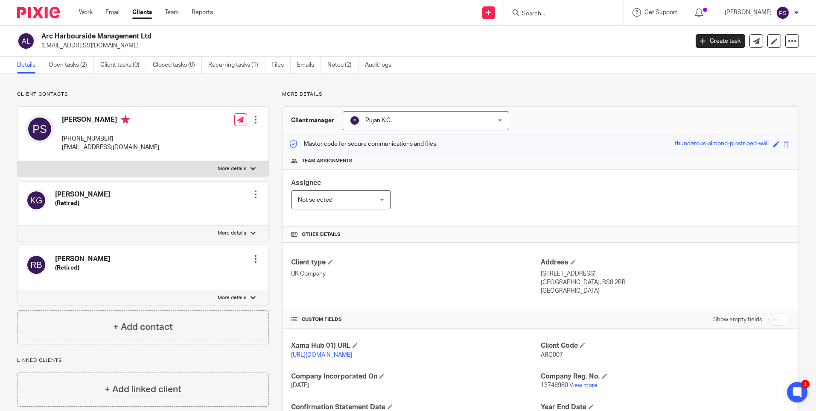
click at [114, 34] on h2 "Arc Harbourside Management Ltd" at bounding box center [297, 36] width 513 height 9
copy div "Arc Harbourside Management Ltd"
click at [548, 12] on input "Search" at bounding box center [559, 14] width 77 height 8
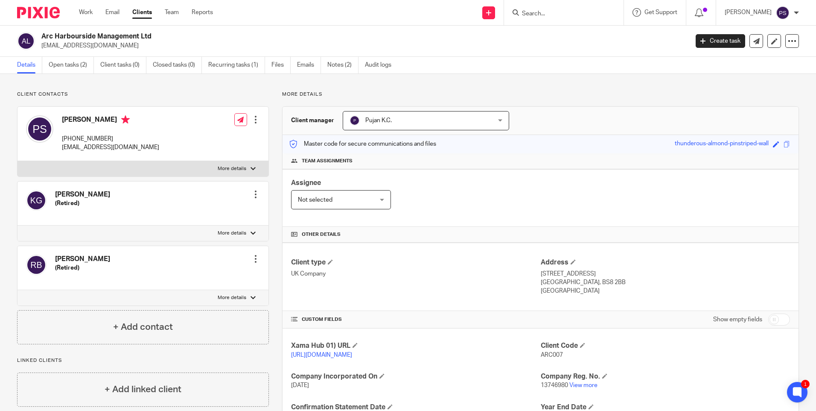
paste input "[PERSON_NAME][EMAIL_ADDRESS][PERSON_NAME][DOMAIN_NAME]"
click at [598, 13] on input "[PERSON_NAME][EMAIL_ADDRESS][PERSON_NAME][DOMAIN_NAME]" at bounding box center [559, 14] width 77 height 8
paste input "[EMAIL_ADDRESS][DOMAIN_NAME]"
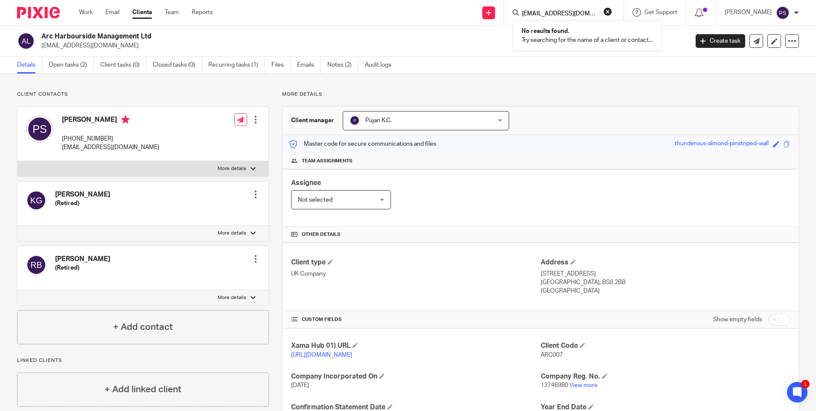
scroll to position [0, 6]
type input "[EMAIL_ADDRESS][DOMAIN_NAME]"
click at [612, 9] on button "reset" at bounding box center [608, 11] width 9 height 9
click at [554, 14] on input "Search" at bounding box center [559, 14] width 77 height 8
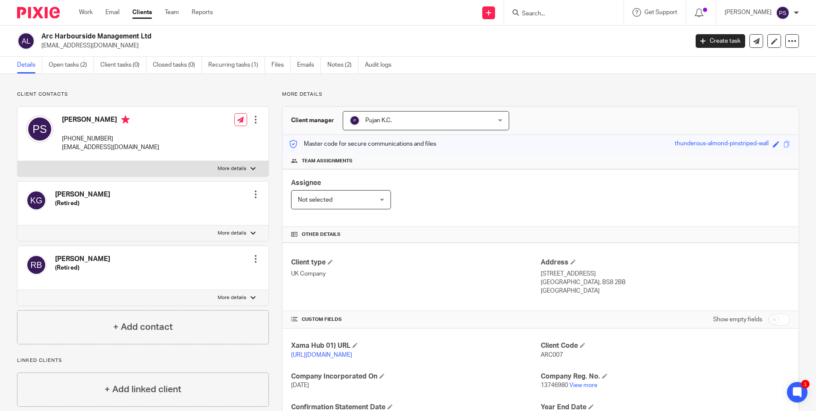
paste input "[EMAIL_ADDRESS][DOMAIN_NAME]"
type input "[EMAIL_ADDRESS][DOMAIN_NAME]"
click at [612, 11] on button "reset" at bounding box center [608, 11] width 9 height 9
click at [563, 11] on input "Search" at bounding box center [559, 14] width 77 height 8
paste input "[EMAIL_ADDRESS][DOMAIN_NAME]"
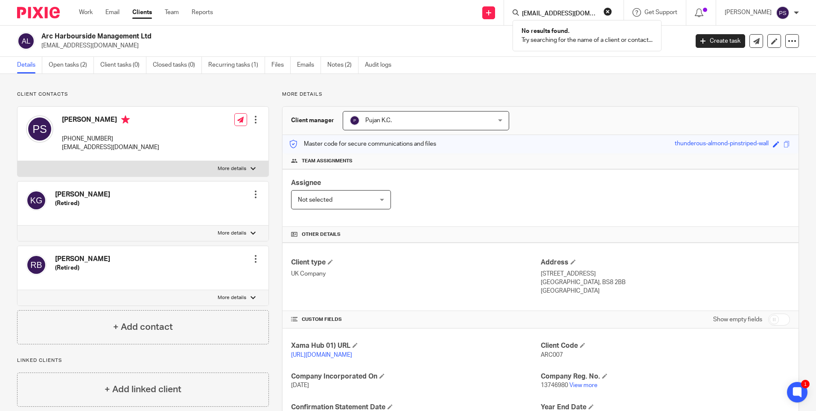
type input "promuk@gmail.com"
drag, startPoint x: 619, startPoint y: 13, endPoint x: 517, endPoint y: 38, distance: 105.5
click at [612, 14] on button "reset" at bounding box center [608, 11] width 9 height 9
click at [494, 15] on div "Send new email Create task Add client" at bounding box center [489, 12] width 30 height 25
click at [491, 14] on icon at bounding box center [488, 12] width 5 height 5
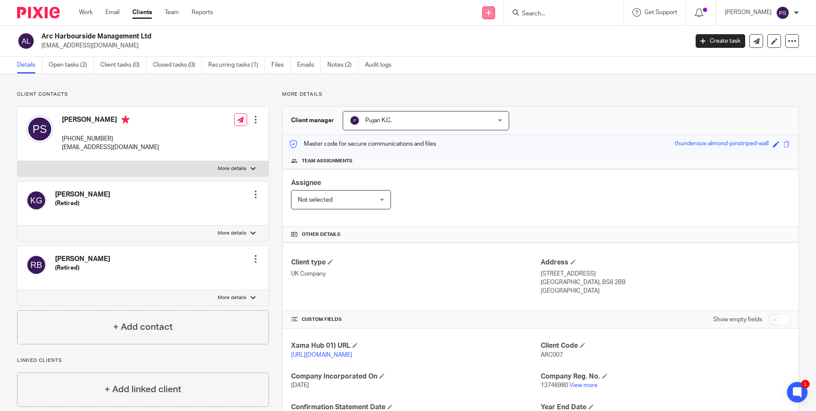
click at [491, 14] on icon at bounding box center [488, 12] width 5 height 5
click at [509, 67] on link "Add client" at bounding box center [501, 65] width 53 height 12
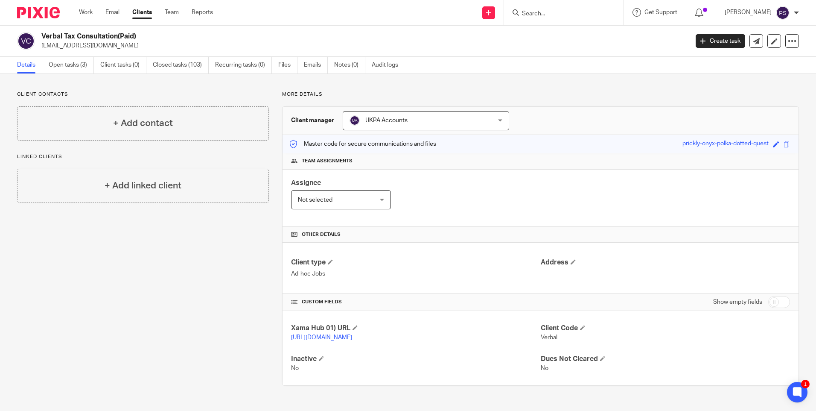
click at [109, 334] on div "Client contacts + Add contact Linked clients + Add linked client" at bounding box center [136, 238] width 265 height 295
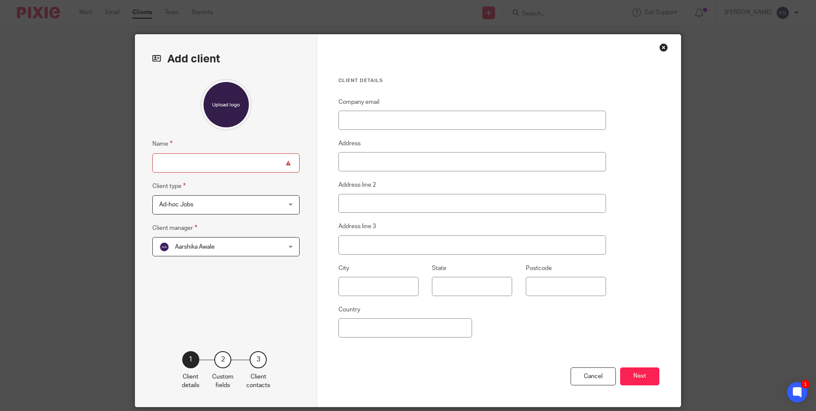
click at [202, 161] on input "Name" at bounding box center [225, 162] width 147 height 19
click at [167, 157] on input "Name" at bounding box center [225, 162] width 147 height 19
type input "[PERSON_NAME]"
click at [380, 115] on input "Company email" at bounding box center [473, 120] width 268 height 19
paste input "[EMAIL_ADDRESS][DOMAIN_NAME]"
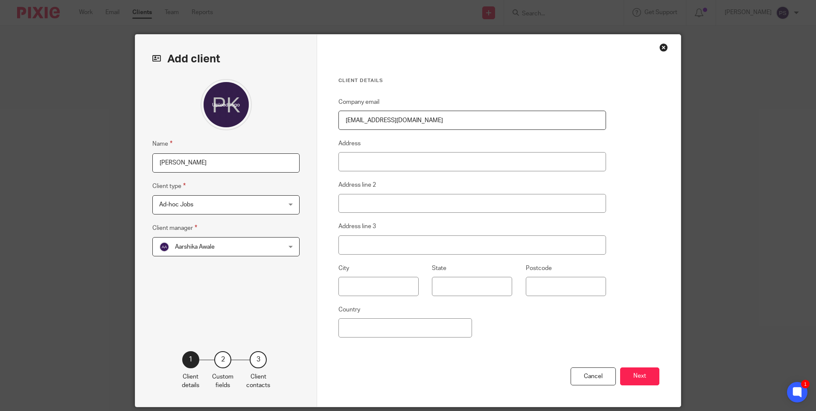
type input "[EMAIL_ADDRESS][DOMAIN_NAME]"
click at [202, 246] on span "Aarshika Awale" at bounding box center [195, 247] width 40 height 6
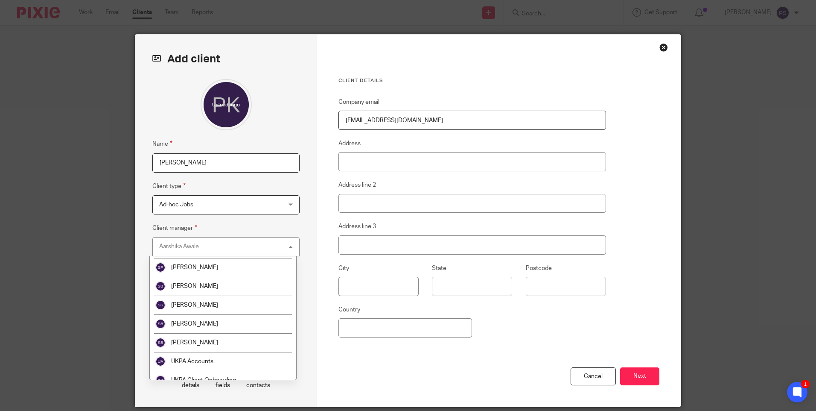
scroll to position [1463, 0]
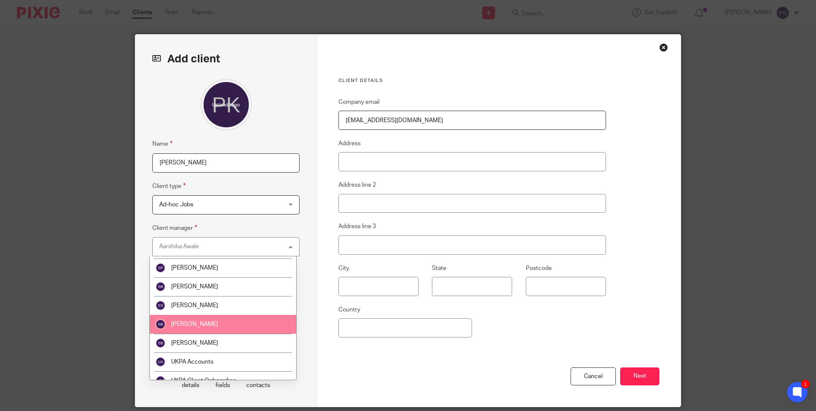
click at [201, 329] on li "[PERSON_NAME]" at bounding box center [223, 324] width 146 height 19
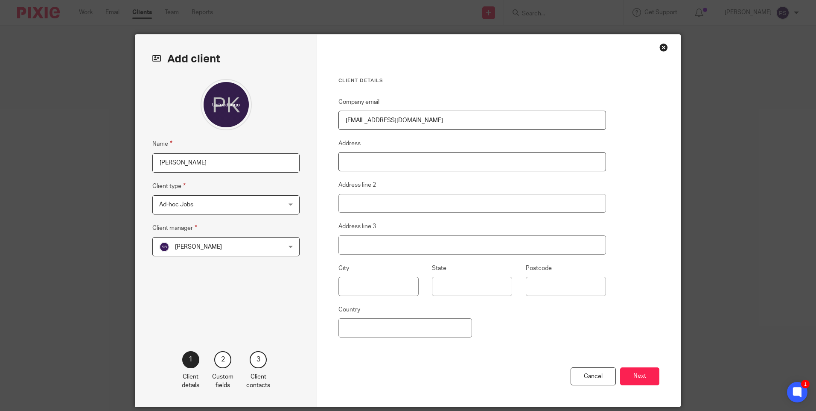
click at [373, 160] on input "Address" at bounding box center [473, 161] width 268 height 19
click at [352, 166] on input "Address" at bounding box center [473, 161] width 268 height 19
click at [356, 164] on input "Address" at bounding box center [473, 161] width 268 height 19
type input "Ballintaggart"
click at [432, 179] on div "Company email promuk@gmail.com Address Ballintaggart Address line 2 Address lin…" at bounding box center [473, 232] width 268 height 270
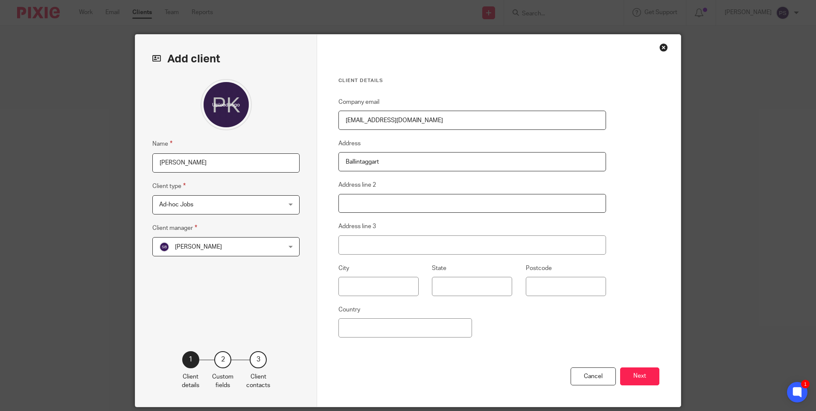
click at [366, 203] on input "Address line 2" at bounding box center [473, 203] width 268 height 19
type input "Annascaul"
type input "Co Kerry"
type input "V92Y974"
click at [356, 324] on input "Country" at bounding box center [406, 327] width 134 height 19
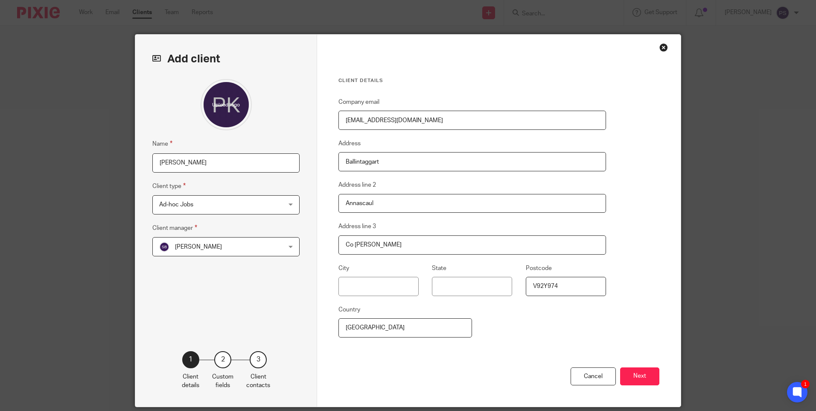
type input "Ireland"
drag, startPoint x: 646, startPoint y: 373, endPoint x: 685, endPoint y: 344, distance: 48.5
click at [646, 373] on button "Next" at bounding box center [639, 376] width 39 height 18
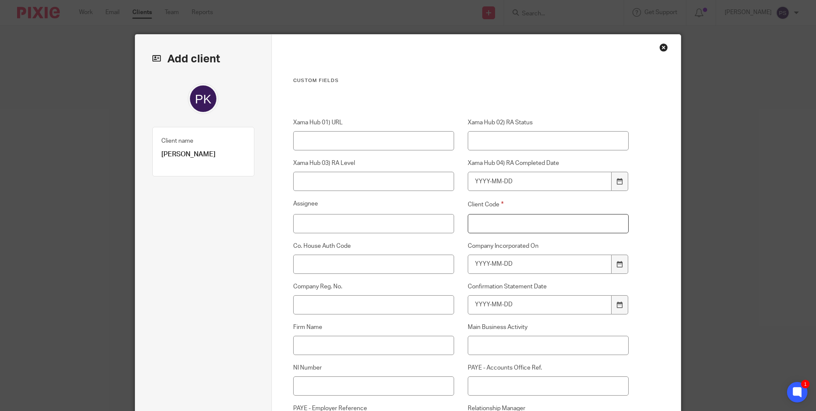
click at [486, 219] on input "Client Code" at bounding box center [548, 223] width 161 height 19
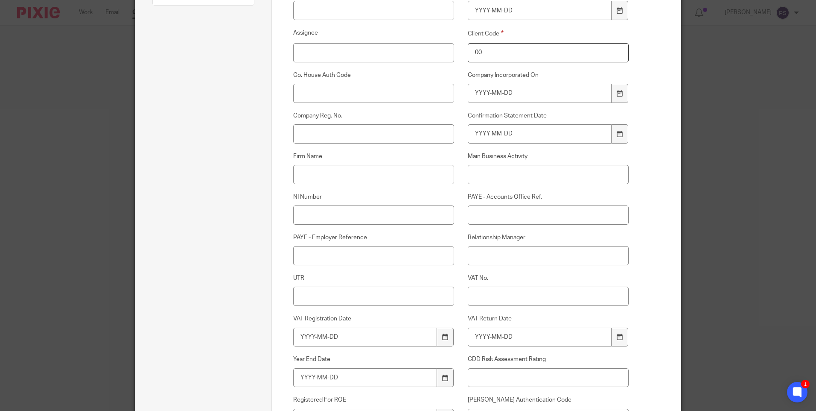
type input "00"
click at [487, 259] on input "Relationship Manager" at bounding box center [548, 255] width 161 height 19
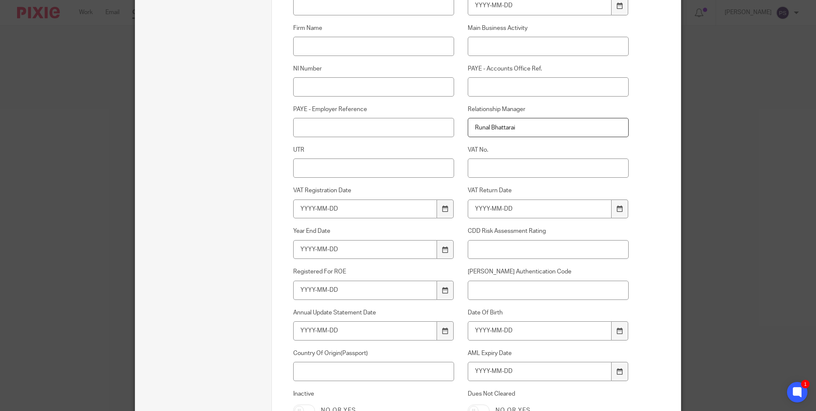
type input "Runal Bhattarai"
click at [303, 88] on input "NI Number" at bounding box center [373, 86] width 161 height 19
paste input "PB15 67 83 D"
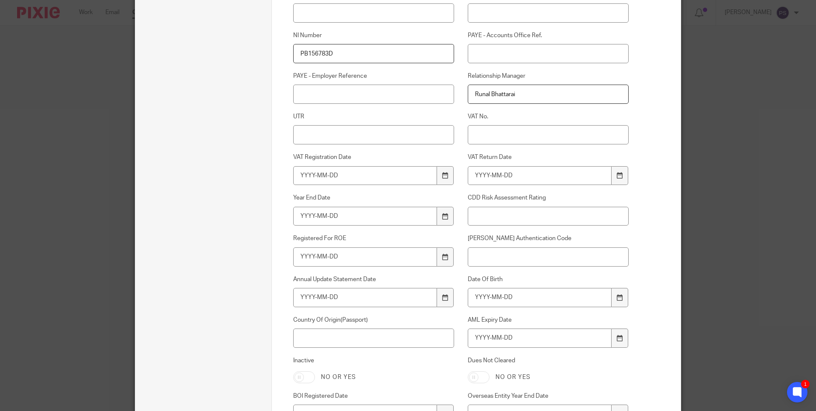
scroll to position [427, 0]
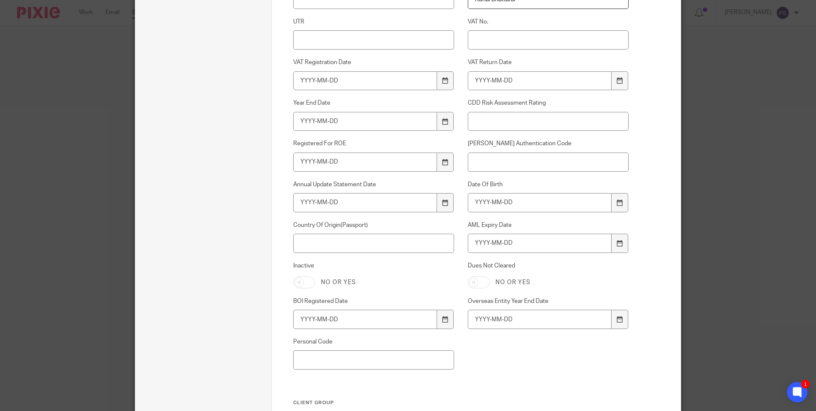
type input "PB156783D"
click at [479, 204] on input "Date Of Birth" at bounding box center [540, 202] width 144 height 19
click at [489, 201] on input "Date Of Birth" at bounding box center [540, 202] width 144 height 19
type input "1968-10-02"
click at [533, 248] on input "AML Expiry Date" at bounding box center [540, 243] width 144 height 19
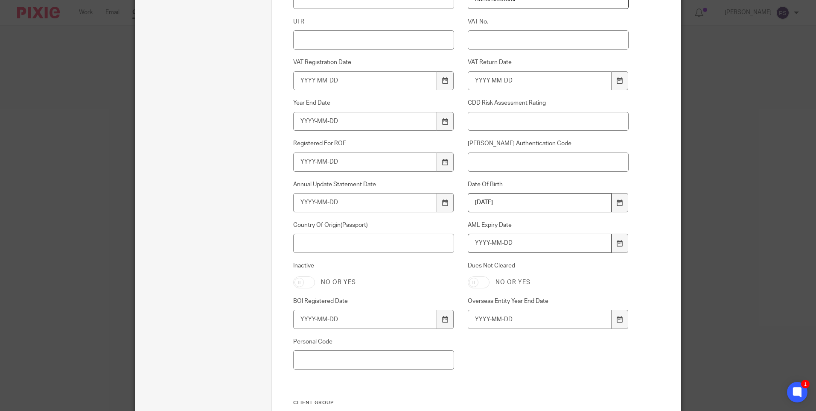
click at [478, 241] on input "AML Expiry Date" at bounding box center [540, 243] width 144 height 19
type input "2028-11-19"
click at [331, 240] on input "Country Of Origin(Passport)" at bounding box center [373, 243] width 161 height 19
type input "Ireland"
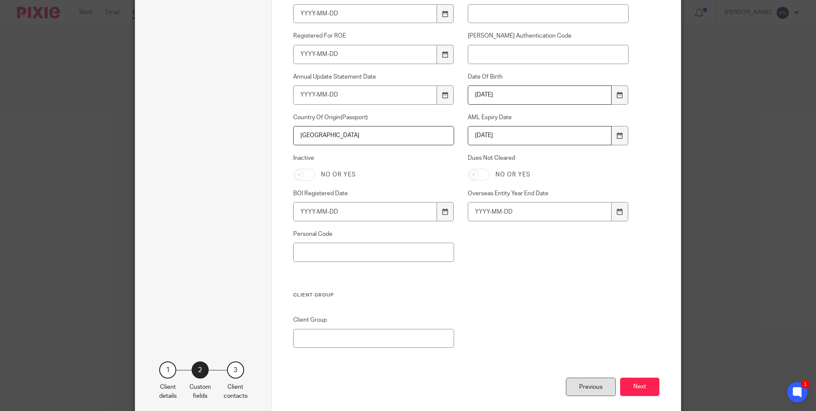
scroll to position [555, 0]
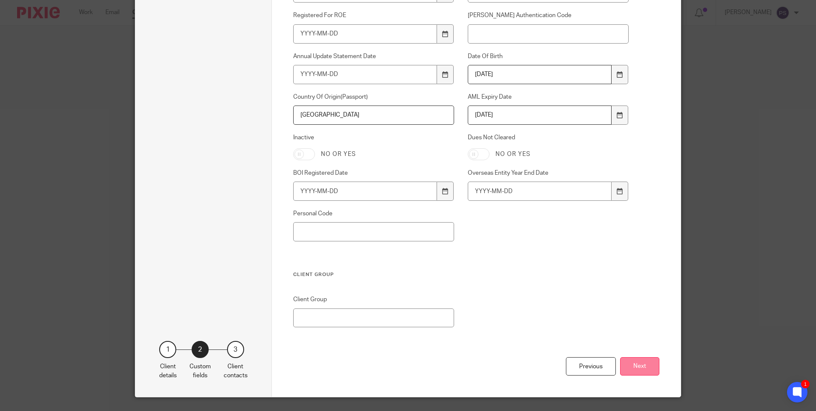
click at [652, 362] on button "Next" at bounding box center [639, 366] width 39 height 18
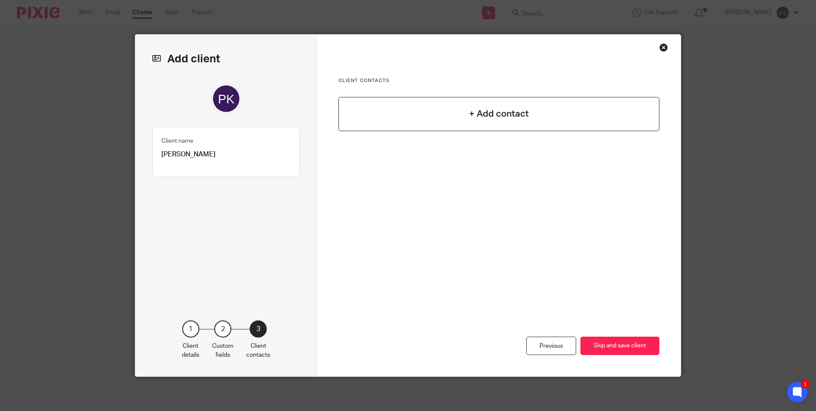
click at [528, 113] on div "+ Add contact" at bounding box center [499, 114] width 321 height 34
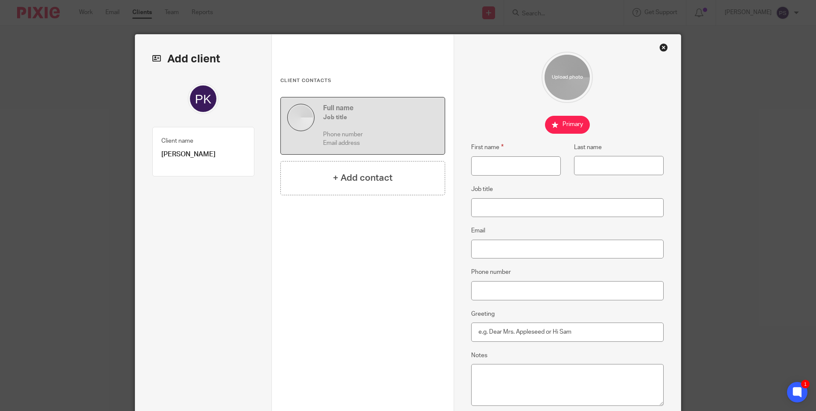
click at [188, 156] on p "[PERSON_NAME]" at bounding box center [203, 154] width 84 height 9
copy div "Prodeep Kumar Mukherjee Client type 1"
click at [492, 168] on input "First name" at bounding box center [516, 165] width 90 height 19
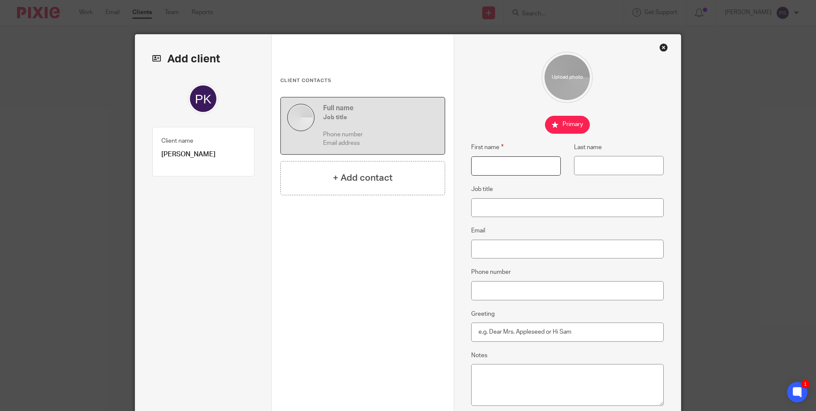
paste input "[PERSON_NAME]"
click at [527, 171] on input "[PERSON_NAME]" at bounding box center [516, 165] width 90 height 19
type input "Prodeep Kumar"
click at [600, 163] on input "Last name" at bounding box center [619, 165] width 90 height 19
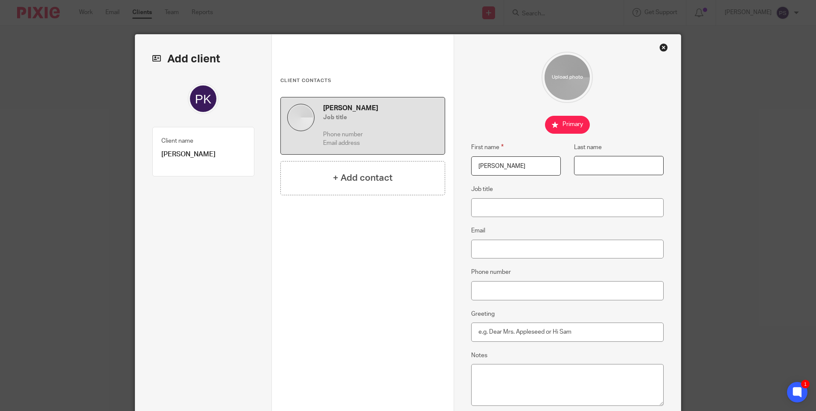
paste input "Mukherjee"
type input "Mukherjee"
click at [491, 247] on input "Email" at bounding box center [567, 249] width 193 height 19
paste input "[EMAIL_ADDRESS][DOMAIN_NAME]"
type input "[EMAIL_ADDRESS][DOMAIN_NAME]"
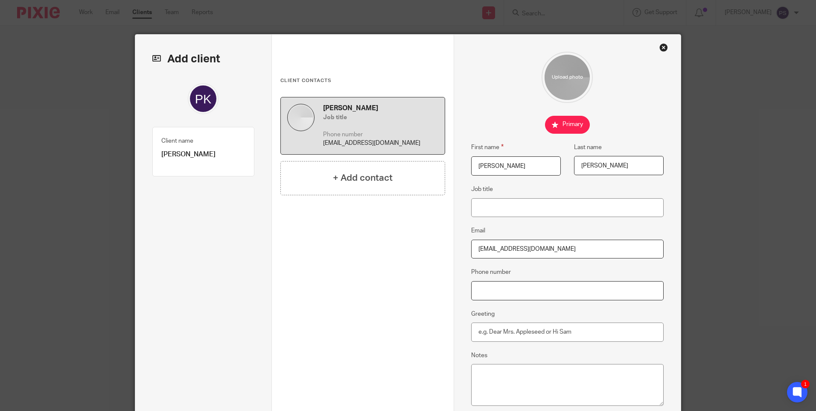
click at [490, 288] on input "Phone number" at bounding box center [567, 290] width 193 height 19
paste input "[PHONE_NUMBER]"
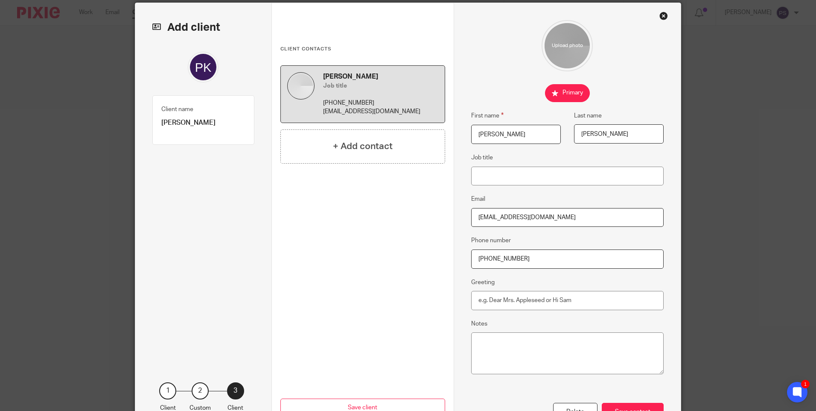
scroll to position [94, 0]
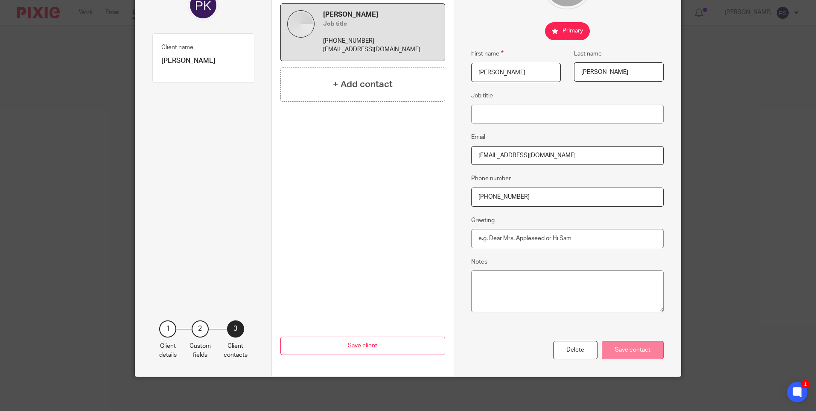
type input "[PHONE_NUMBER]"
click at [636, 351] on div "Save contact" at bounding box center [633, 350] width 62 height 18
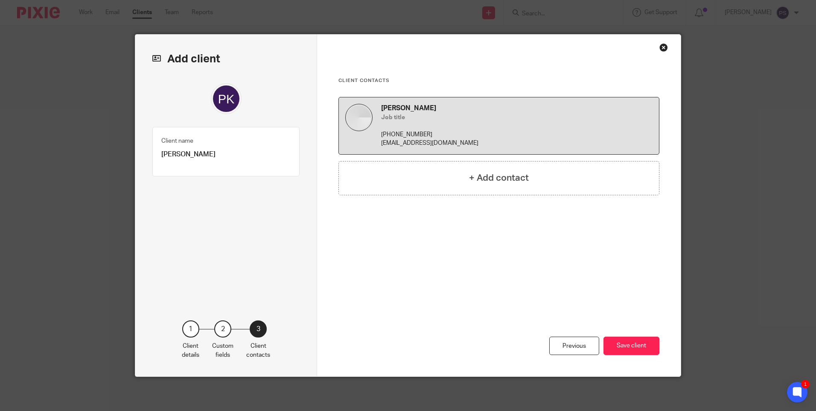
scroll to position [0, 0]
click at [616, 338] on button "Save client" at bounding box center [632, 345] width 56 height 18
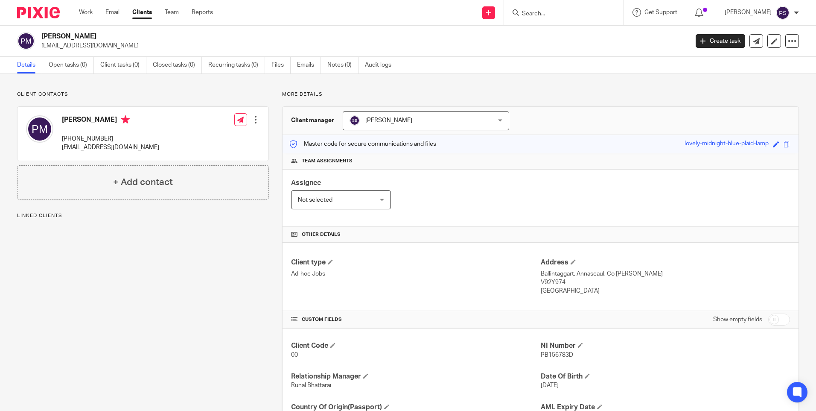
drag, startPoint x: 345, startPoint y: 68, endPoint x: 216, endPoint y: 90, distance: 130.4
click at [345, 69] on link "Notes (0)" at bounding box center [343, 65] width 31 height 17
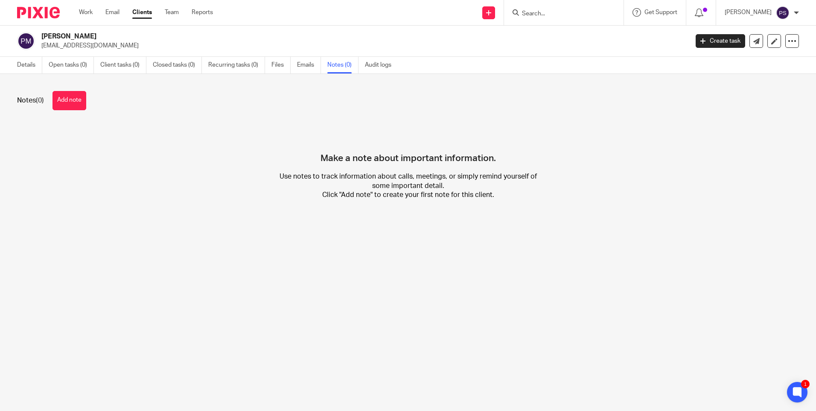
click at [70, 99] on button "Add note" at bounding box center [70, 100] width 34 height 19
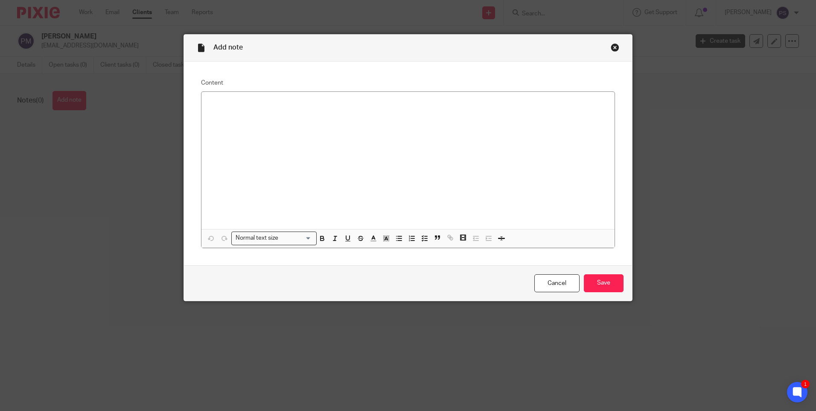
click at [265, 115] on div at bounding box center [408, 160] width 413 height 137
paste div
click at [266, 96] on div "Services (One-off)" at bounding box center [408, 160] width 413 height 137
click at [301, 107] on p at bounding box center [408, 111] width 400 height 9
click at [340, 106] on p "Services (One-off) Fees (£) NRCGT Return" at bounding box center [408, 103] width 400 height 9
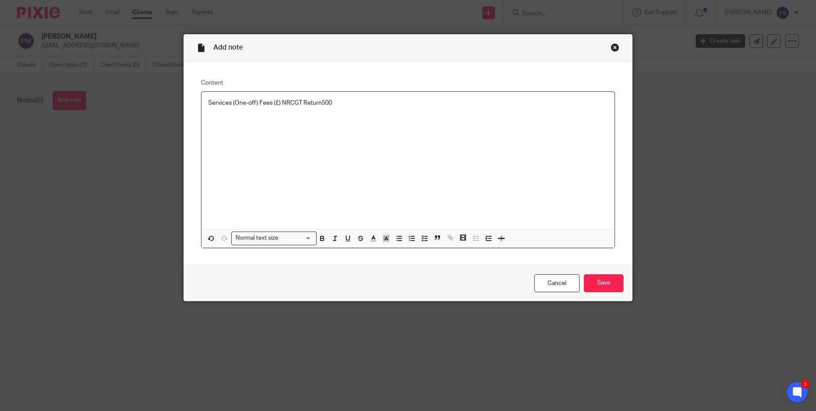
click at [316, 102] on p "Services (One-off) Fees (£) NRCGT Return500" at bounding box center [408, 103] width 400 height 9
click at [338, 102] on p "Services (One-off) Fees (£) NRCGT Return 500" at bounding box center [408, 103] width 400 height 9
click at [347, 102] on p "Services (One-off) Fees (£) NRCGT Return 500 =" at bounding box center [408, 103] width 400 height 9
click at [373, 104] on p "Services (One-off) Fees (£) NRCGT Return 500 = Net Total" at bounding box center [408, 103] width 400 height 9
click at [387, 108] on p at bounding box center [408, 111] width 400 height 9
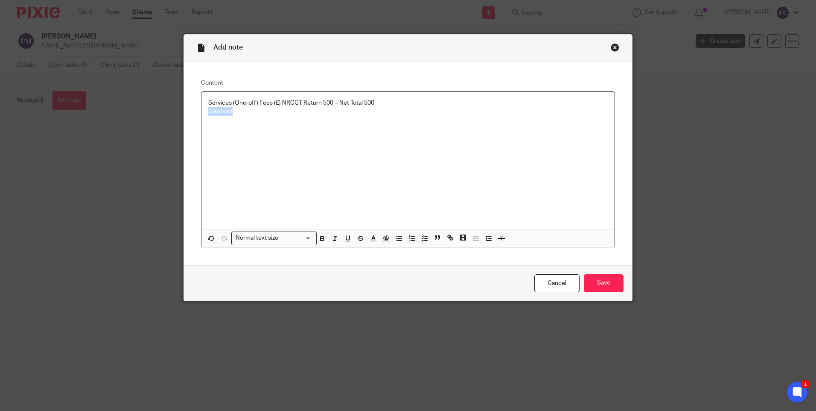
drag, startPoint x: 246, startPoint y: 120, endPoint x: 167, endPoint y: 114, distance: 80.1
click at [167, 114] on div "Add note Content Services (One-off) Fees (£) NRCGT Return 500 = Net Total 500 D…" at bounding box center [408, 205] width 816 height 411
click at [392, 103] on p "Services (One-off) Fees (£) NRCGT Return 500 = Net Total 500" at bounding box center [408, 103] width 400 height 9
click at [407, 104] on p "Services (One-off) Fees (£) NRCGT Return 500 = Net Total 500 Discount" at bounding box center [408, 103] width 400 height 9
click at [415, 104] on p "Services (One-off) Fees (£) NRCGT Return 500 = Net Total 500 Discount 50 Plus" at bounding box center [408, 103] width 400 height 9
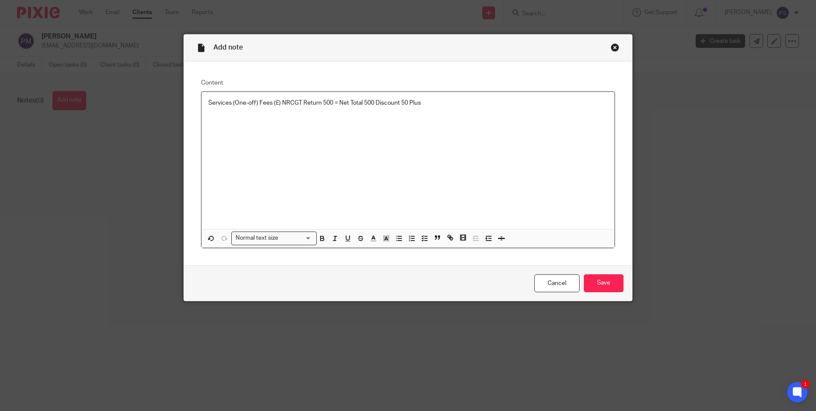
click at [415, 104] on p "Services (One-off) Fees (£) NRCGT Return 500 = Net Total 500 Discount 50 Plus" at bounding box center [408, 103] width 400 height 9
click at [588, 279] on input "Save" at bounding box center [604, 283] width 40 height 18
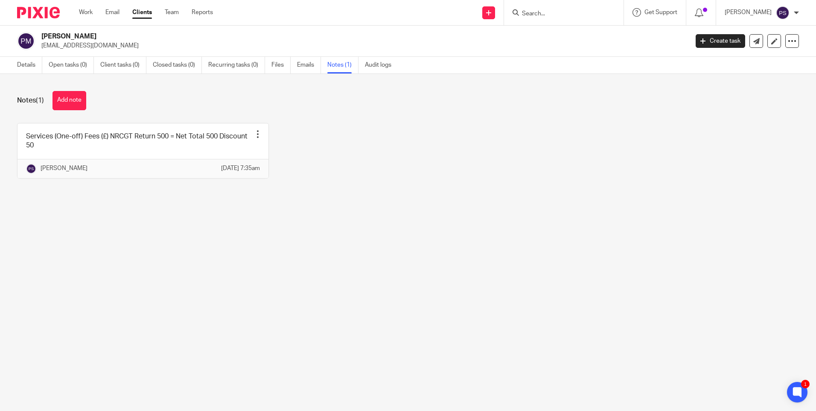
drag, startPoint x: 361, startPoint y: 130, endPoint x: 346, endPoint y: 128, distance: 15.5
click at [361, 130] on div "Services (One-off) Fees (£) NRCGT Return 500 = Net Total 500 Discount 50 Pin no…" at bounding box center [402, 157] width 796 height 68
click at [74, 66] on link "Open tasks (0)" at bounding box center [71, 65] width 45 height 17
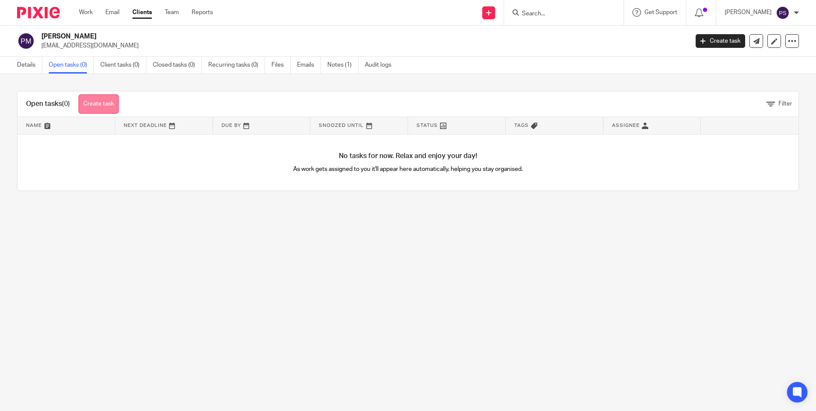
click at [88, 99] on link "Create task" at bounding box center [99, 103] width 40 height 19
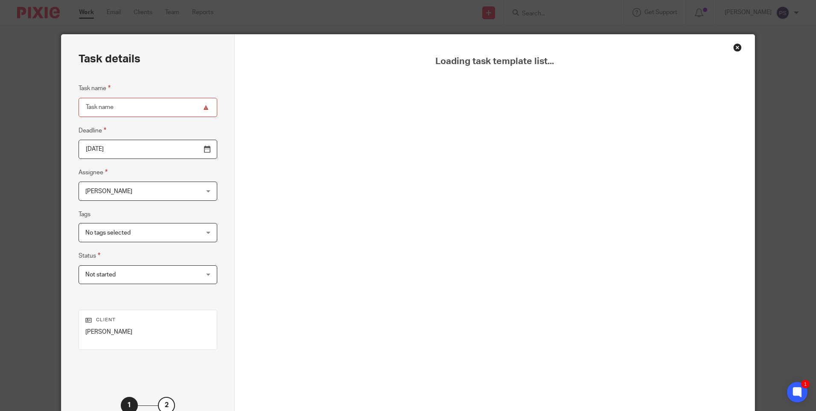
click at [738, 45] on div "Close this dialog window" at bounding box center [738, 47] width 9 height 9
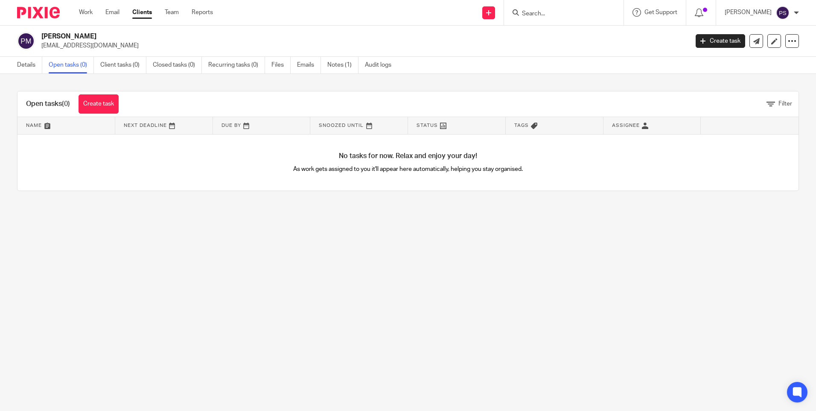
click at [87, 37] on h2 "[PERSON_NAME]" at bounding box center [297, 36] width 513 height 9
copy div "[PERSON_NAME]"
drag, startPoint x: 301, startPoint y: 296, endPoint x: 120, endPoint y: 180, distance: 214.2
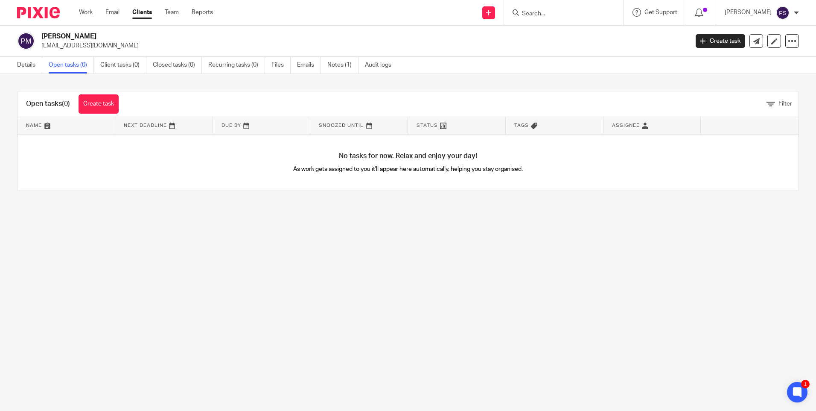
click at [300, 296] on main "Prodeep Kumar Mukherjee promuk@gmail.com Create task Update from Companies Hous…" at bounding box center [408, 205] width 816 height 411
click at [21, 67] on link "Details" at bounding box center [29, 65] width 25 height 17
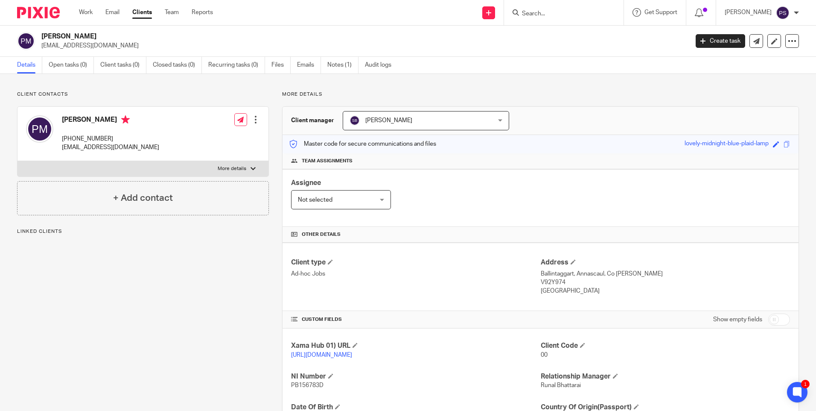
click at [201, 310] on div "Client contacts [PERSON_NAME] [PHONE_NUMBER] [EMAIL_ADDRESS][DOMAIN_NAME] Edit …" at bounding box center [136, 293] width 265 height 404
click at [68, 78] on div "Client contacts Prodeep Kumar Mukherjee +353 83 0514005 promuk@gmail.com Edit c…" at bounding box center [408, 293] width 816 height 438
click at [73, 63] on link "Open tasks (2)" at bounding box center [71, 65] width 45 height 17
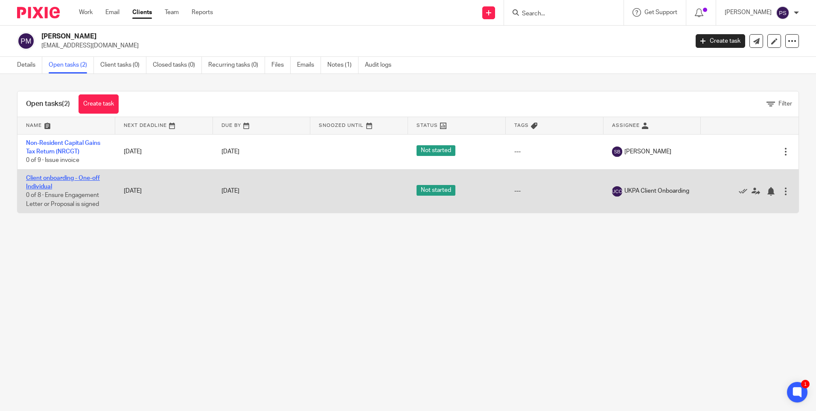
click at [62, 177] on link "Client onboarding - One-off Individual" at bounding box center [63, 182] width 74 height 15
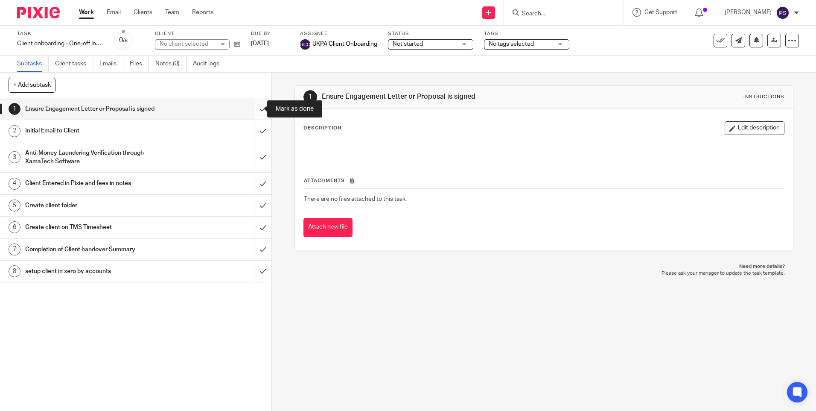
click at [252, 104] on input "submit" at bounding box center [136, 108] width 272 height 21
click at [250, 131] on input "submit" at bounding box center [136, 130] width 272 height 21
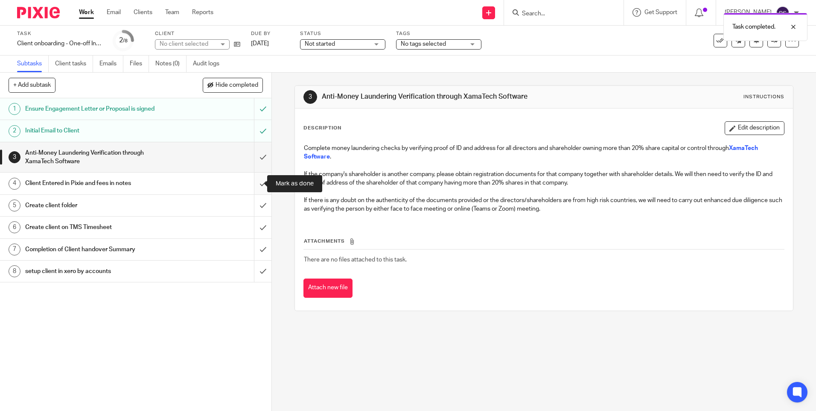
click at [258, 184] on input "submit" at bounding box center [136, 183] width 272 height 21
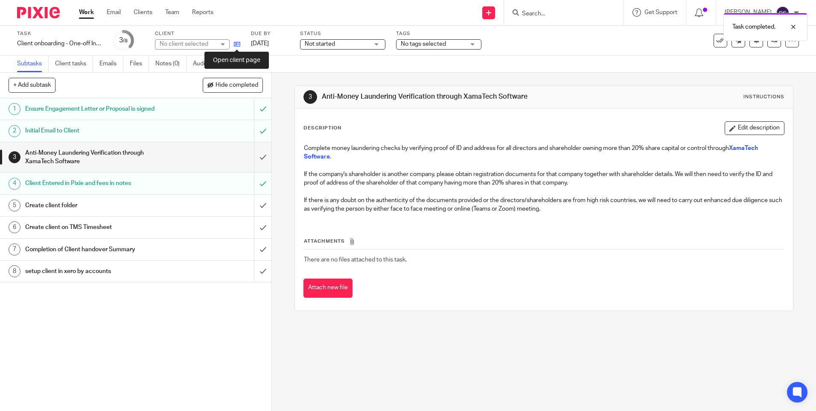
click at [237, 43] on icon at bounding box center [237, 44] width 6 height 6
click at [237, 42] on icon at bounding box center [237, 44] width 6 height 6
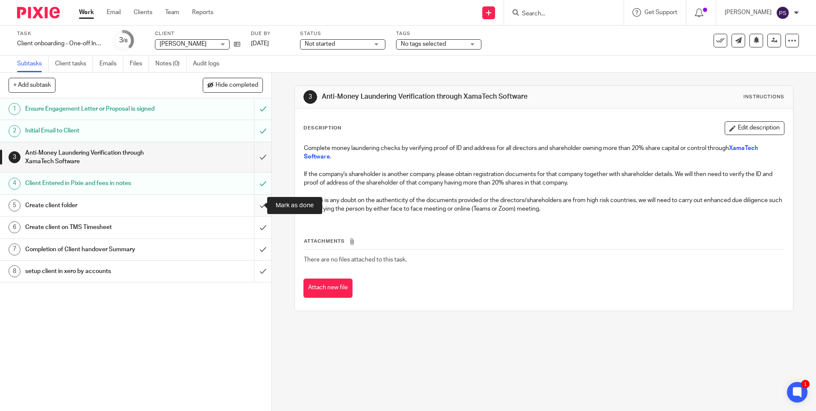
click at [260, 202] on input "submit" at bounding box center [136, 205] width 272 height 21
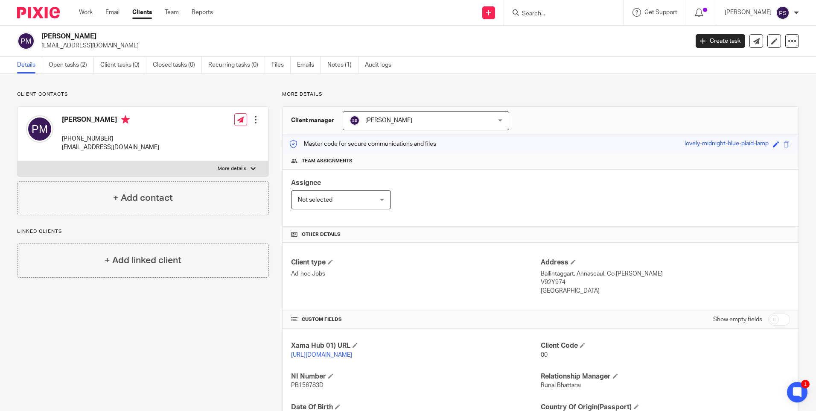
click at [155, 353] on div "Client contacts [PERSON_NAME] [PHONE_NUMBER] [EMAIL_ADDRESS][DOMAIN_NAME] Edit …" at bounding box center [136, 293] width 265 height 404
click at [580, 346] on span at bounding box center [582, 344] width 5 height 5
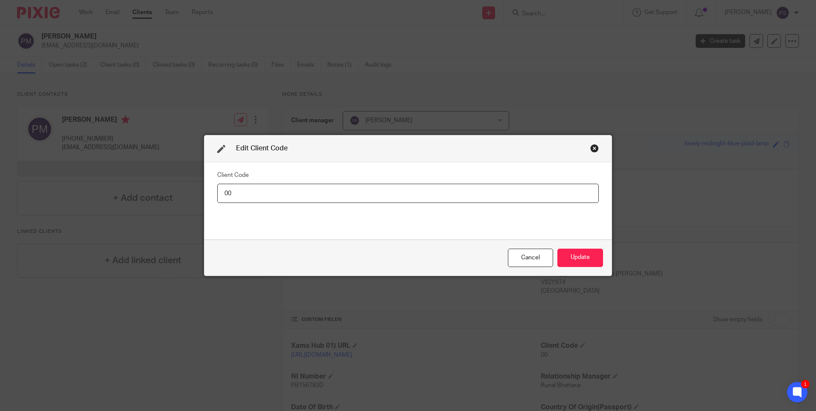
click at [230, 194] on input "00" at bounding box center [408, 193] width 382 height 19
type input "PRO022"
click at [585, 253] on button "Update" at bounding box center [581, 258] width 46 height 18
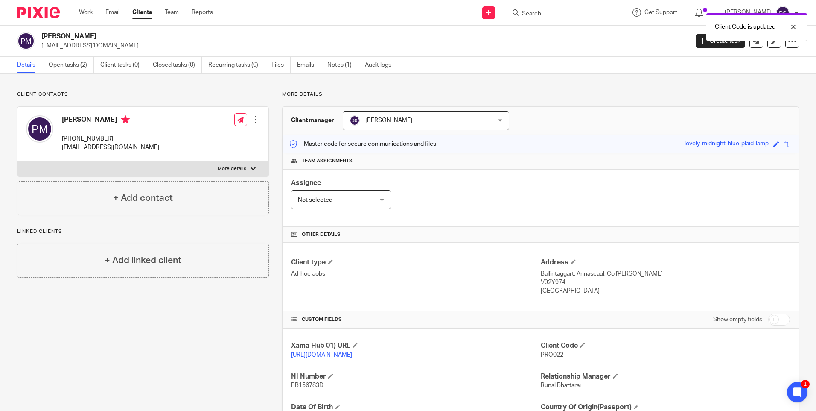
click at [636, 329] on div "Xama Hub 01) URL [URL][DOMAIN_NAME] Client Code PRO022 NI Number PB156783D Rela…" at bounding box center [541, 411] width 516 height 166
click at [734, 96] on p "More details" at bounding box center [540, 94] width 517 height 7
click at [598, 10] on input "Search" at bounding box center [559, 14] width 77 height 8
click at [566, 10] on form at bounding box center [566, 12] width 91 height 11
click at [565, 14] on input "Search" at bounding box center [559, 14] width 77 height 8
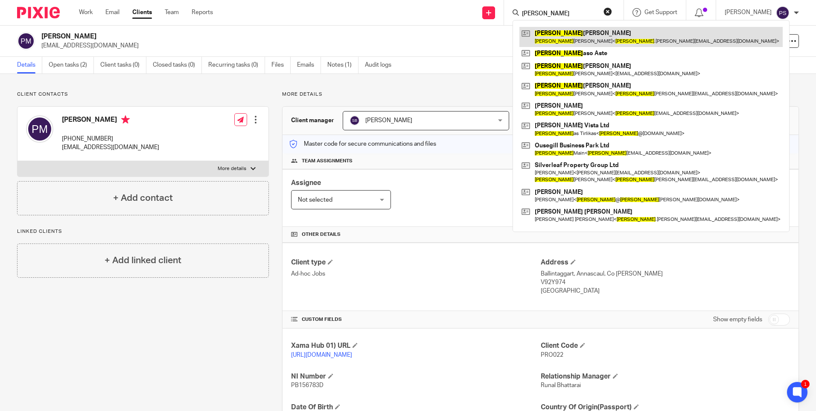
type input "[PERSON_NAME]"
click at [565, 33] on link at bounding box center [651, 37] width 263 height 20
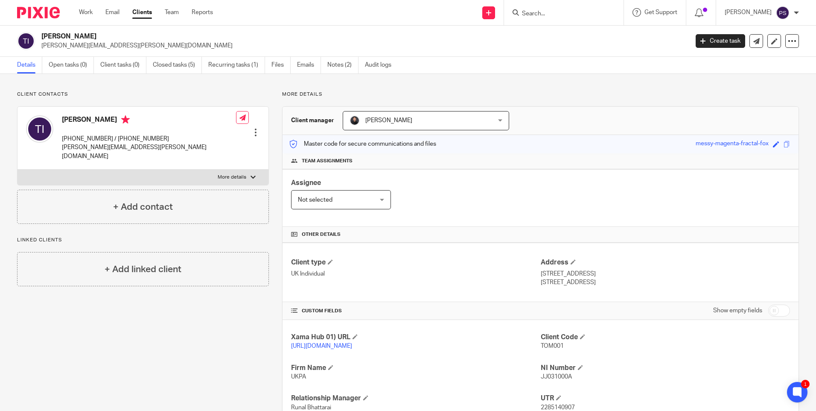
click at [577, 19] on div at bounding box center [564, 12] width 120 height 25
click at [573, 16] on input "Search" at bounding box center [559, 14] width 77 height 8
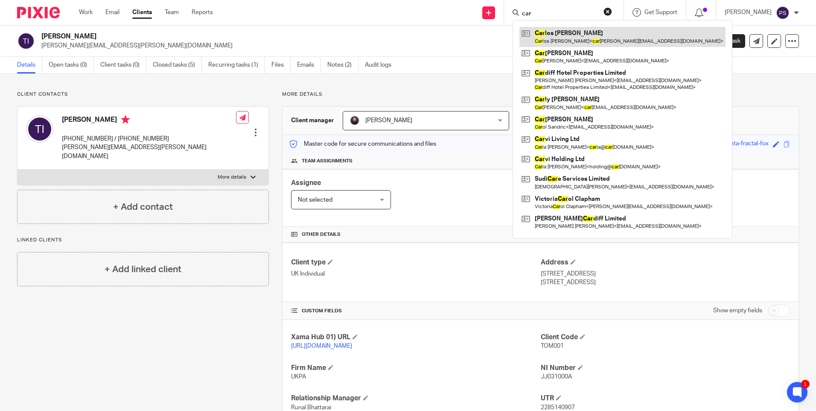
type input "car"
click at [573, 33] on link at bounding box center [623, 37] width 206 height 20
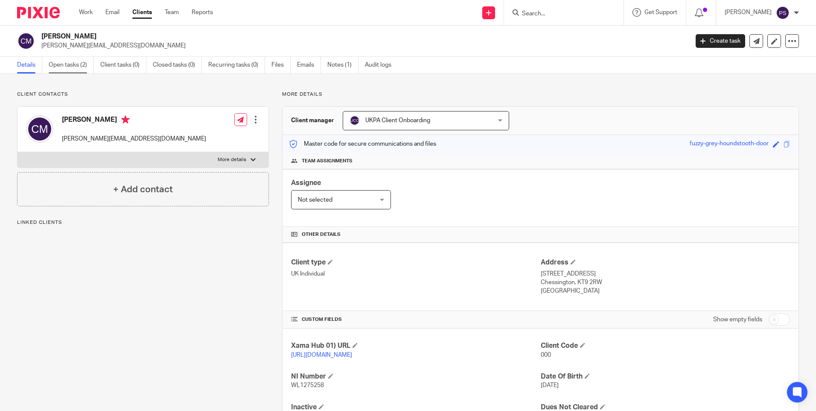
click at [64, 63] on link "Open tasks (2)" at bounding box center [71, 65] width 45 height 17
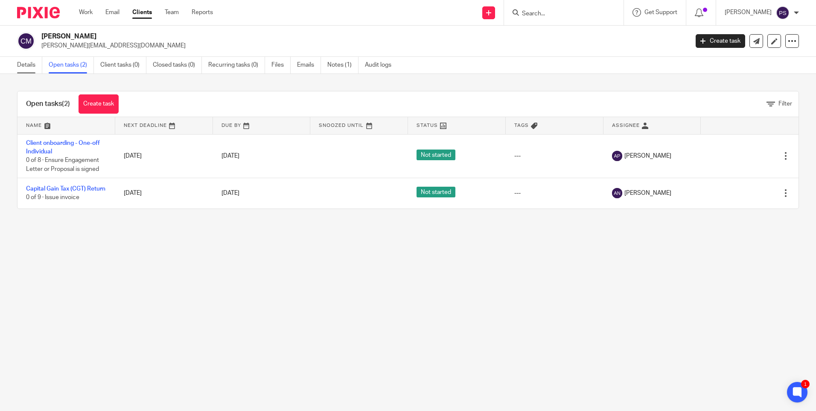
click at [38, 63] on link "Details" at bounding box center [29, 65] width 25 height 17
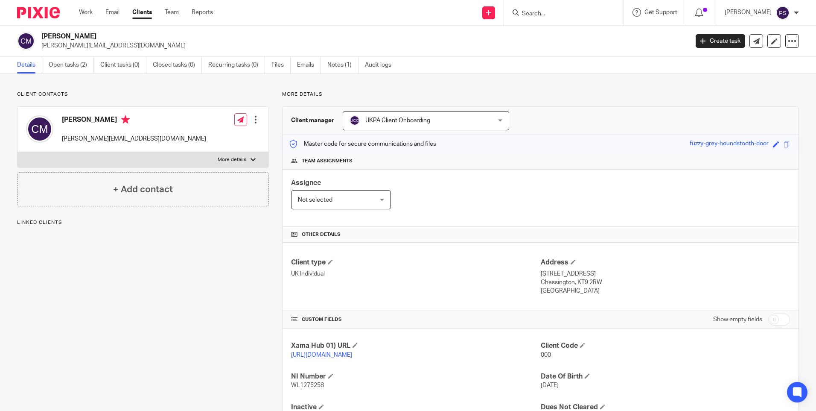
click at [69, 36] on h2 "Carlos Juan Mozo" at bounding box center [297, 36] width 513 height 9
copy div "Carlos Juan Mozo"
click at [175, 89] on div "Client contacts Carlos Juan Mozo carl.mozo@gmail.com Edit contact Create client…" at bounding box center [408, 262] width 816 height 377
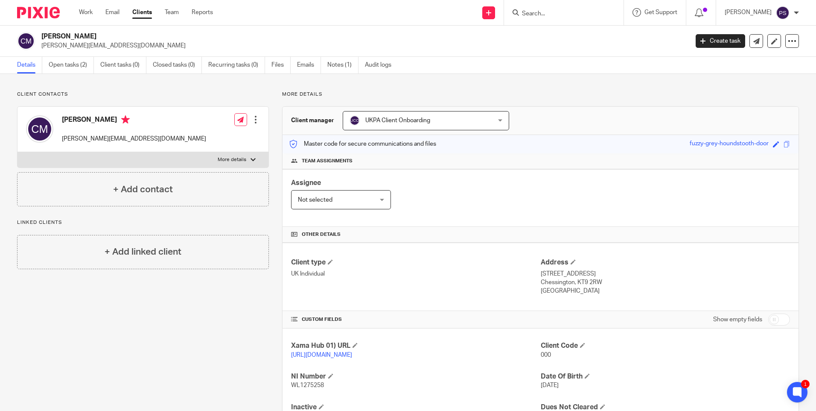
click at [120, 91] on p "Client contacts" at bounding box center [143, 94] width 252 height 7
click at [85, 35] on h2 "Carlos Juan Mozo" at bounding box center [297, 36] width 513 height 9
copy div "Carlos Juan Mozo"
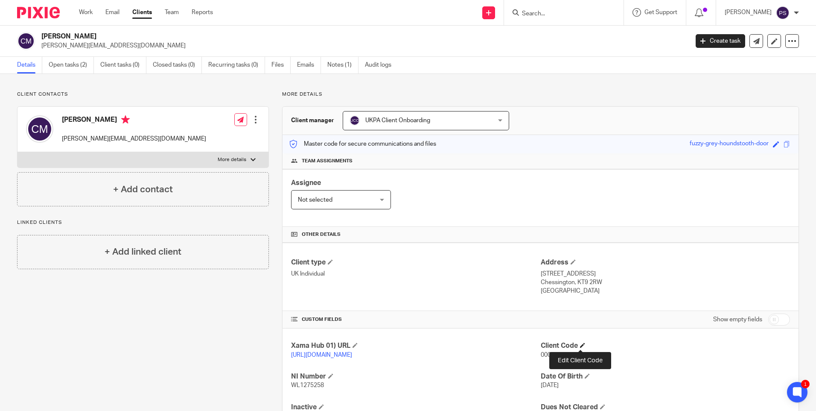
click at [580, 348] on span at bounding box center [582, 344] width 5 height 5
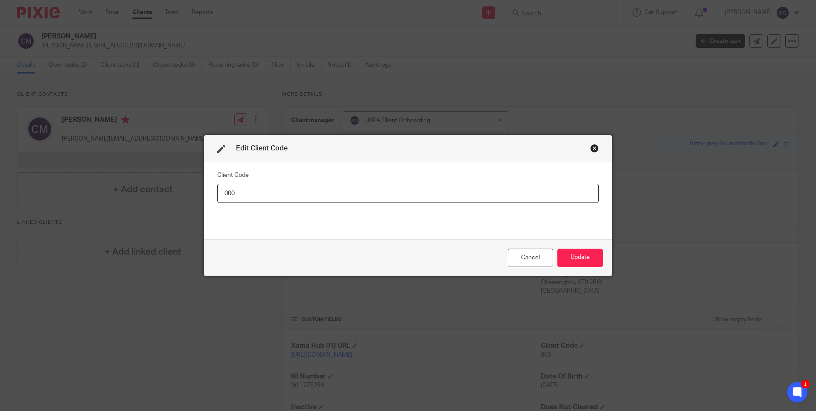
click at [244, 195] on input "000" at bounding box center [408, 193] width 382 height 19
paste input "CAR012"
click at [235, 193] on input "text" at bounding box center [408, 193] width 382 height 19
type input "CAR012"
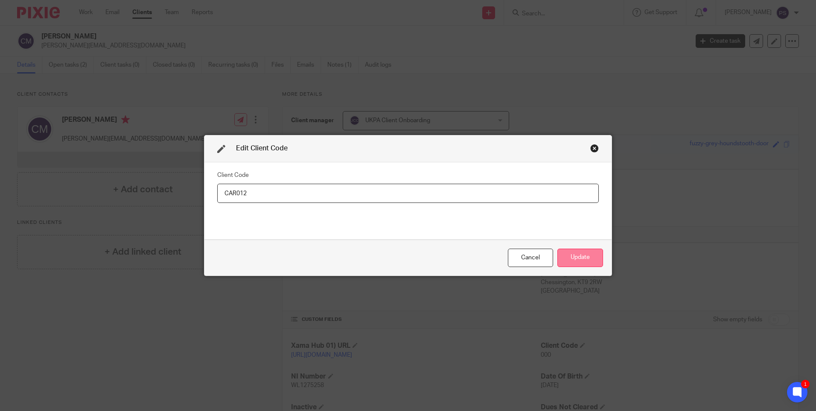
click at [595, 263] on button "Update" at bounding box center [581, 258] width 46 height 18
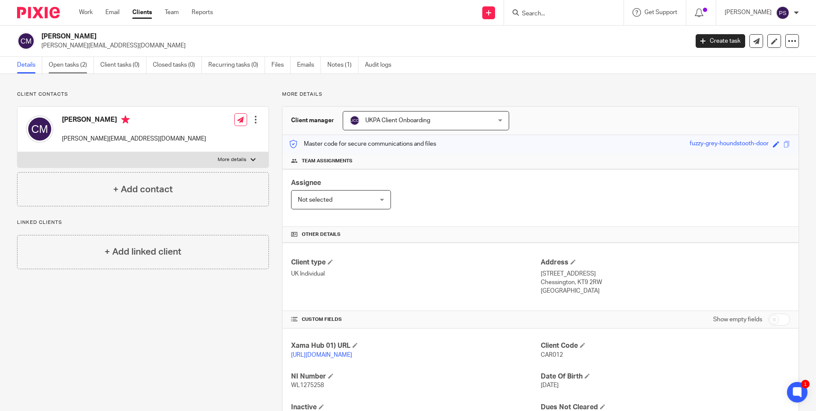
click at [73, 62] on link "Open tasks (2)" at bounding box center [71, 65] width 45 height 17
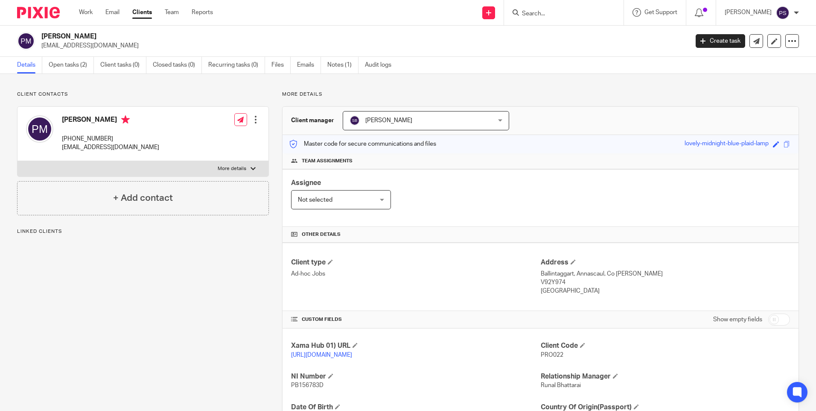
click at [83, 35] on h2 "[PERSON_NAME]" at bounding box center [297, 36] width 513 height 9
click at [558, 356] on span "PRO022" at bounding box center [552, 355] width 23 height 6
click at [555, 352] on span "PRO022" at bounding box center [552, 355] width 23 height 6
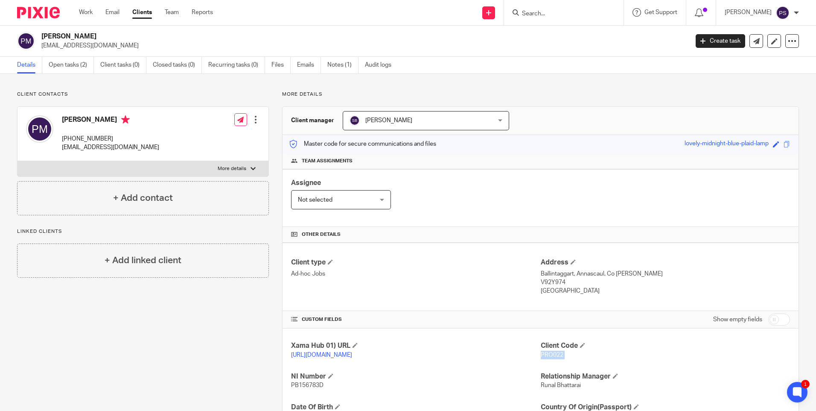
click at [555, 352] on span "PRO022" at bounding box center [552, 355] width 23 height 6
copy p "PRO022"
click at [66, 68] on link "Open tasks (2)" at bounding box center [71, 65] width 45 height 17
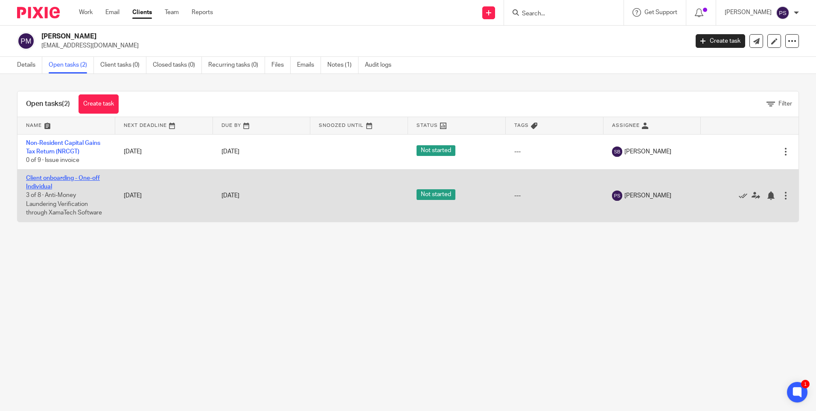
click at [58, 177] on link "Client onboarding - One-off Individual" at bounding box center [63, 182] width 74 height 15
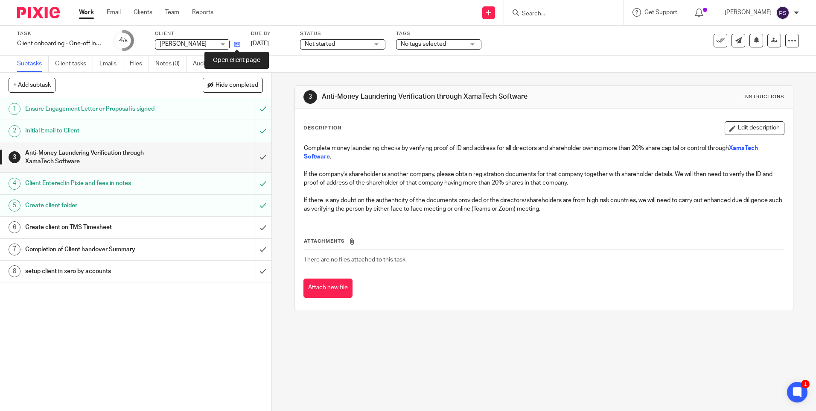
click at [236, 43] on icon at bounding box center [237, 44] width 6 height 6
click at [208, 345] on div "1 Ensure Engagement Letter or Proposal is signed 2 Initial Email to Client 3 An…" at bounding box center [136, 254] width 272 height 313
click at [287, 348] on div "3 Anti-Money Laundering Verification through XamaTech Software Instructions Des…" at bounding box center [544, 242] width 544 height 338
click at [144, 350] on div "1 Ensure Engagement Letter or Proposal is signed 2 Initial Email to Client 3 An…" at bounding box center [136, 254] width 272 height 313
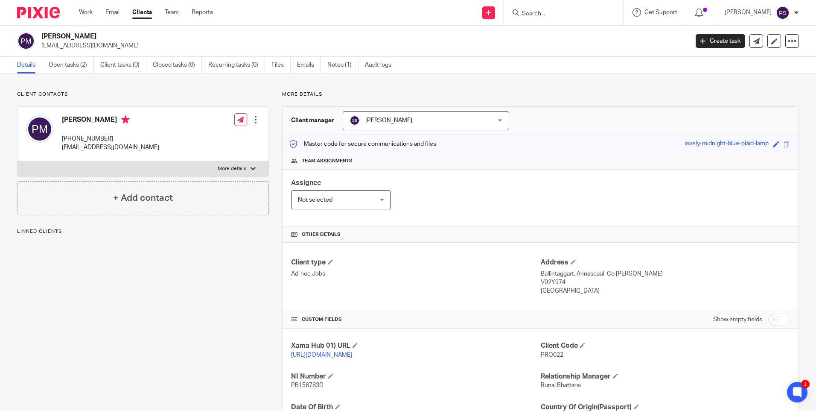
click at [53, 36] on h2 "[PERSON_NAME]" at bounding box center [297, 36] width 513 height 9
copy h2 "Prodeep"
click at [74, 35] on h2 "[PERSON_NAME]" at bounding box center [297, 36] width 513 height 9
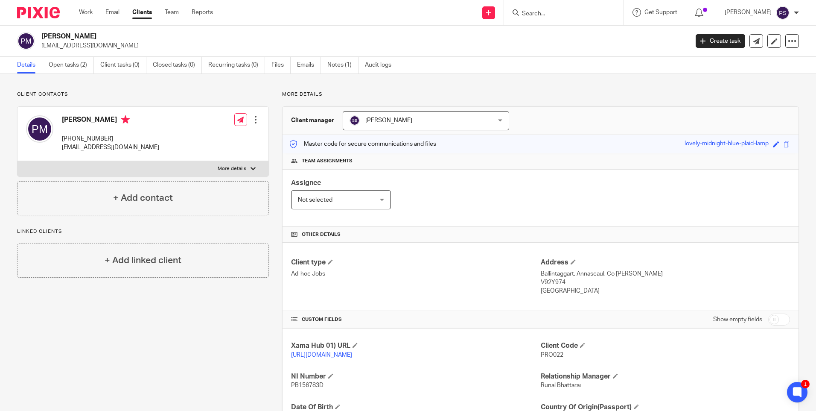
click at [74, 35] on h2 "[PERSON_NAME]" at bounding box center [297, 36] width 513 height 9
copy div "[PERSON_NAME]"
click at [90, 147] on p "[EMAIL_ADDRESS][DOMAIN_NAME]" at bounding box center [110, 147] width 97 height 9
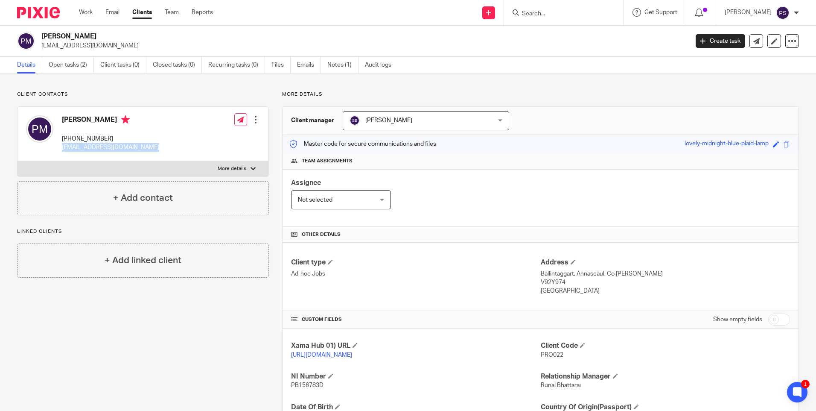
copy div "[EMAIL_ADDRESS][DOMAIN_NAME]"
click at [107, 137] on p "[PHONE_NUMBER]" at bounding box center [110, 139] width 97 height 9
copy div "[PHONE_NUMBER]"
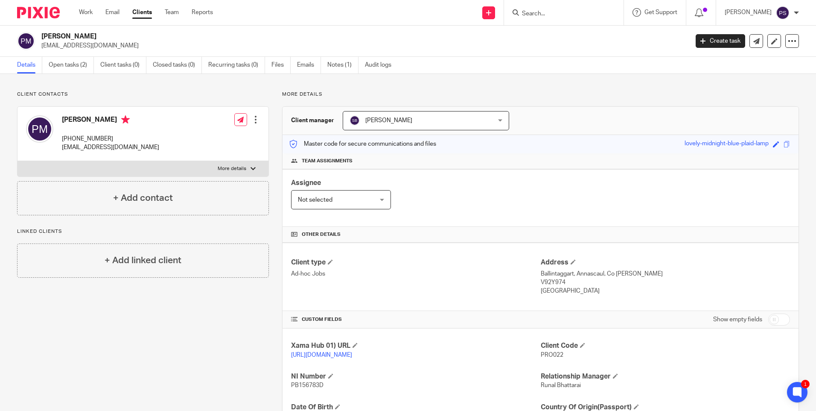
click at [546, 272] on p "Ballintaggart, Annascaul, Co [PERSON_NAME]" at bounding box center [665, 273] width 249 height 9
copy p "Ballintaggart"
click at [585, 272] on p "Ballintaggart, Annascaul, Co Kerry" at bounding box center [665, 273] width 249 height 9
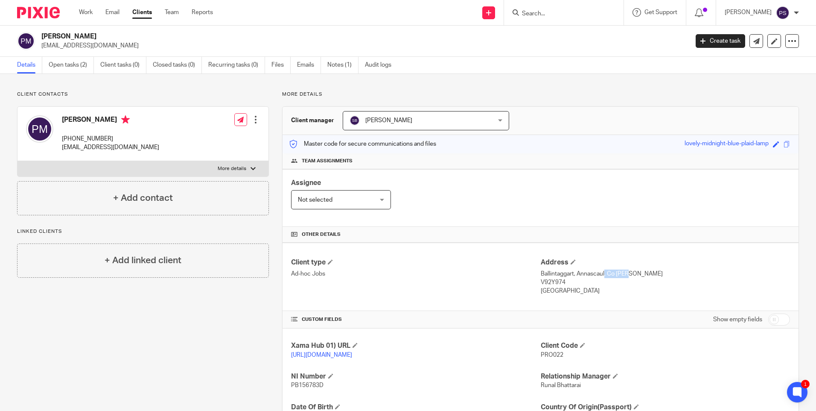
copy p "Annascaul"
drag, startPoint x: 604, startPoint y: 272, endPoint x: 636, endPoint y: 272, distance: 32.0
click at [636, 272] on p "Ballintaggart, Annascaul, Co Kerry" at bounding box center [665, 273] width 249 height 9
copy p "Co Kerry"
click at [552, 281] on p "V92Y974" at bounding box center [665, 282] width 249 height 9
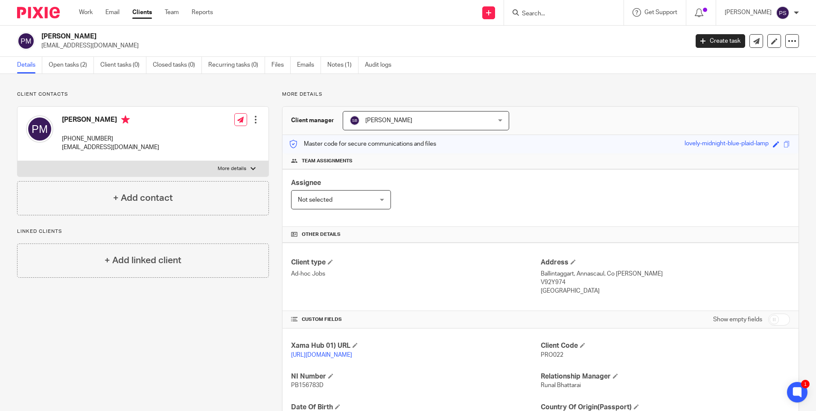
click at [552, 281] on p "V92Y974" at bounding box center [665, 282] width 249 height 9
copy p "V92Y974"
click at [544, 357] on span "PRO022" at bounding box center [552, 355] width 23 height 6
copy span "PRO022"
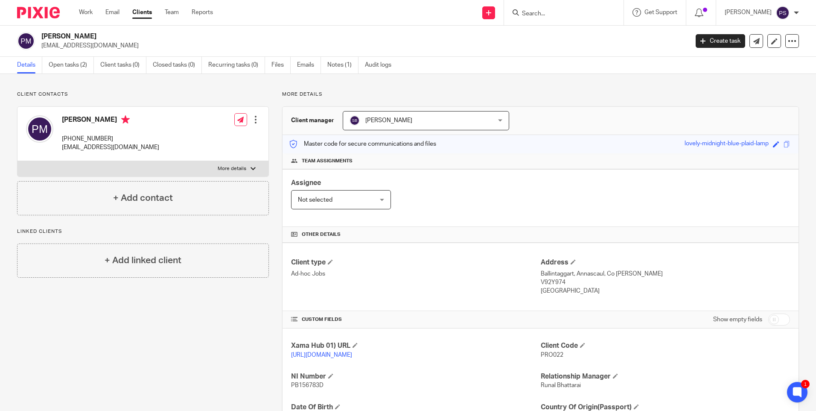
click at [113, 37] on h2 "[PERSON_NAME]" at bounding box center [297, 36] width 513 height 9
click at [113, 37] on h2 "Prodeep Kumar Mukherjee" at bounding box center [297, 36] width 513 height 9
copy div "Prodeep Kumar Mukherjee"
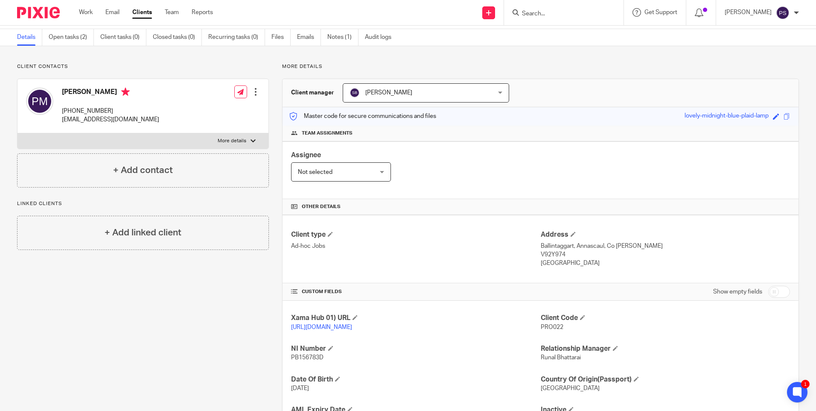
scroll to position [43, 0]
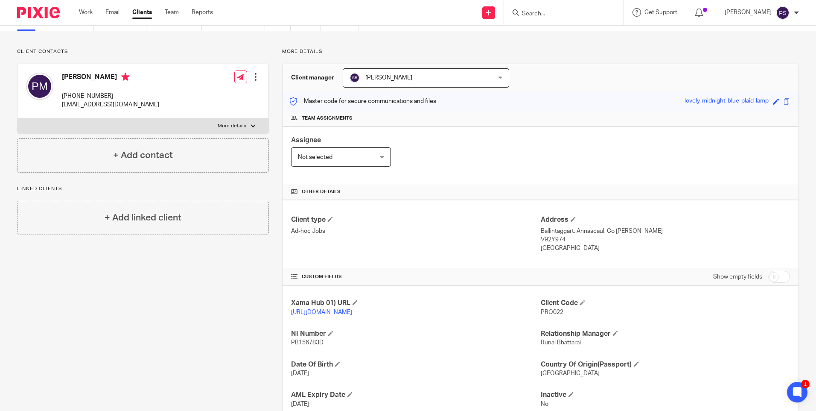
click at [139, 389] on div "Client contacts Prodeep Kumar Mukherjee +353 83 0514005 promuk@gmail.com Edit c…" at bounding box center [136, 250] width 265 height 404
click at [230, 347] on div "Client contacts Prodeep Kumar Mukherjee +353 83 0514005 promuk@gmail.com Edit c…" at bounding box center [136, 250] width 265 height 404
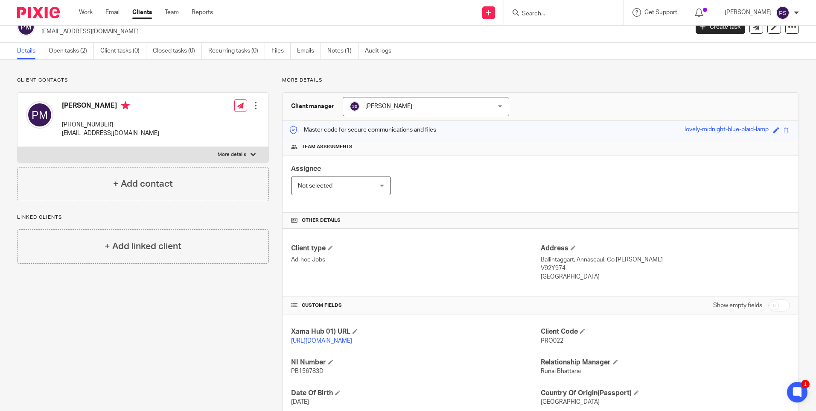
scroll to position [0, 0]
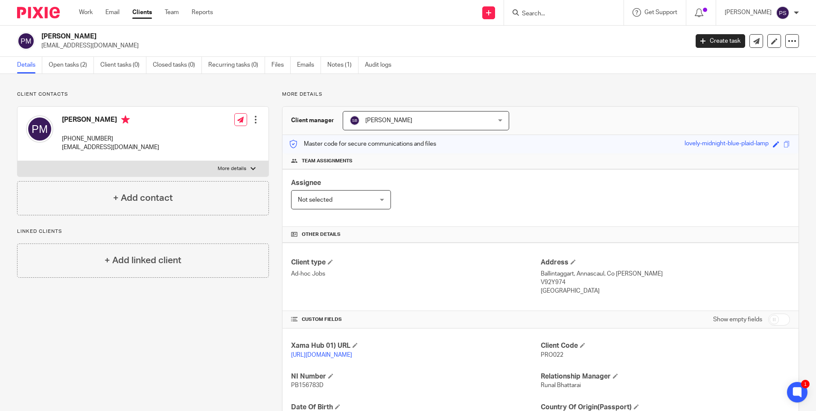
click at [114, 92] on p "Client contacts" at bounding box center [143, 94] width 252 height 7
click at [170, 333] on div "Client contacts Prodeep Kumar Mukherjee +353 83 0514005 promuk@gmail.com Edit c…" at bounding box center [136, 293] width 265 height 404
click at [632, 92] on p "More details" at bounding box center [540, 94] width 517 height 7
click at [502, 79] on div "Client contacts Prodeep Kumar Mukherjee +353 83 0514005 promuk@gmail.com Edit c…" at bounding box center [408, 293] width 816 height 438
click at [491, 93] on p "More details" at bounding box center [540, 94] width 517 height 7
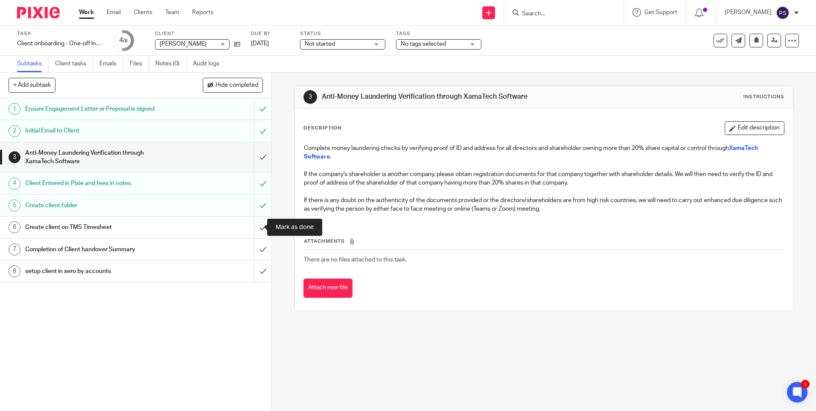
click at [249, 228] on input "submit" at bounding box center [136, 226] width 272 height 21
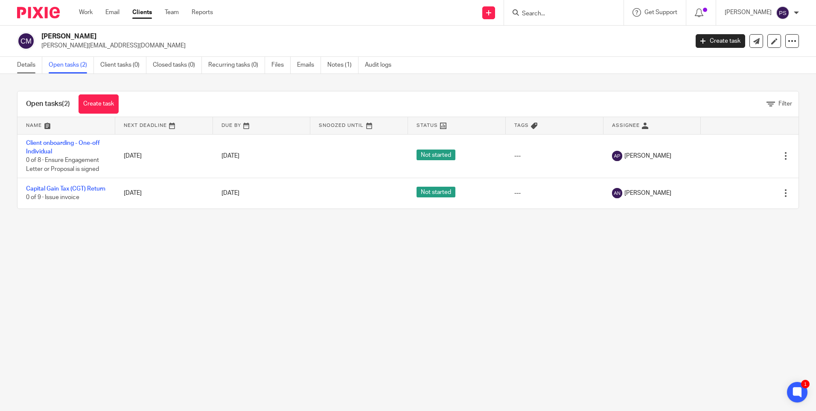
click at [21, 64] on link "Details" at bounding box center [29, 65] width 25 height 17
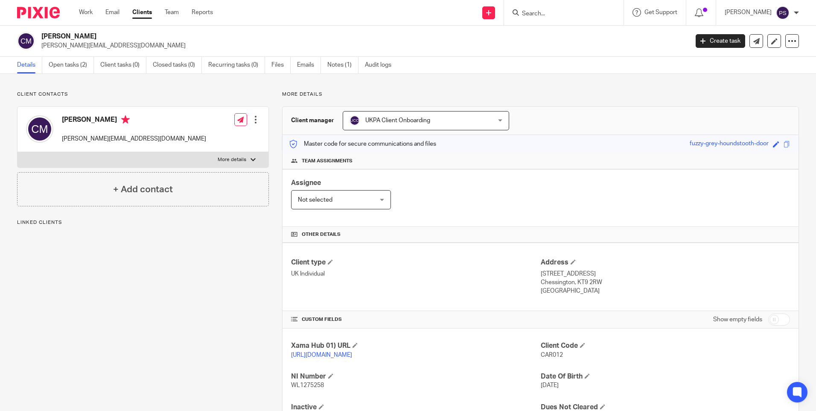
click at [396, 124] on span "UKPA Client Onboarding" at bounding box center [413, 120] width 127 height 18
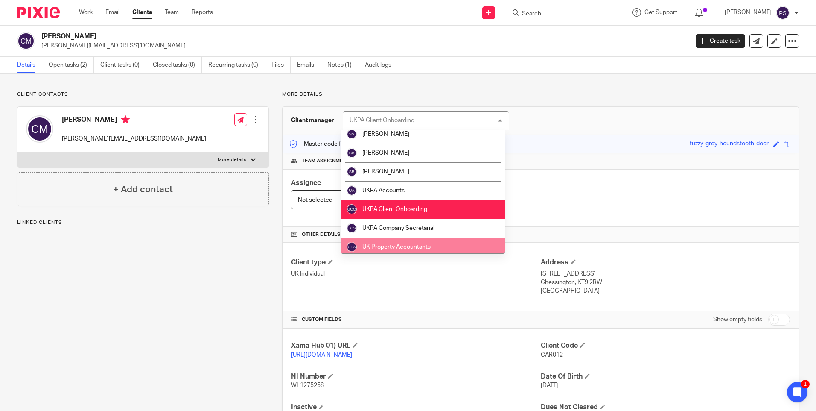
scroll to position [1463, 0]
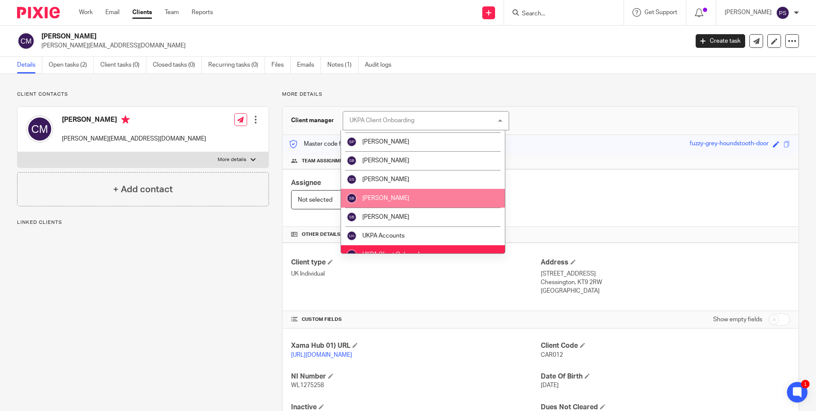
click at [382, 200] on span "[PERSON_NAME]" at bounding box center [386, 198] width 47 height 6
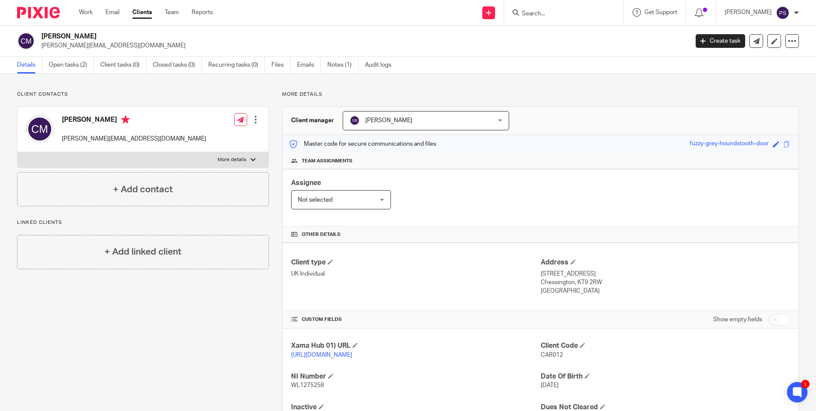
click at [87, 43] on p "[PERSON_NAME][EMAIL_ADDRESS][DOMAIN_NAME]" at bounding box center [362, 45] width 642 height 9
click at [88, 37] on h2 "[PERSON_NAME]" at bounding box center [297, 36] width 513 height 9
copy div "[PERSON_NAME]"
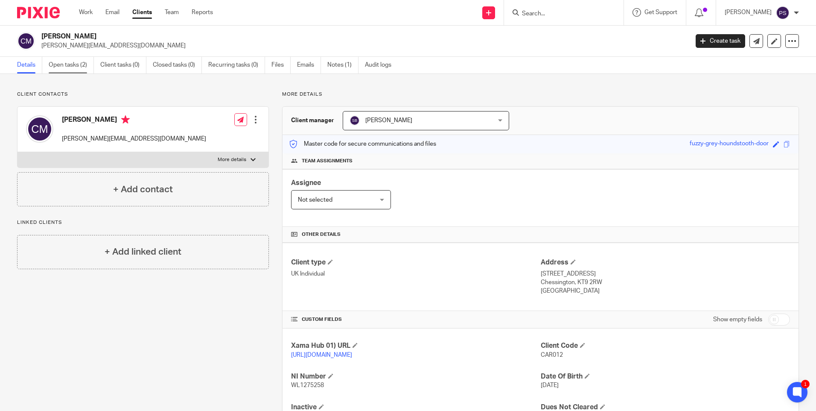
click at [77, 67] on link "Open tasks (2)" at bounding box center [71, 65] width 45 height 17
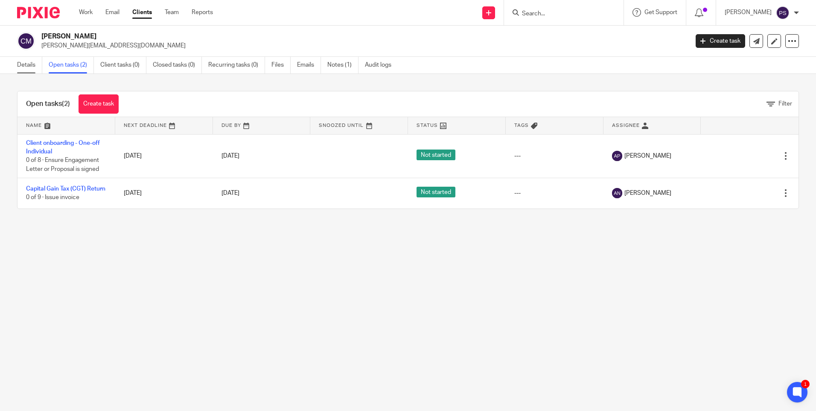
click at [29, 62] on link "Details" at bounding box center [29, 65] width 25 height 17
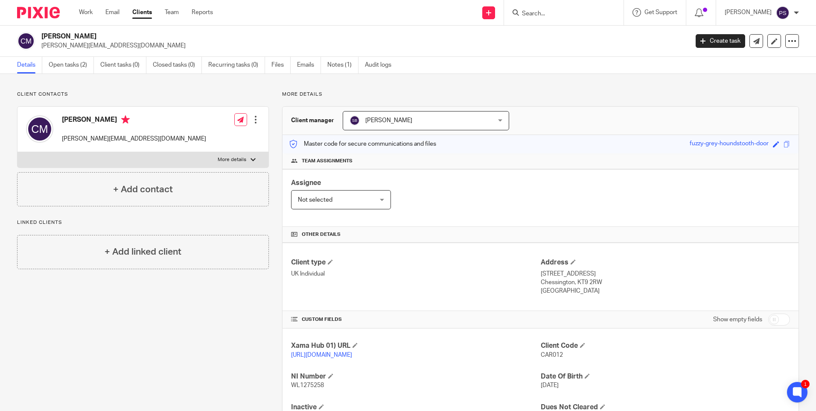
click at [94, 34] on h2 "[PERSON_NAME]" at bounding box center [297, 36] width 513 height 9
click at [93, 34] on h2 "[PERSON_NAME]" at bounding box center [297, 36] width 513 height 9
copy div "[PERSON_NAME]"
click at [67, 58] on link "Open tasks (2)" at bounding box center [71, 65] width 45 height 17
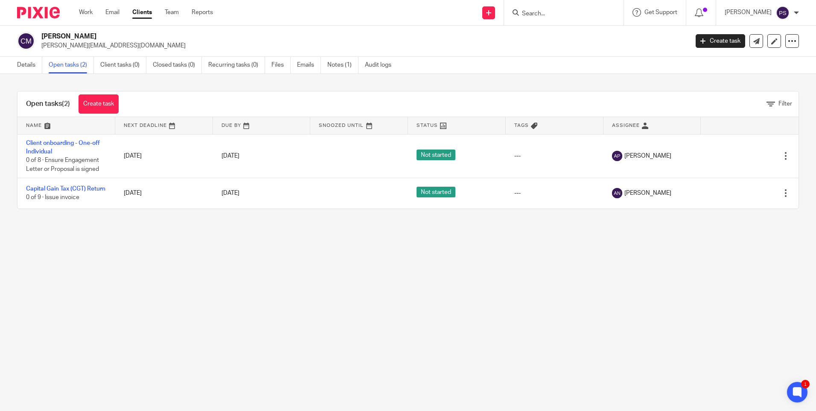
click at [133, 43] on p "[PERSON_NAME][EMAIL_ADDRESS][DOMAIN_NAME]" at bounding box center [362, 45] width 642 height 9
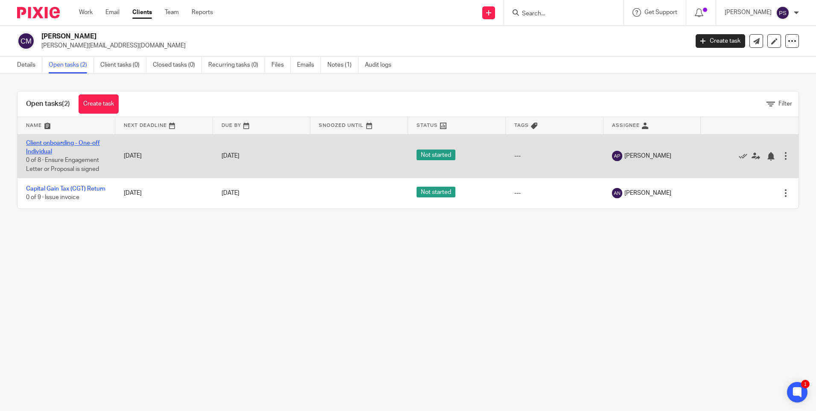
click at [58, 142] on link "Client onboarding - One-off Individual" at bounding box center [63, 147] width 74 height 15
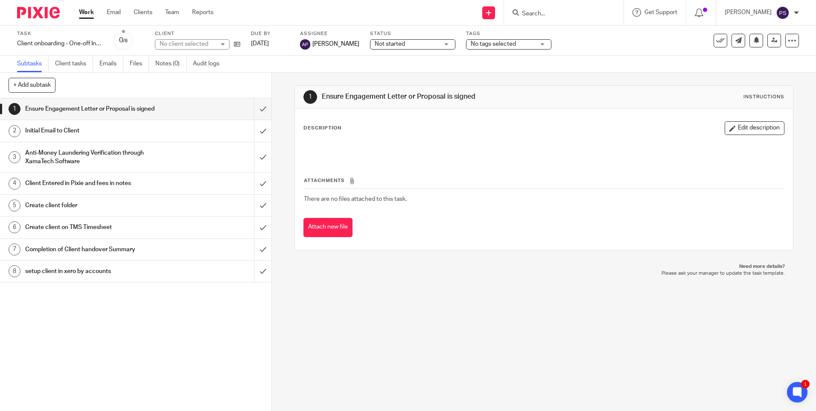
click at [286, 119] on div "1 Ensure Engagement Letter or Proposal is signed Instructions Description Edit …" at bounding box center [544, 242] width 544 height 338
click at [234, 41] on link at bounding box center [235, 44] width 11 height 9
click at [285, 91] on div "1 Ensure Engagement Letter or Proposal is signed Instructions Description Edit …" at bounding box center [544, 242] width 544 height 338
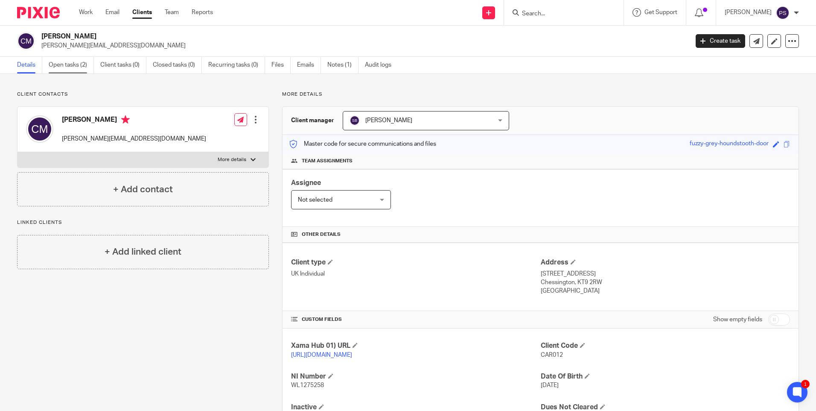
click at [73, 65] on link "Open tasks (2)" at bounding box center [71, 65] width 45 height 17
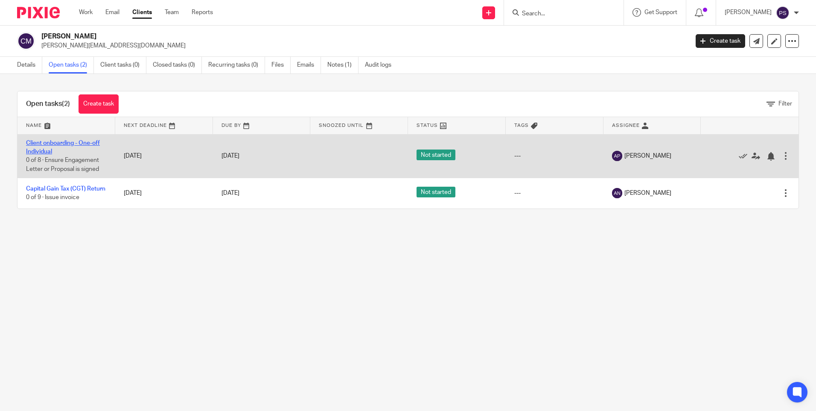
click at [49, 141] on link "Client onboarding - One-off Individual" at bounding box center [63, 147] width 74 height 15
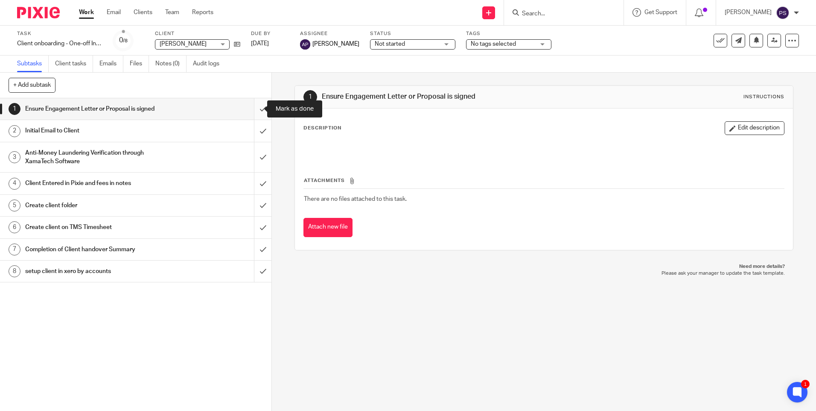
click at [254, 113] on input "submit" at bounding box center [136, 108] width 272 height 21
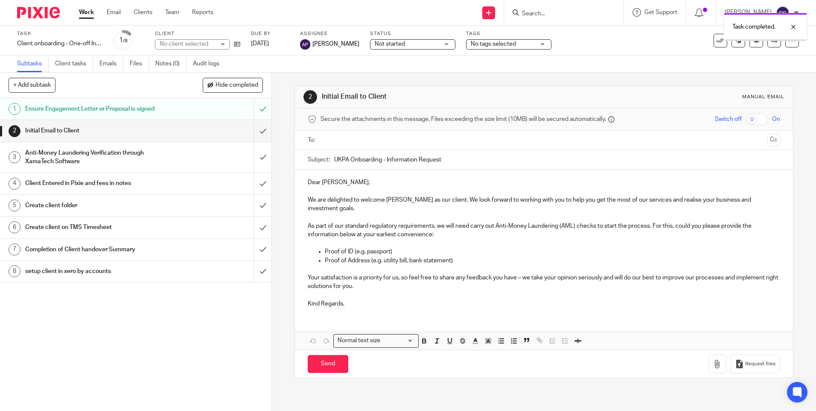
click at [254, 113] on input "submit" at bounding box center [136, 108] width 272 height 21
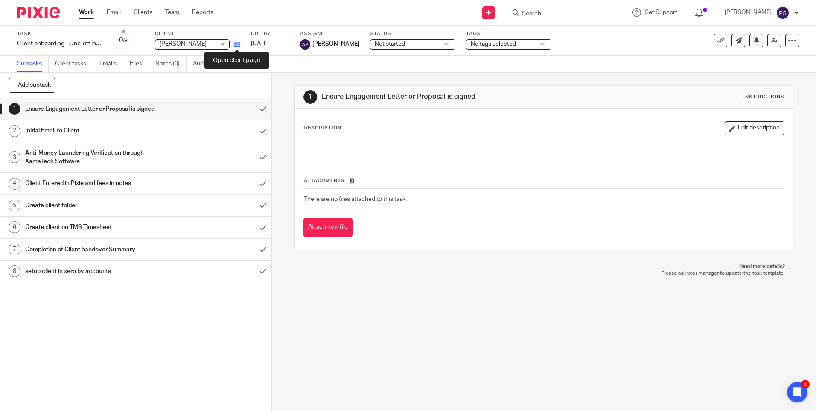
click at [237, 42] on icon at bounding box center [237, 44] width 6 height 6
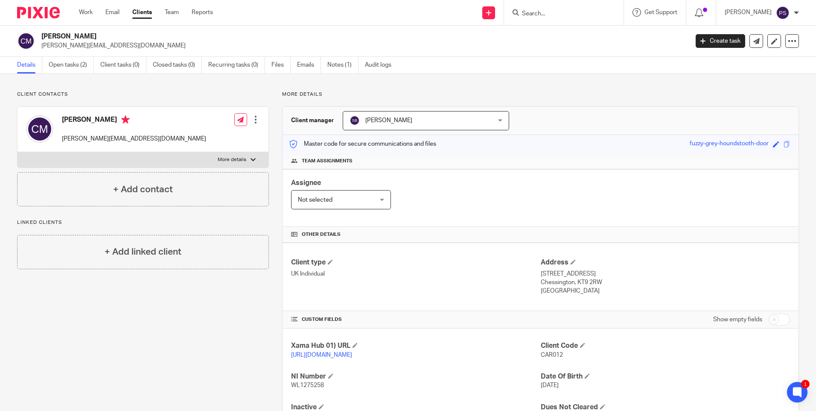
click at [107, 86] on div "Client contacts [PERSON_NAME] Mozo [EMAIL_ADDRESS][DOMAIN_NAME] Edit contact Cr…" at bounding box center [408, 262] width 816 height 377
